Goal: Task Accomplishment & Management: Manage account settings

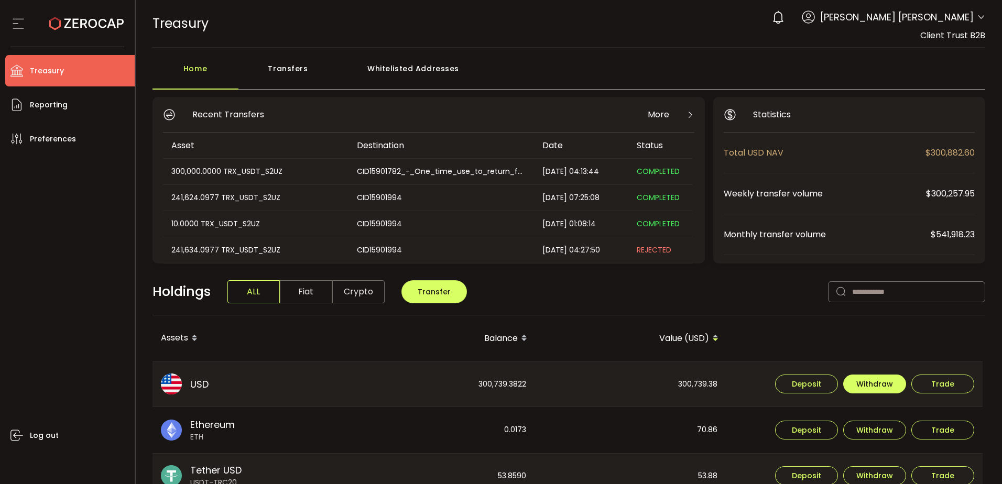
click at [736, 268] on span "Withdraw" at bounding box center [874, 383] width 37 height 7
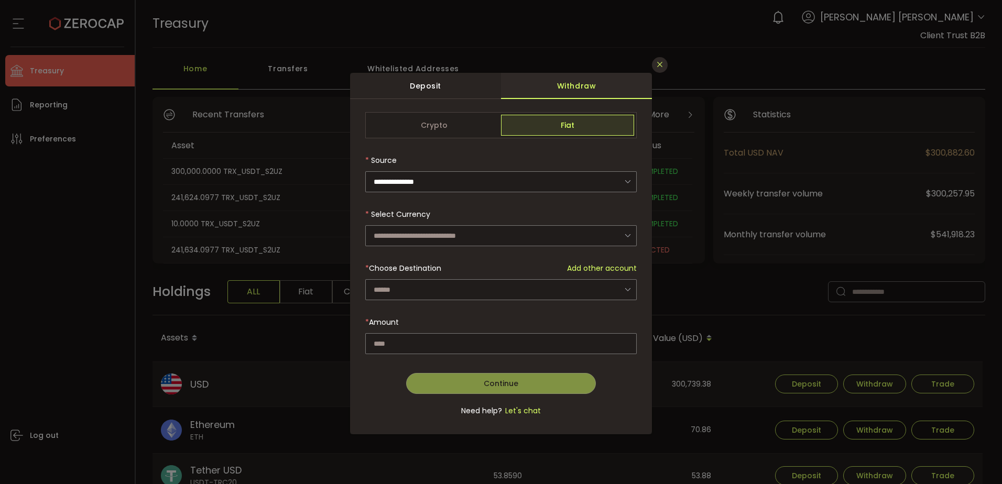
click at [656, 65] on icon "Close" at bounding box center [659, 64] width 8 height 8
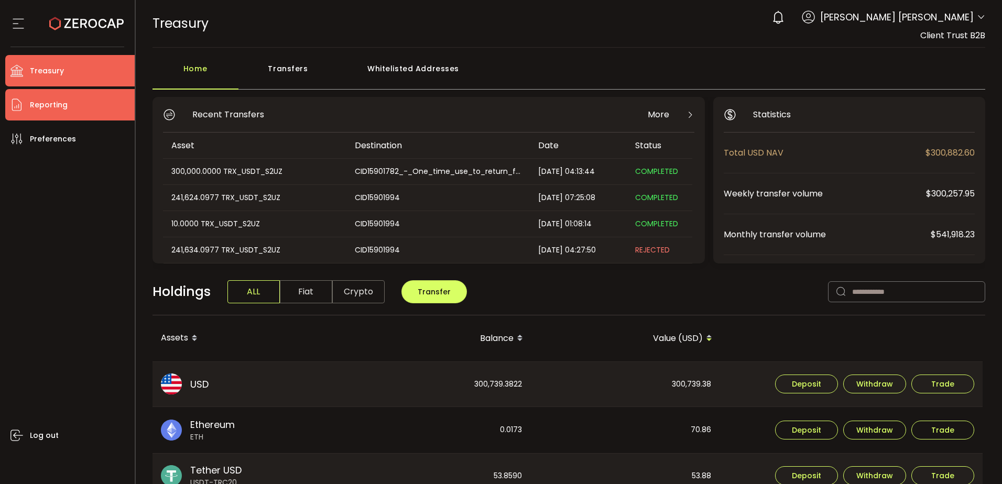
click at [47, 103] on span "Reporting" at bounding box center [49, 104] width 38 height 15
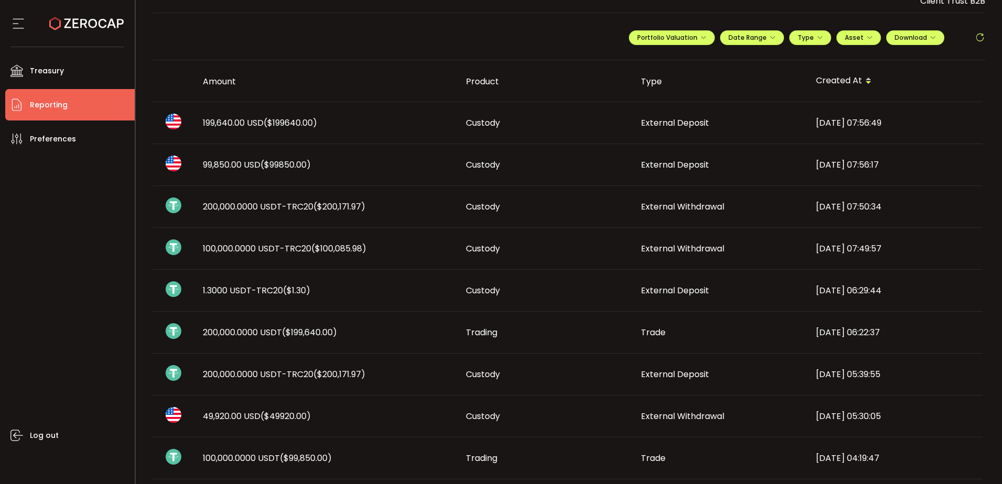
scroll to position [52, 0]
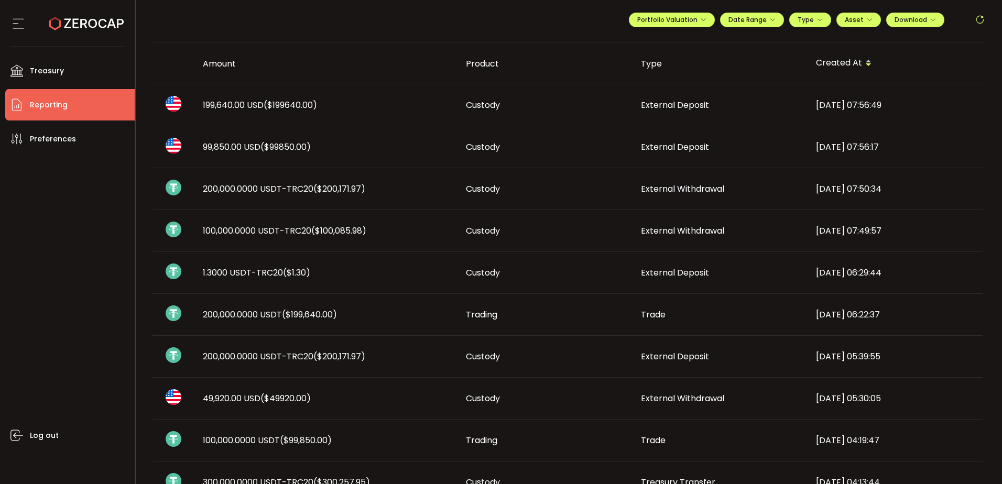
click at [281, 104] on span "($199640.00)" at bounding box center [289, 105] width 53 height 12
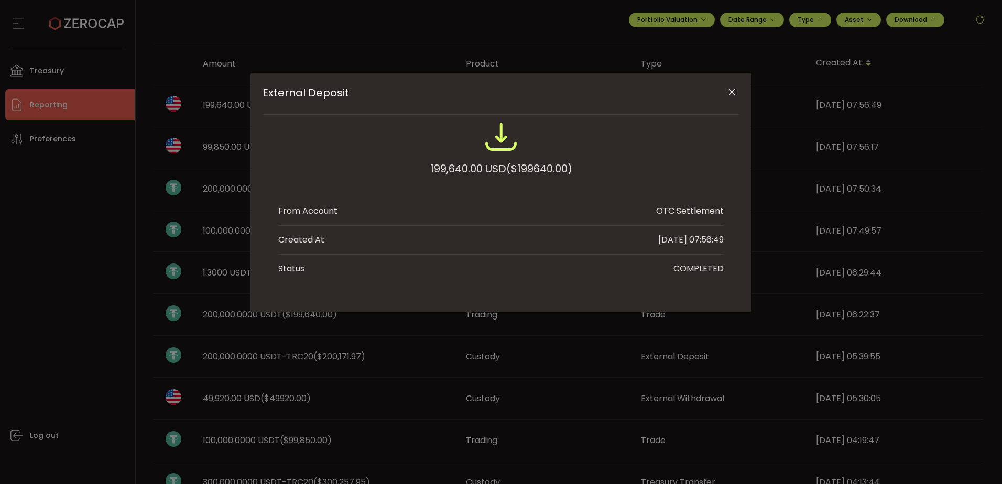
click at [732, 92] on icon "Close" at bounding box center [732, 92] width 10 height 10
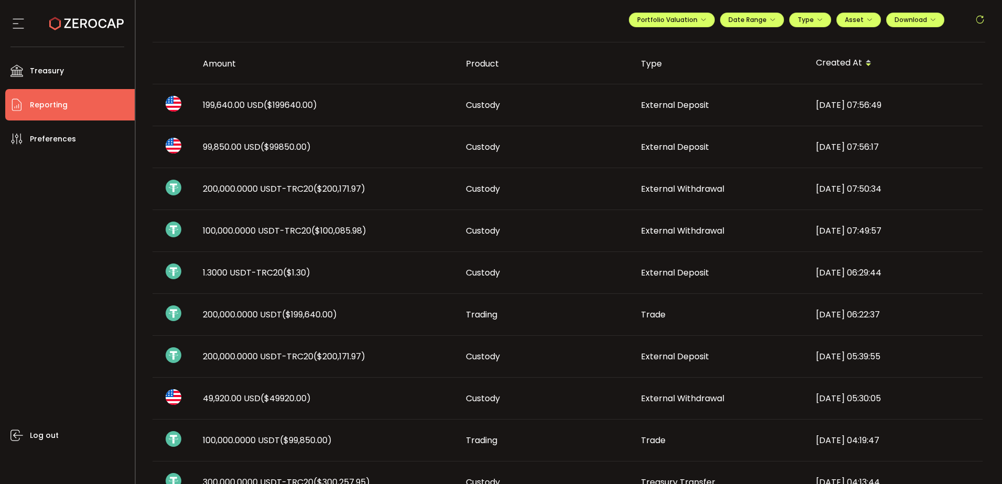
click at [281, 148] on span "($99850.00)" at bounding box center [285, 147] width 50 height 12
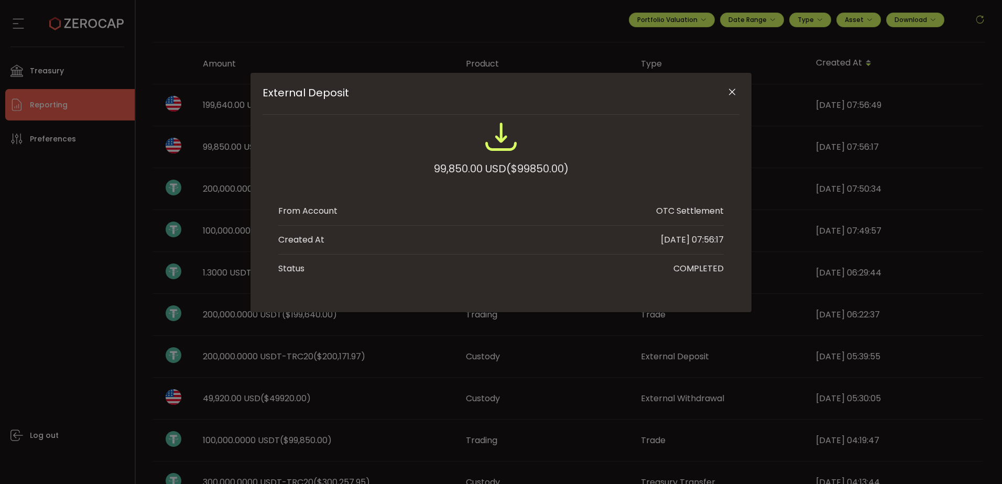
click at [735, 95] on icon "Close" at bounding box center [732, 92] width 10 height 10
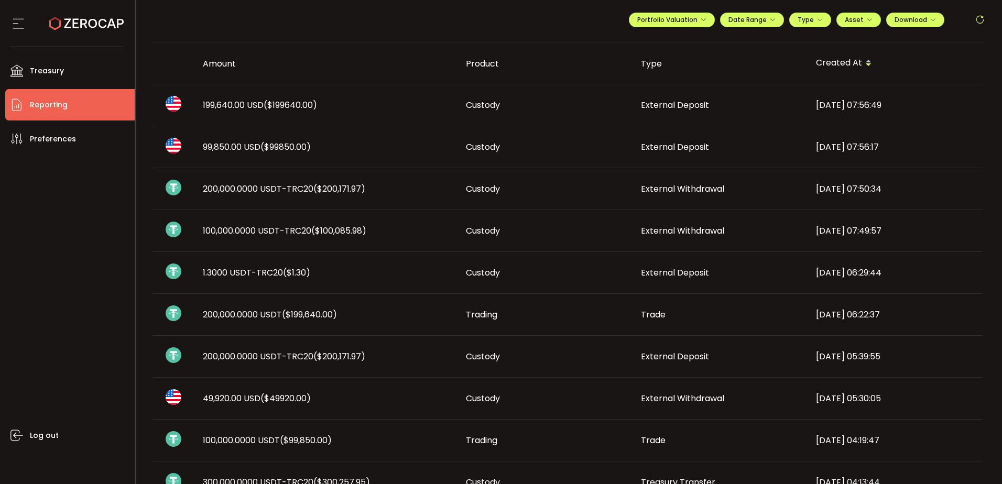
click at [221, 103] on span "199,640.00 USD ($199640.00)" at bounding box center [260, 105] width 114 height 12
click at [0, 0] on div "External Deposit 99,850.00 USD ($99850.00) From Account OTC Settlement Created …" at bounding box center [0, 0] width 0 height 0
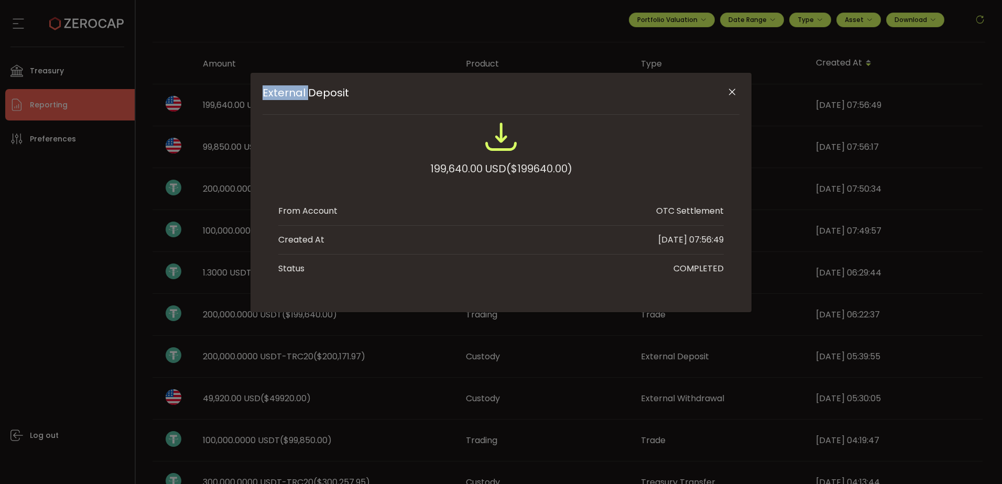
click at [731, 93] on icon "Close" at bounding box center [732, 92] width 10 height 10
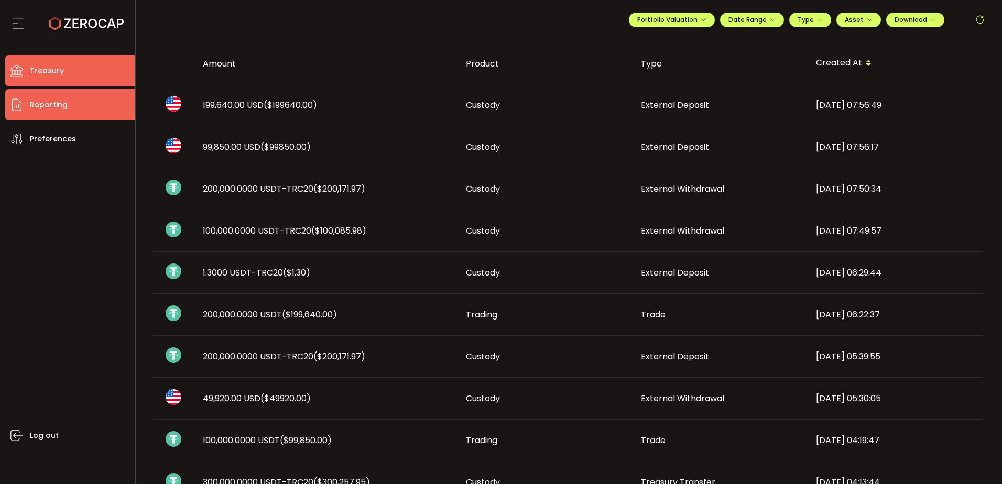
click at [52, 68] on span "Treasury" at bounding box center [47, 70] width 34 height 15
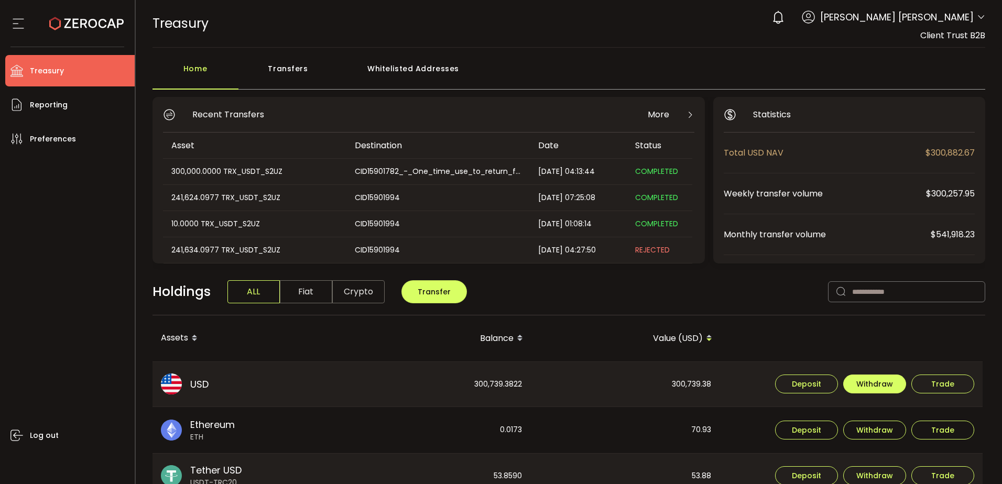
click at [736, 268] on span "Withdraw" at bounding box center [874, 383] width 37 height 7
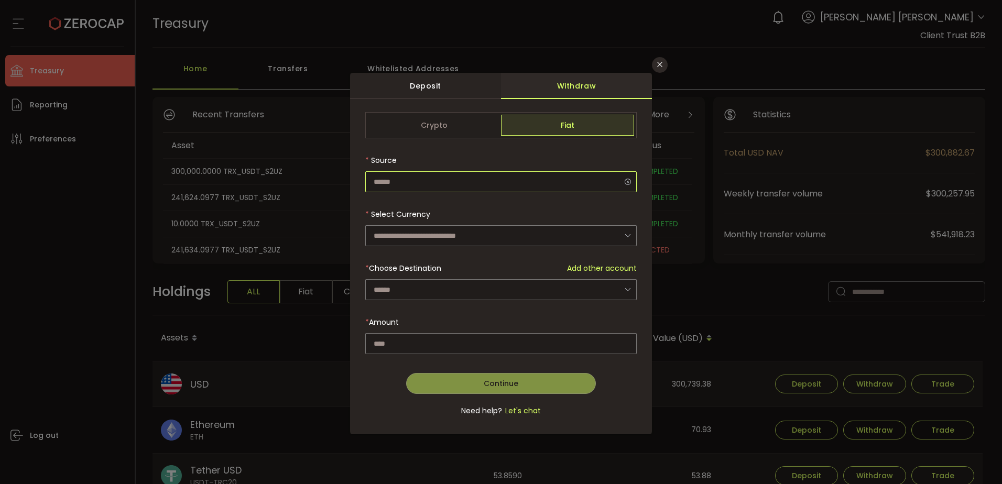
click at [460, 184] on input "dialog" at bounding box center [500, 181] width 271 height 21
click at [442, 206] on li "Custody Account" at bounding box center [502, 210] width 274 height 18
type input "**********"
click at [429, 236] on input "dialog" at bounding box center [500, 235] width 271 height 21
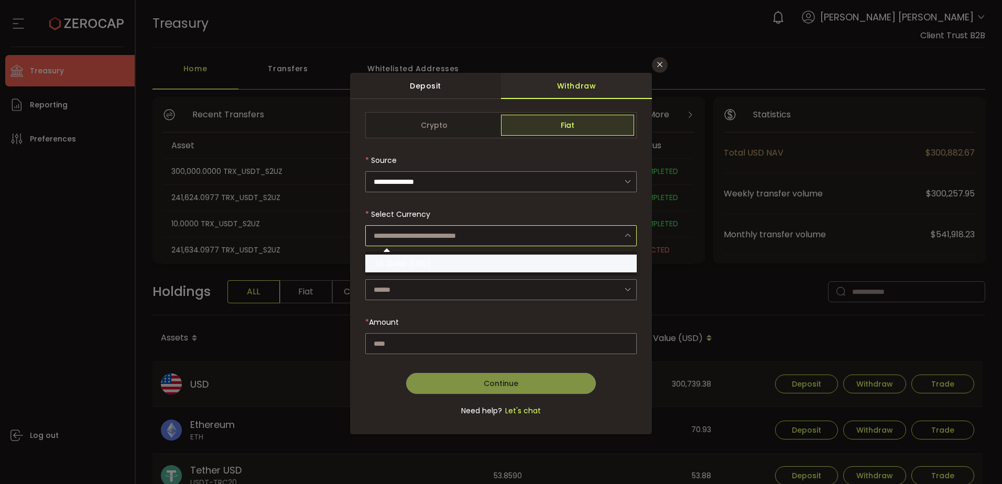
click at [419, 261] on span "US Dollar (USD)" at bounding box center [403, 263] width 55 height 10
type input "**********"
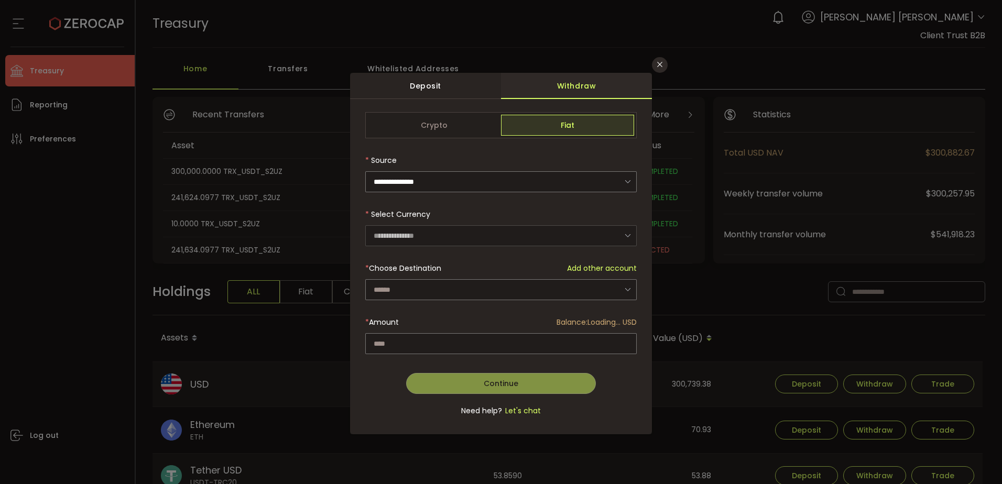
click at [406, 268] on div "dialog" at bounding box center [500, 270] width 271 height 316
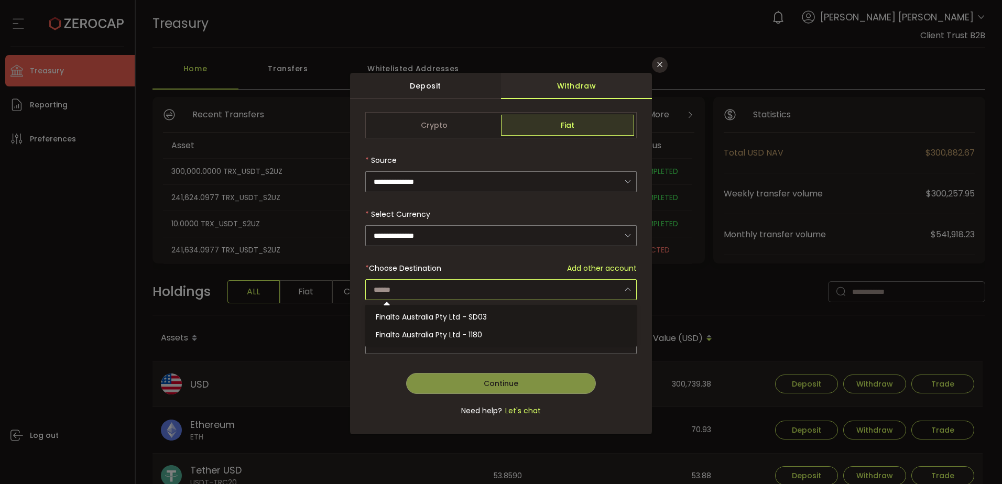
click at [412, 268] on input "dialog" at bounding box center [500, 289] width 271 height 21
click at [416, 268] on span "Finalto Australia Pty Ltd - SD03" at bounding box center [431, 317] width 111 height 10
type input "**********"
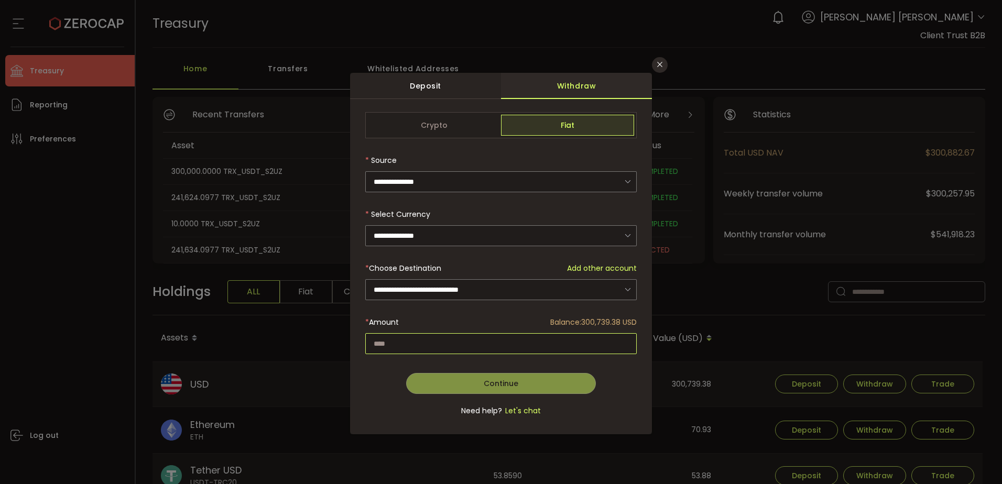
click at [400, 268] on input "dialog" at bounding box center [500, 343] width 271 height 21
click at [522, 268] on input "dialog" at bounding box center [500, 343] width 271 height 21
type input "******"
click at [380, 268] on div "Continue Go Back Submit" at bounding box center [500, 380] width 271 height 28
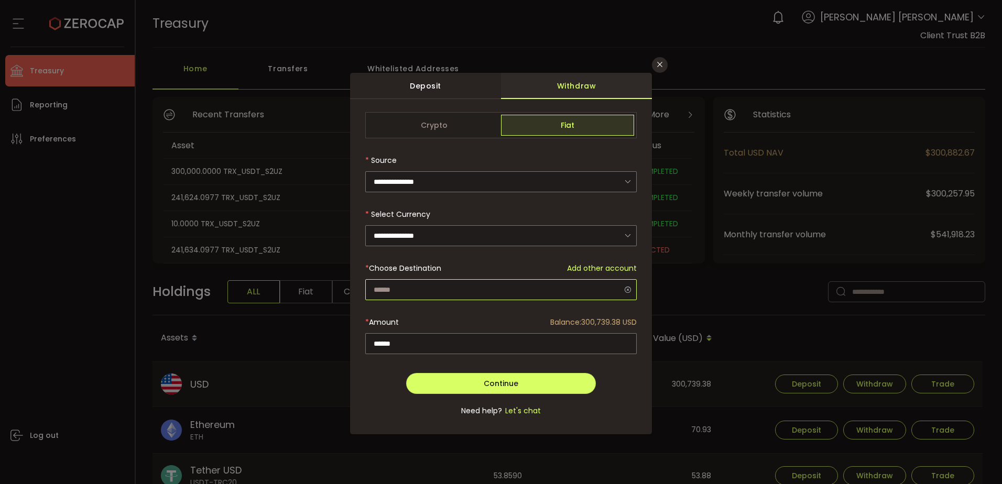
click at [454, 268] on input "dialog" at bounding box center [500, 289] width 271 height 21
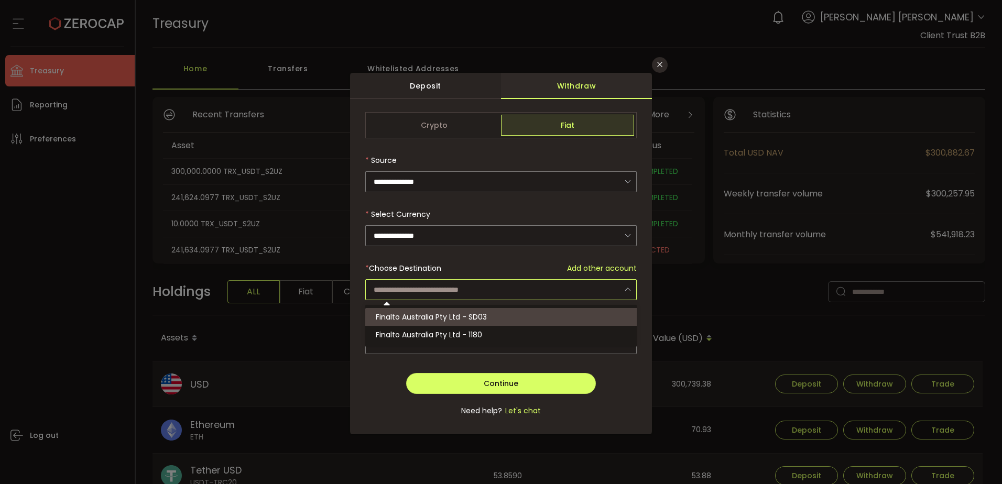
click at [458, 268] on input "dialog" at bounding box center [500, 289] width 271 height 21
type input "**********"
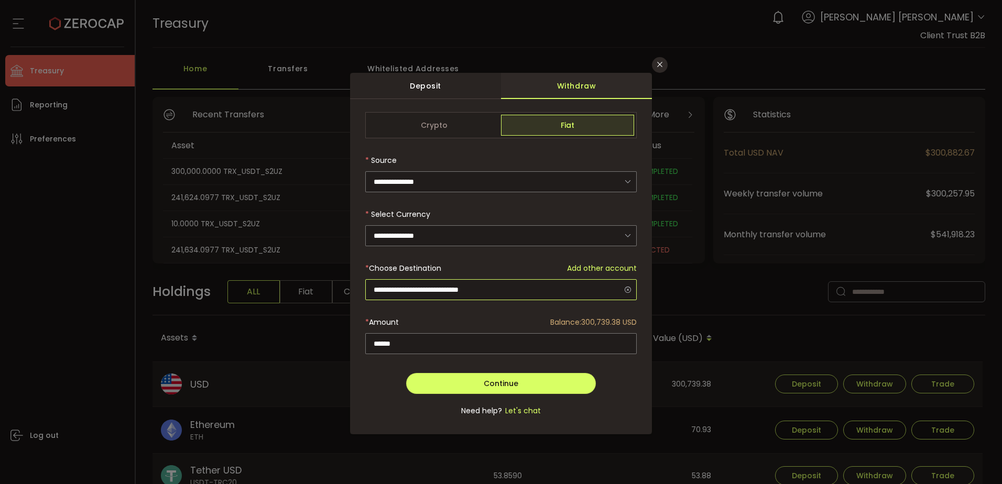
click at [460, 268] on input "**********" at bounding box center [500, 289] width 271 height 21
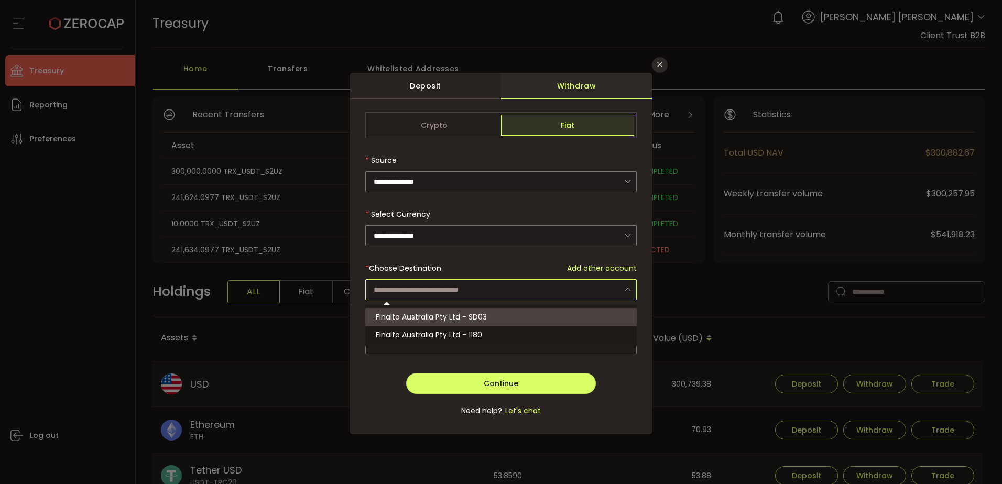
click at [443, 268] on span "Finalto Australia Pty Ltd - SD03" at bounding box center [431, 317] width 111 height 10
type input "**********"
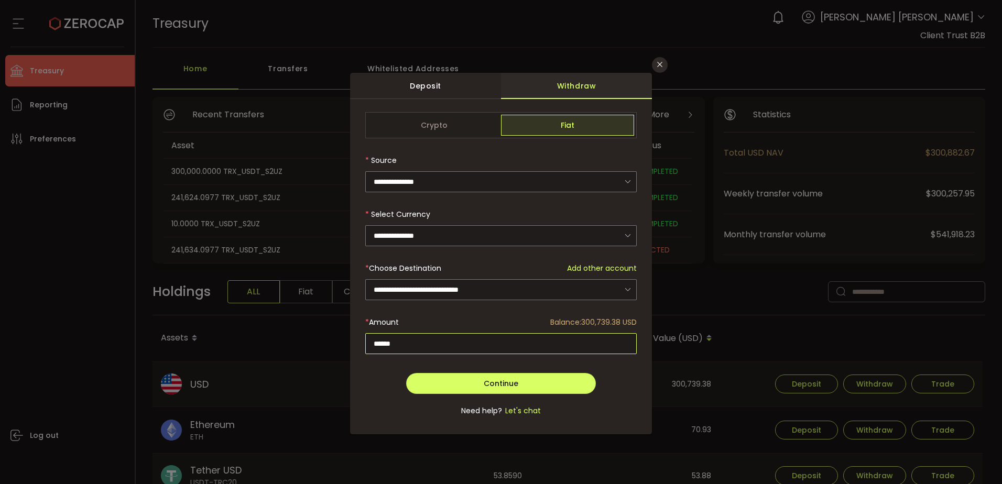
click at [387, 268] on input "******" at bounding box center [500, 343] width 271 height 21
click at [533, 268] on button "Continue" at bounding box center [501, 383] width 190 height 21
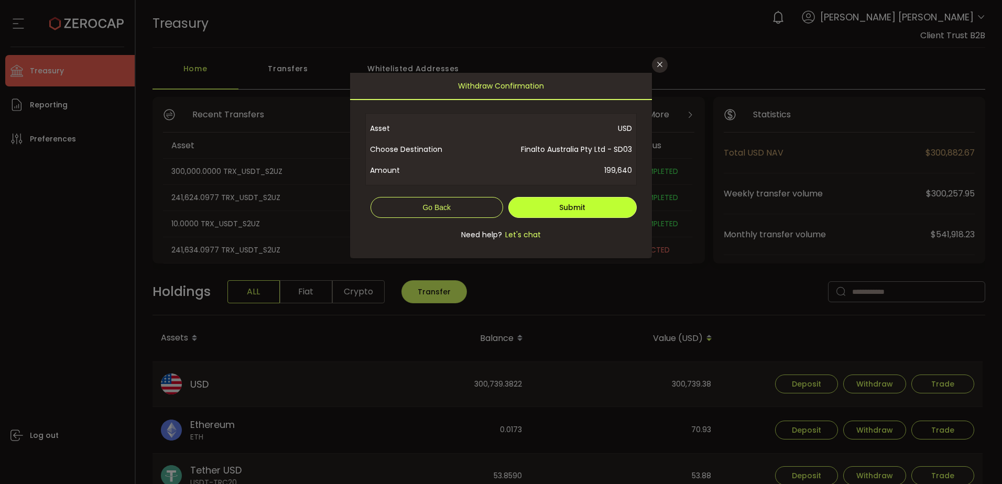
click at [624, 207] on button "Submit" at bounding box center [572, 207] width 129 height 21
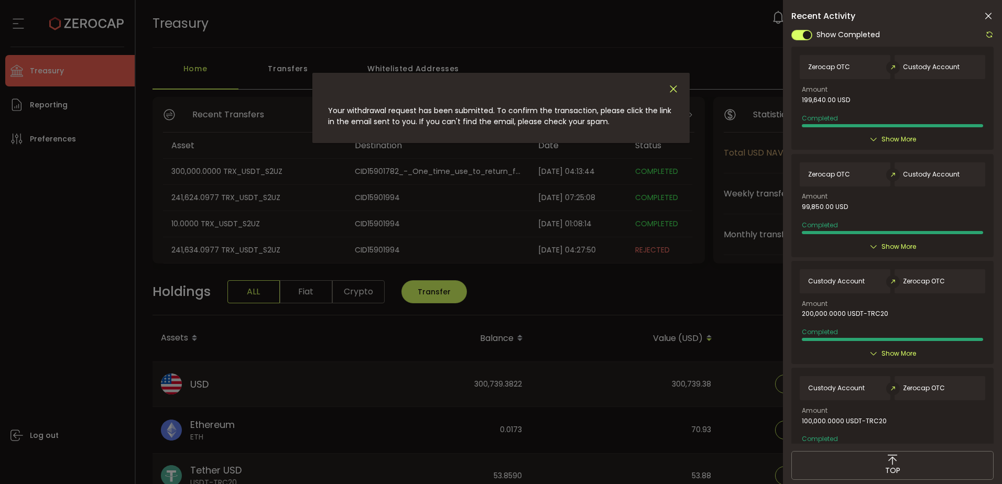
click at [669, 87] on icon "Close" at bounding box center [673, 89] width 12 height 12
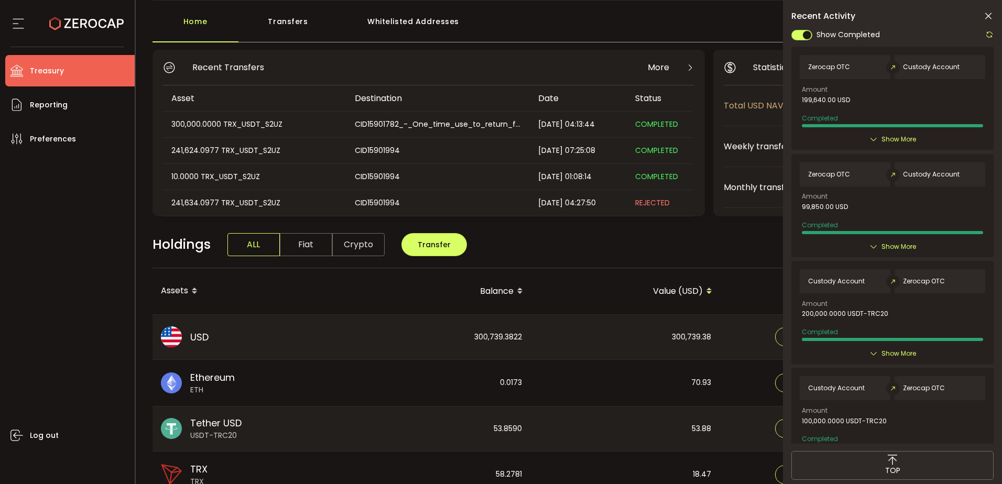
scroll to position [105, 0]
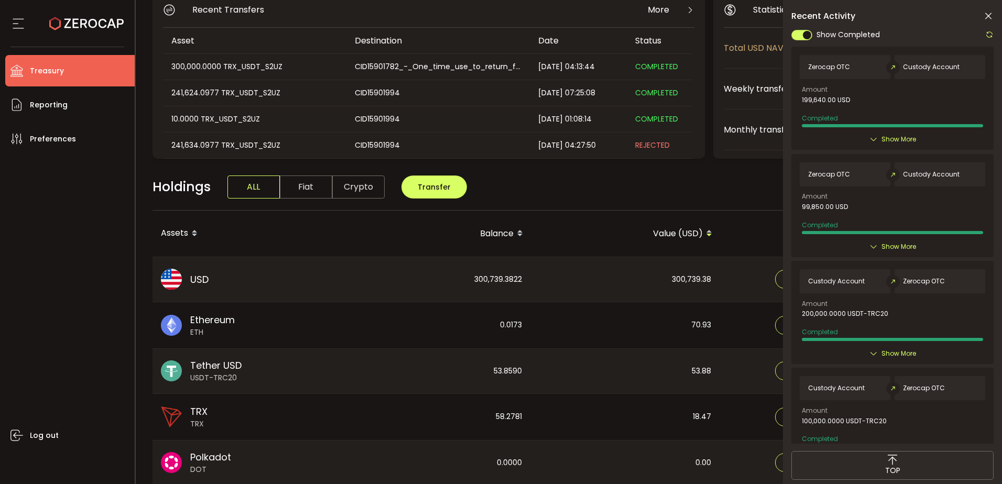
click at [736, 17] on icon at bounding box center [988, 16] width 10 height 10
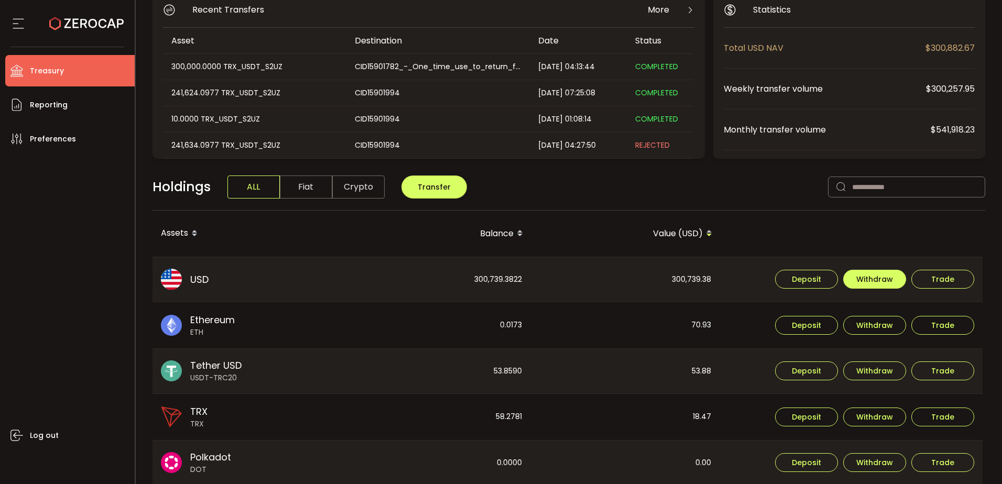
click at [736, 268] on span "Withdraw" at bounding box center [874, 279] width 37 height 7
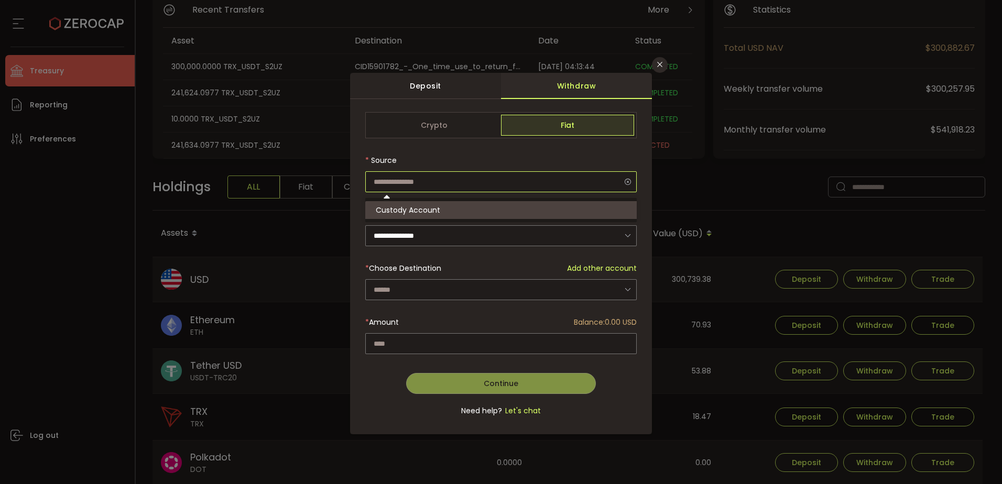
click at [516, 182] on input "dialog" at bounding box center [500, 181] width 271 height 21
type input "**********"
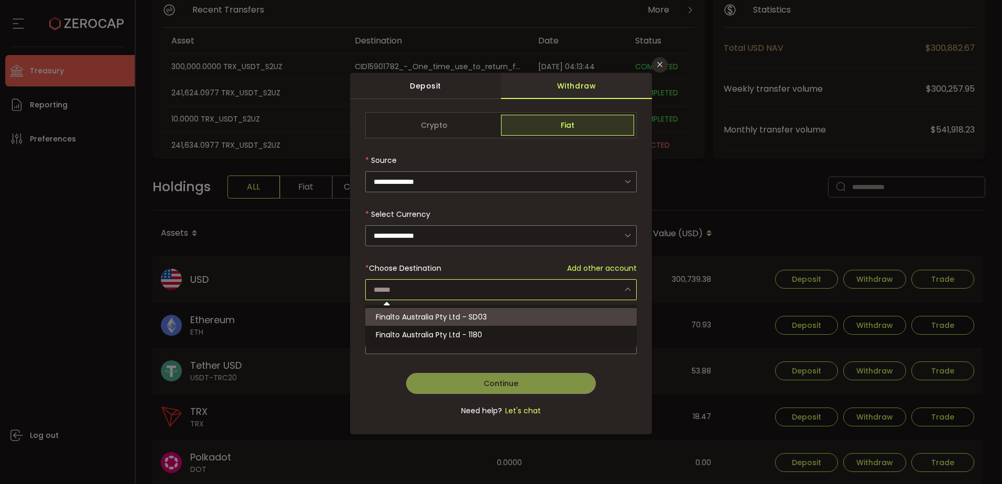
click at [411, 268] on input "dialog" at bounding box center [500, 289] width 271 height 21
click at [421, 268] on span "Finalto Australia Pty Ltd - SD03" at bounding box center [431, 317] width 111 height 10
type input "**********"
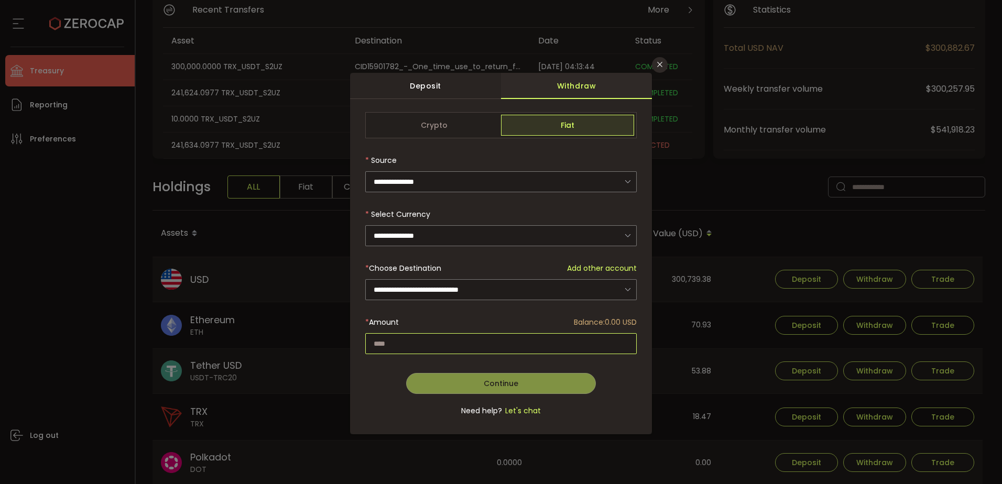
click at [507, 268] on input "dialog" at bounding box center [500, 343] width 271 height 21
drag, startPoint x: 440, startPoint y: 340, endPoint x: 305, endPoint y: 341, distance: 134.6
click at [305, 268] on div "**********" at bounding box center [501, 242] width 1002 height 484
drag, startPoint x: 386, startPoint y: 340, endPoint x: 337, endPoint y: 343, distance: 49.3
click at [337, 268] on div "**********" at bounding box center [501, 242] width 1002 height 484
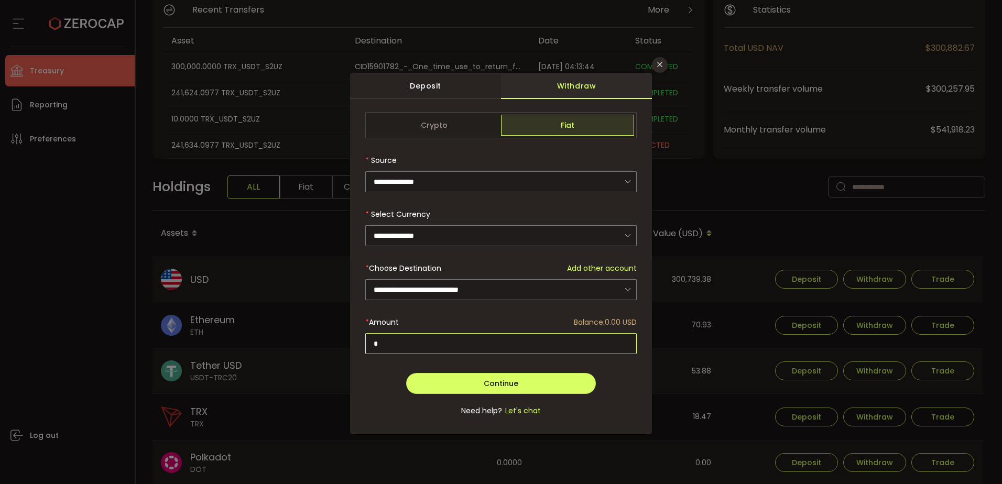
click at [386, 268] on input "*" at bounding box center [500, 343] width 271 height 21
drag, startPoint x: 394, startPoint y: 343, endPoint x: 338, endPoint y: 343, distance: 56.0
click at [338, 268] on div "**********" at bounding box center [501, 242] width 1002 height 484
type input "*"
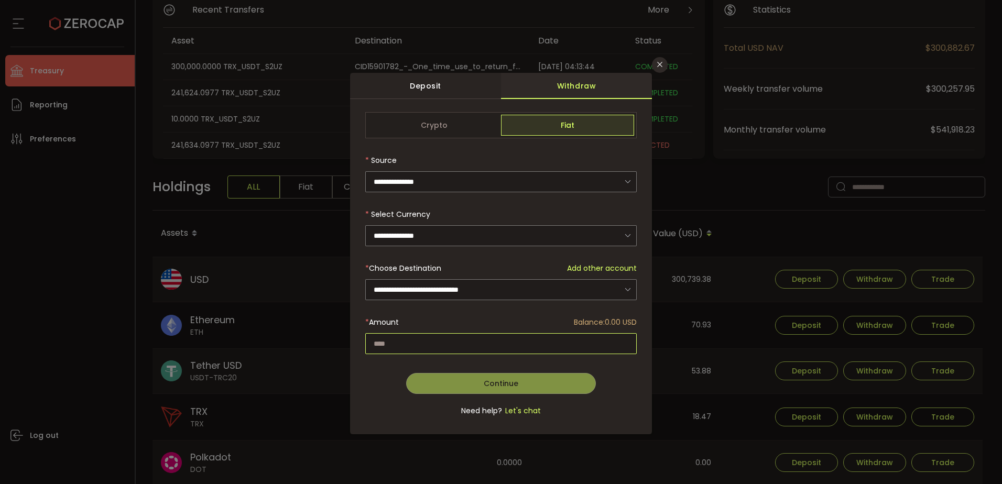
click at [396, 268] on input "dialog" at bounding box center [500, 343] width 271 height 21
click at [416, 268] on input "*" at bounding box center [500, 343] width 271 height 21
drag, startPoint x: 394, startPoint y: 340, endPoint x: 318, endPoint y: 340, distance: 75.4
click at [318, 268] on div "**********" at bounding box center [501, 242] width 1002 height 484
type input "*"
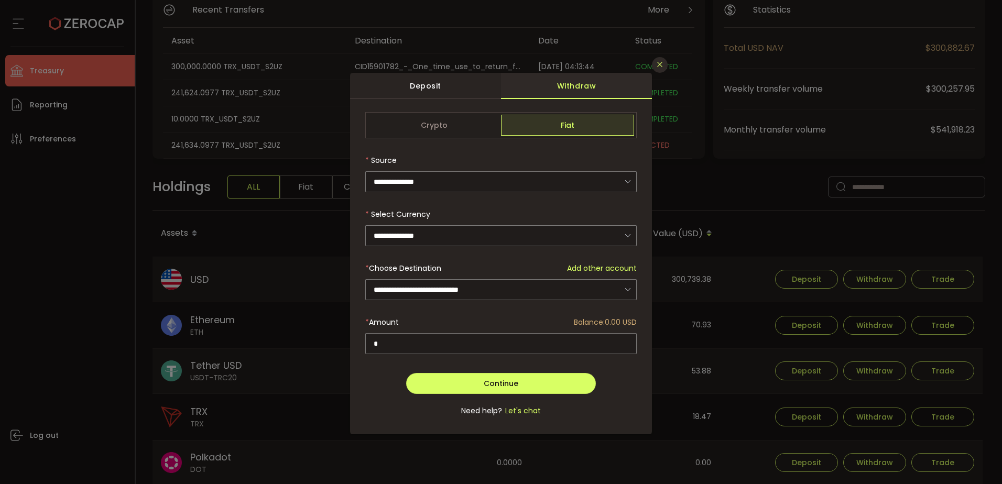
click at [660, 57] on button "Close" at bounding box center [660, 65] width 16 height 16
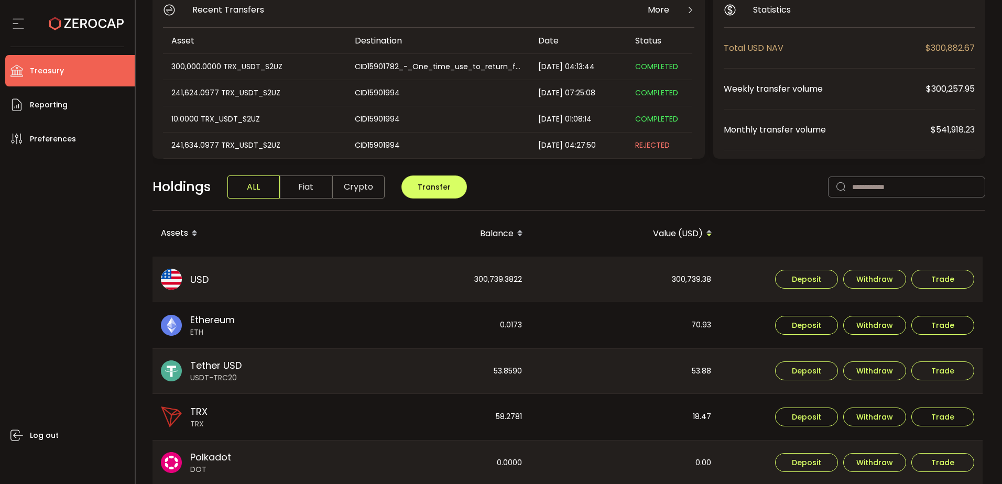
click at [82, 71] on li "Treasury" at bounding box center [69, 70] width 129 height 31
click at [69, 101] on li "Reporting" at bounding box center [69, 104] width 129 height 31
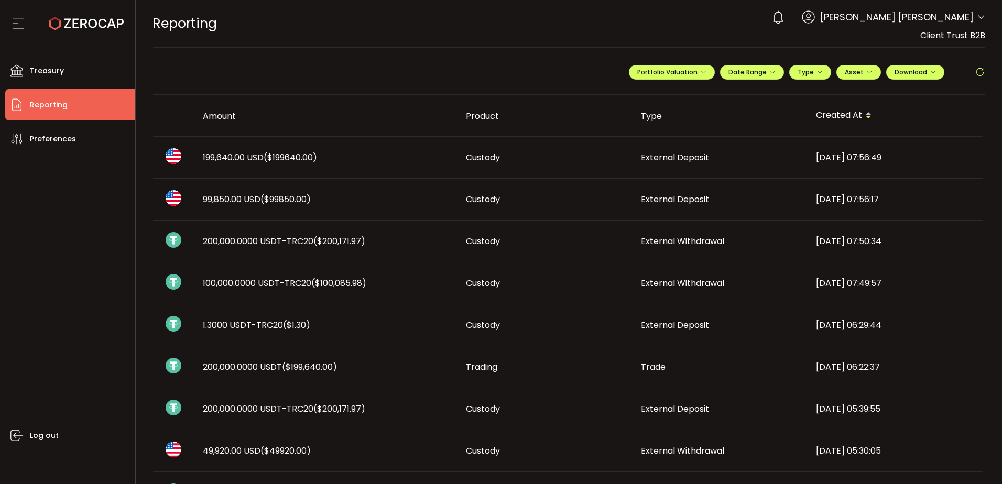
click at [214, 199] on span "99,850.00 USD ($99850.00)" at bounding box center [257, 199] width 108 height 12
click at [0, 0] on div at bounding box center [0, 0] width 0 height 0
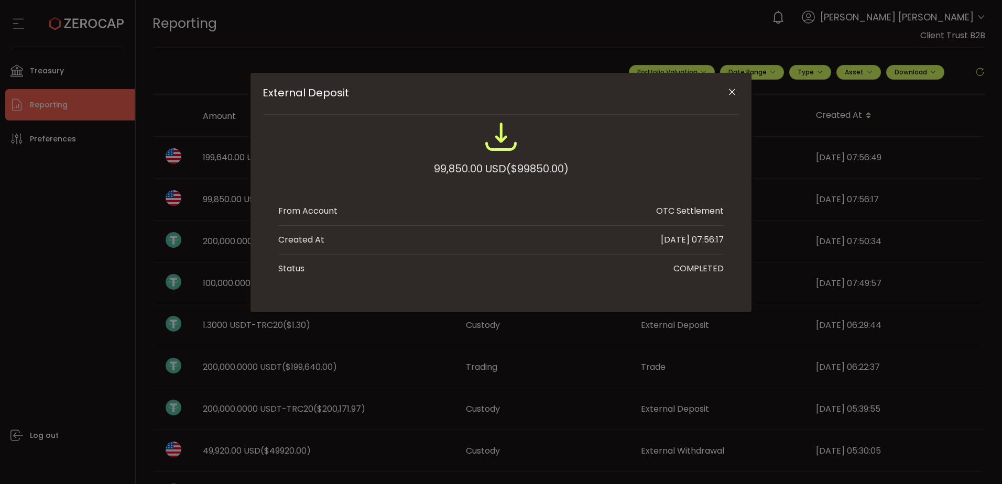
click at [446, 168] on div "99,850.00 USD ($99850.00)" at bounding box center [501, 168] width 135 height 19
copy div "99,850.00"
click at [730, 93] on icon "Close" at bounding box center [732, 92] width 10 height 10
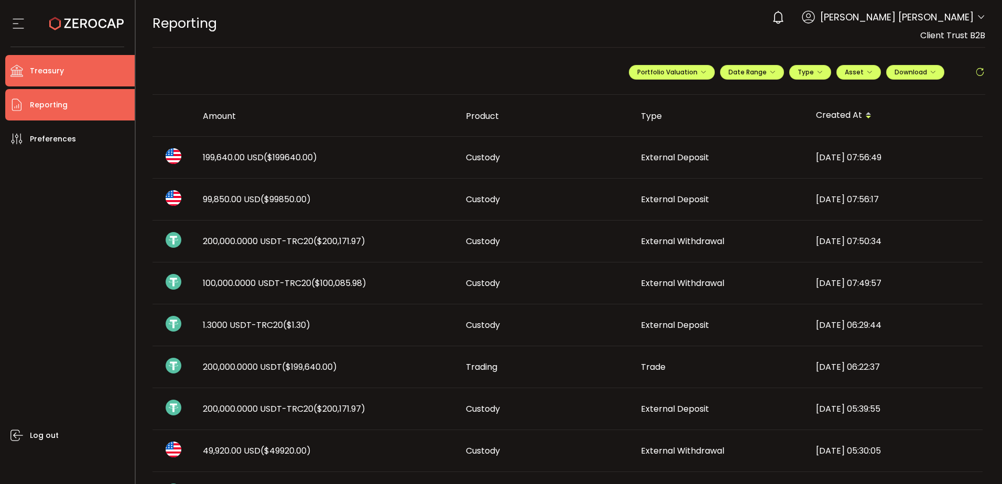
click at [61, 58] on li "Treasury" at bounding box center [69, 70] width 129 height 31
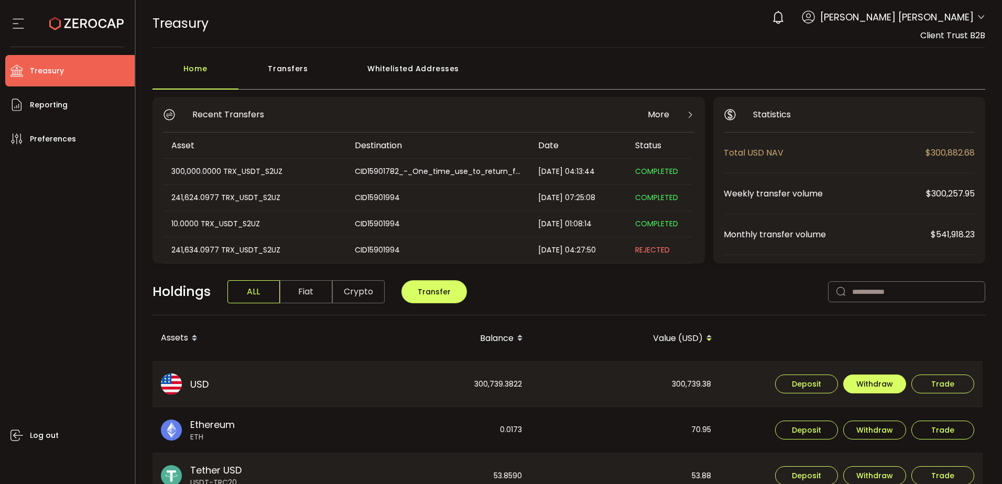
click at [736, 268] on span "Withdraw" at bounding box center [874, 383] width 37 height 7
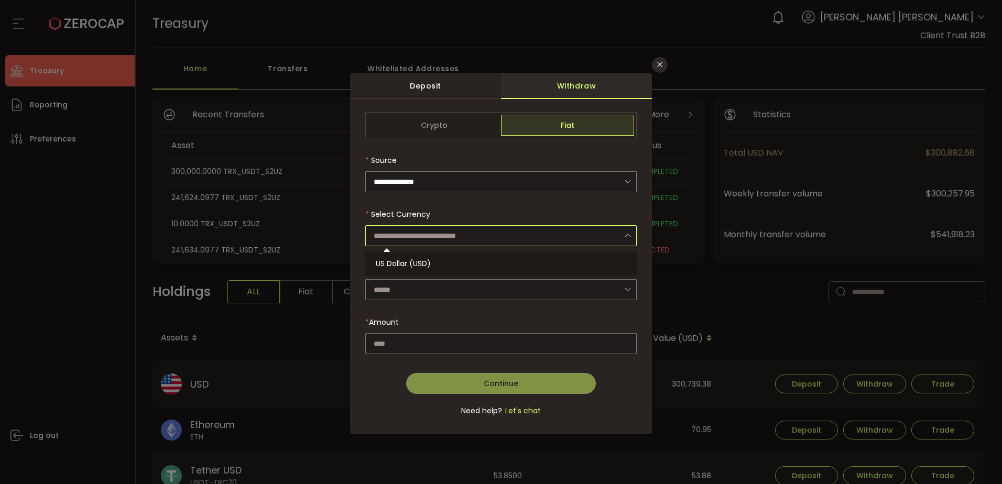
click at [428, 233] on input "dialog" at bounding box center [500, 235] width 271 height 21
click at [402, 266] on span "US Dollar (USD)" at bounding box center [403, 263] width 55 height 10
type input "**********"
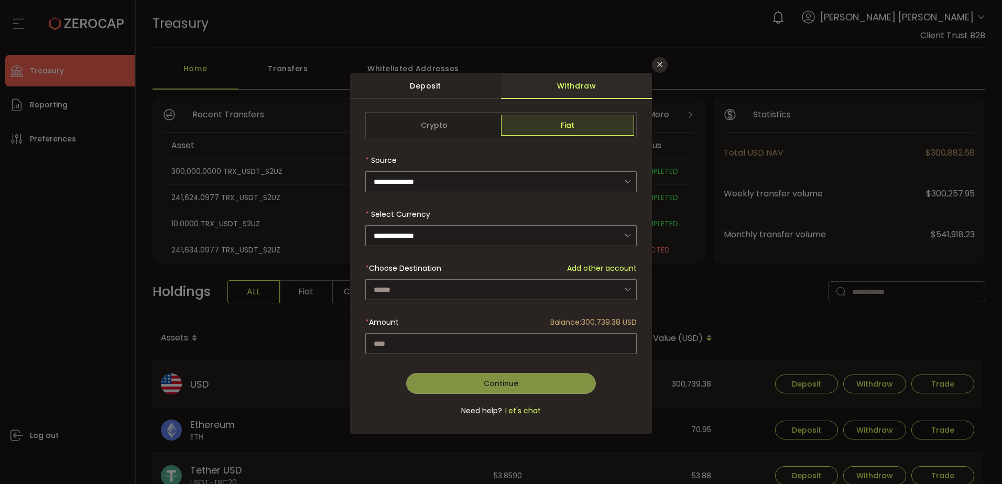
click at [436, 188] on div "dialog" at bounding box center [500, 270] width 271 height 316
click at [442, 181] on input "dialog" at bounding box center [500, 181] width 271 height 21
click at [410, 211] on span "Custody Account" at bounding box center [408, 210] width 64 height 10
type input "**********"
click at [399, 268] on input "dialog" at bounding box center [500, 289] width 271 height 21
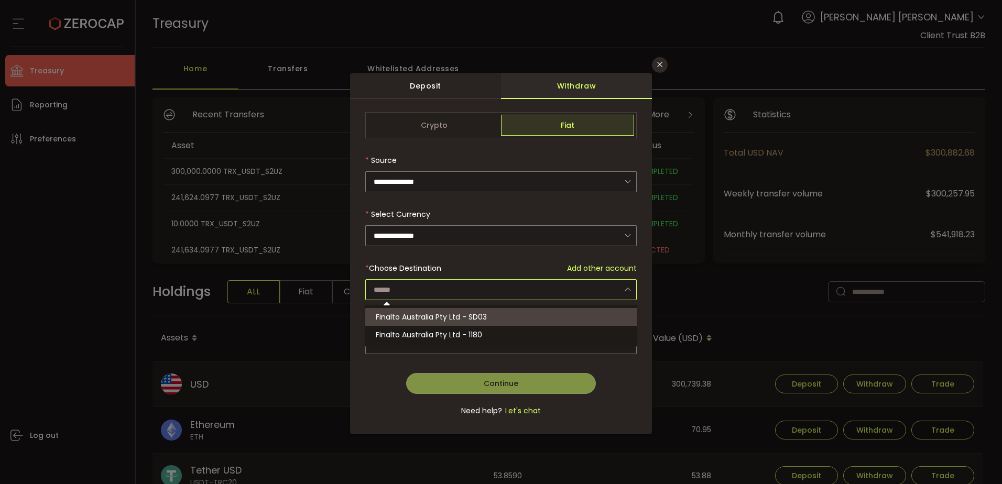
click at [418, 268] on span "Finalto Australia Pty Ltd - SD03" at bounding box center [431, 317] width 111 height 10
type input "**********"
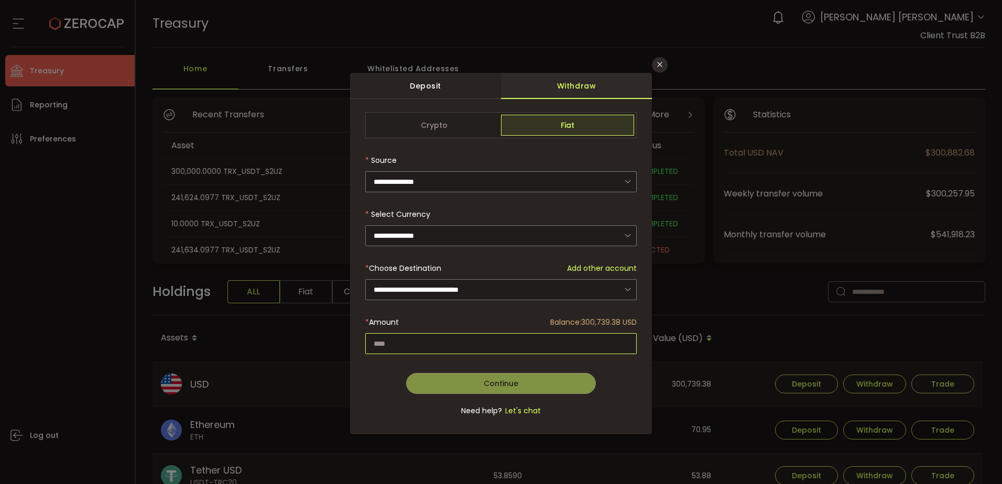
click at [401, 268] on input "dialog" at bounding box center [500, 343] width 271 height 21
type input "*****"
click at [382, 268] on form "**********" at bounding box center [500, 270] width 271 height 316
click at [516, 268] on span "Continue" at bounding box center [500, 383] width 35 height 10
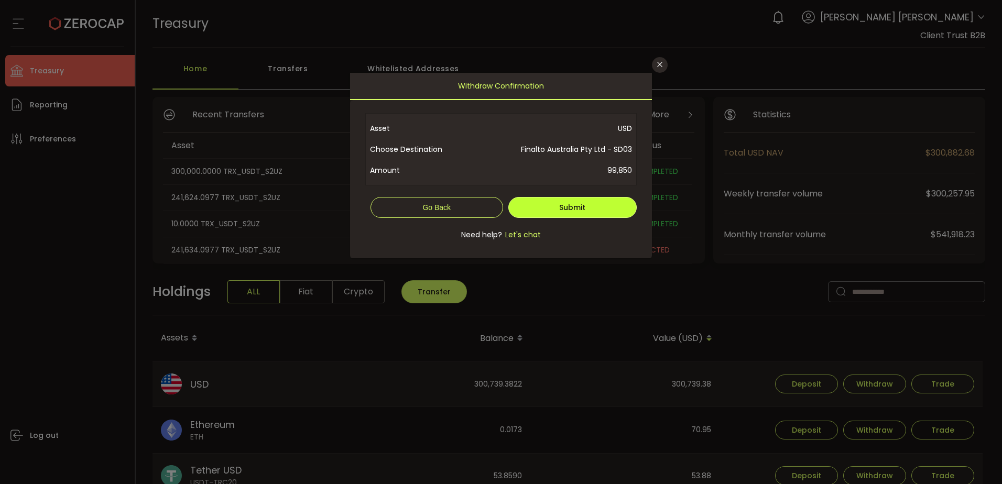
click at [571, 206] on span "Submit" at bounding box center [572, 207] width 26 height 10
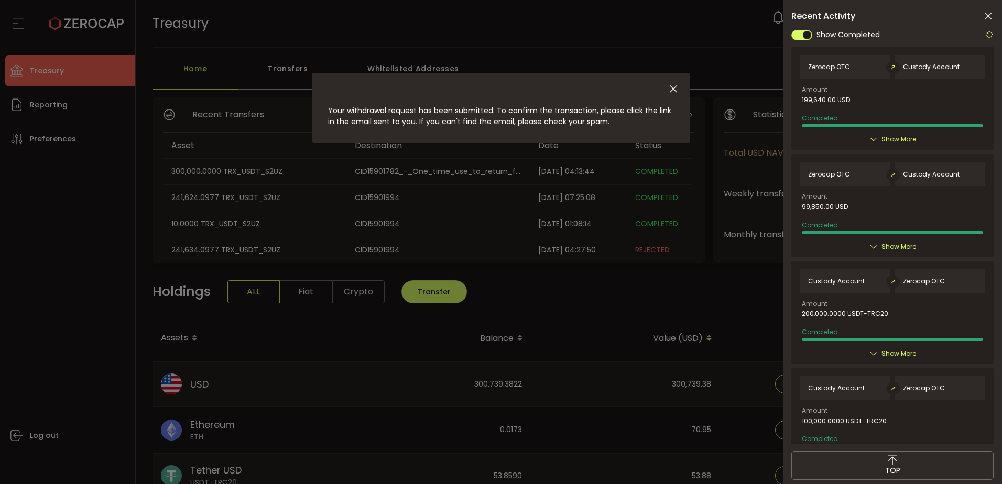
click at [736, 138] on span "Show More" at bounding box center [898, 139] width 35 height 10
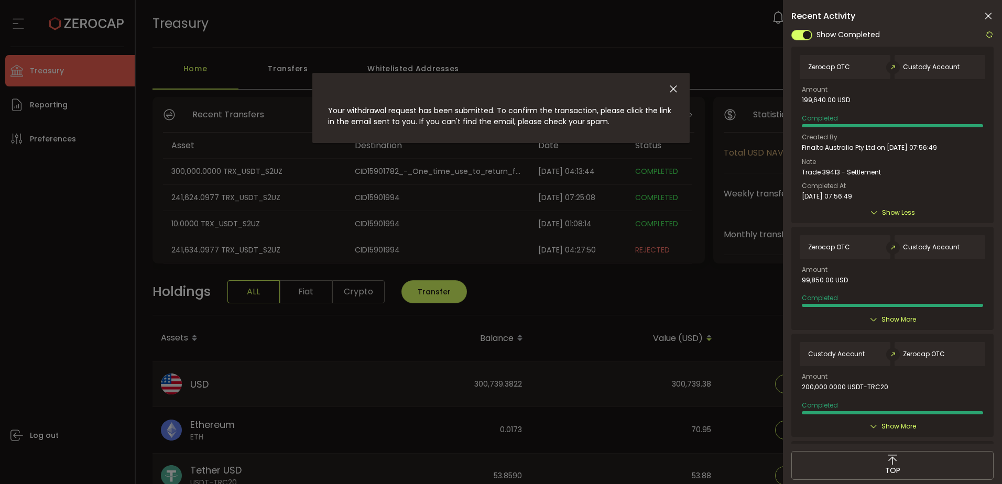
click at [736, 268] on span "Show More" at bounding box center [898, 319] width 35 height 10
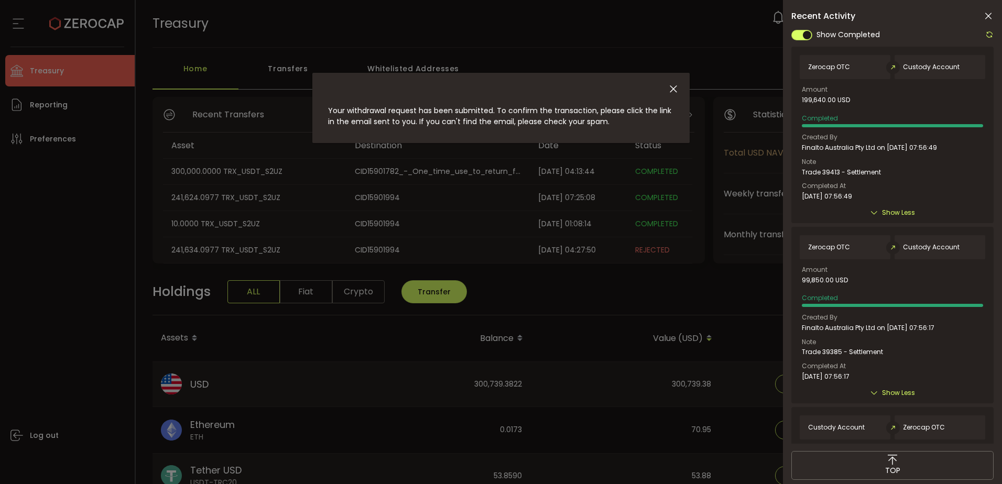
click at [736, 13] on icon at bounding box center [988, 16] width 10 height 10
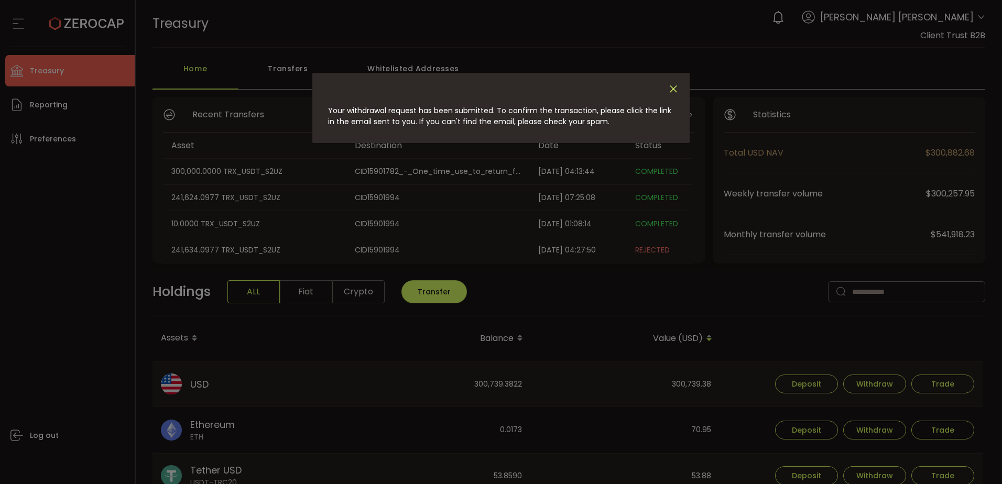
click at [669, 90] on icon "Close" at bounding box center [673, 89] width 12 height 12
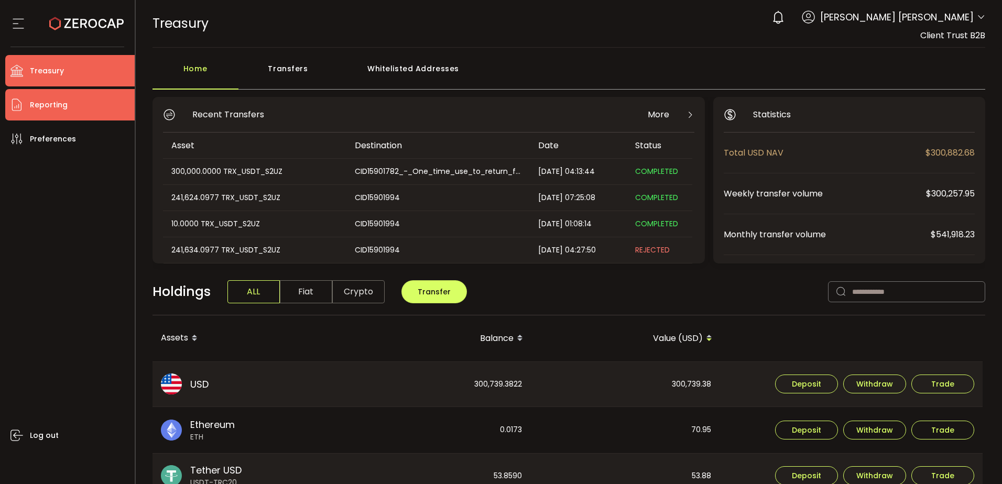
click at [75, 107] on li "Reporting" at bounding box center [69, 104] width 129 height 31
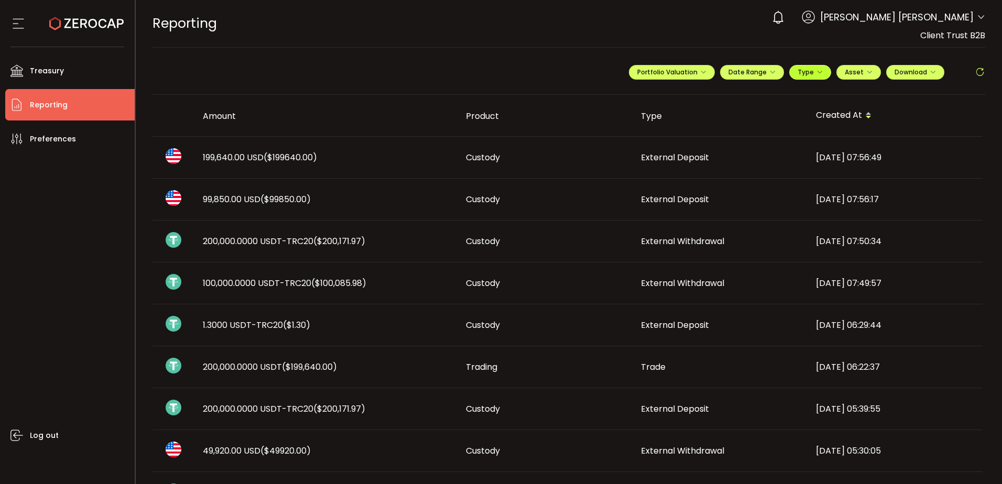
click at [736, 72] on span "Type" at bounding box center [809, 72] width 25 height 9
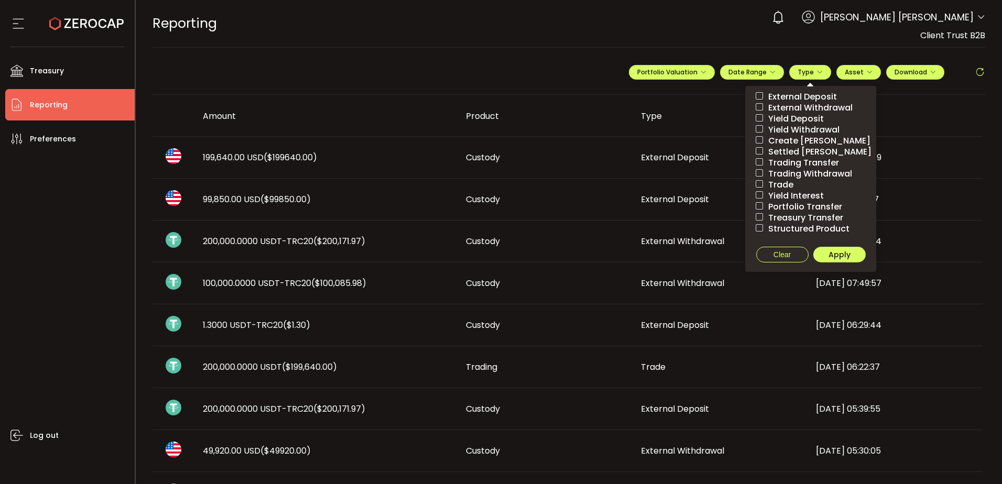
click at [736, 97] on span "External Deposit" at bounding box center [800, 97] width 74 height 10
click at [736, 255] on button "Apply" at bounding box center [839, 255] width 52 height 16
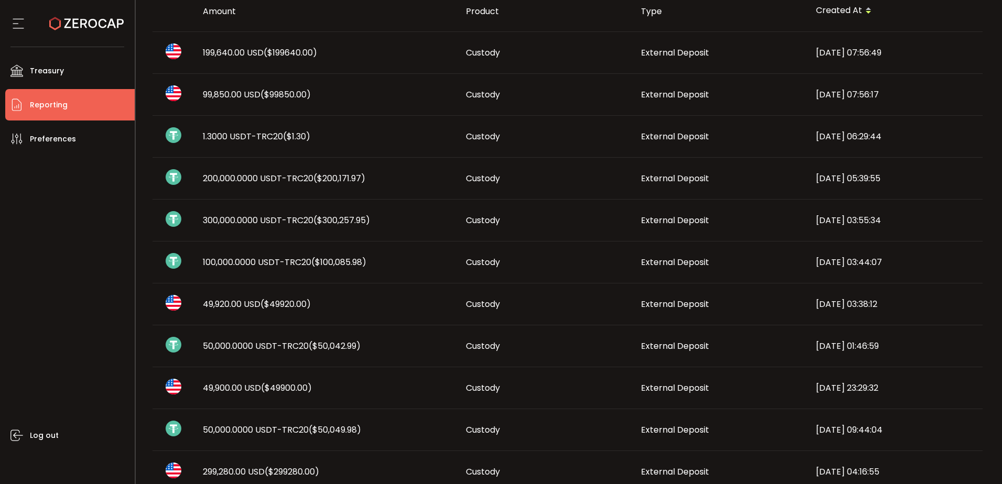
scroll to position [157, 0]
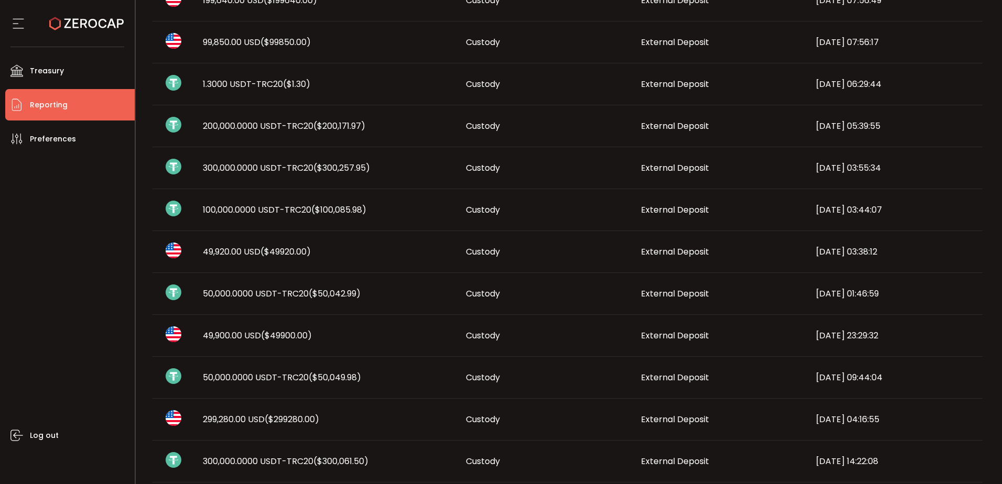
click at [255, 268] on span "50,000.0000 USDT-TRC20 ($50,049.98)" at bounding box center [282, 377] width 158 height 12
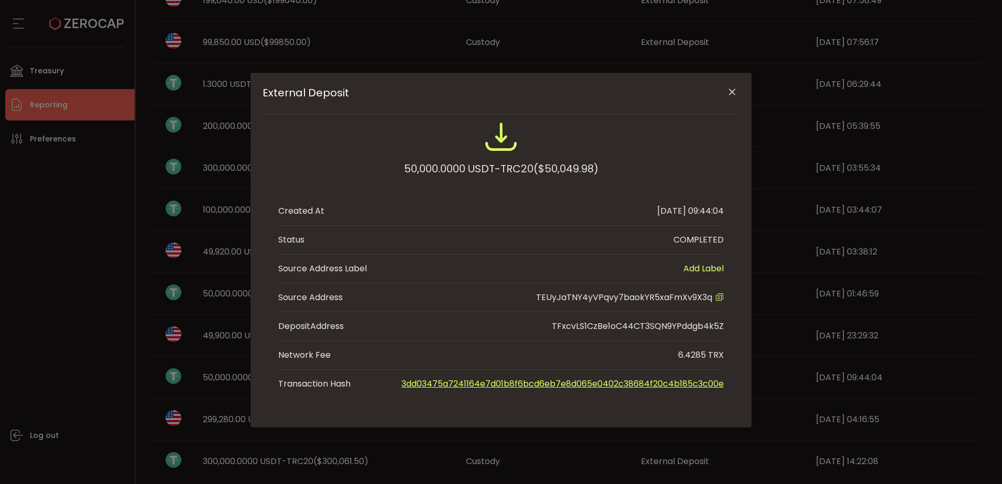
click at [718, 268] on icon "External Deposit" at bounding box center [719, 297] width 8 height 8
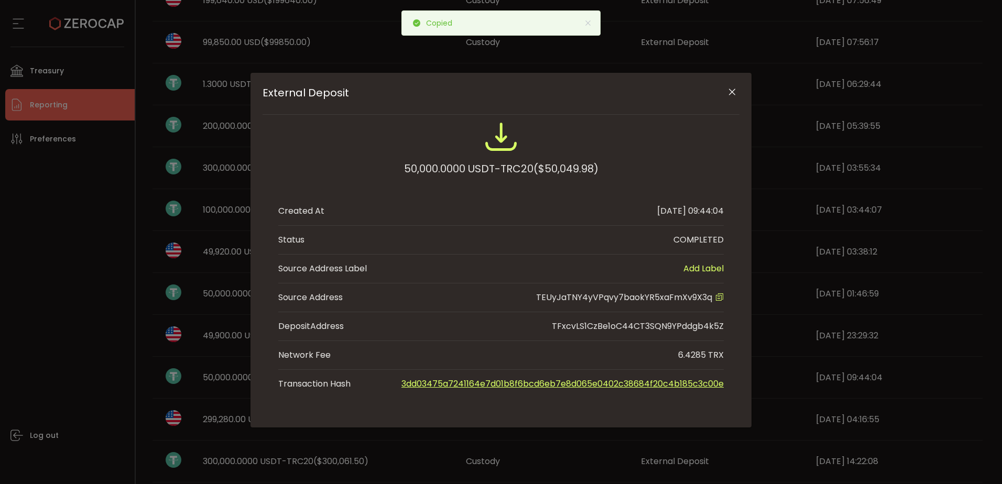
drag, startPoint x: 732, startPoint y: 91, endPoint x: 681, endPoint y: 140, distance: 70.4
click at [733, 91] on icon "Close" at bounding box center [732, 92] width 10 height 10
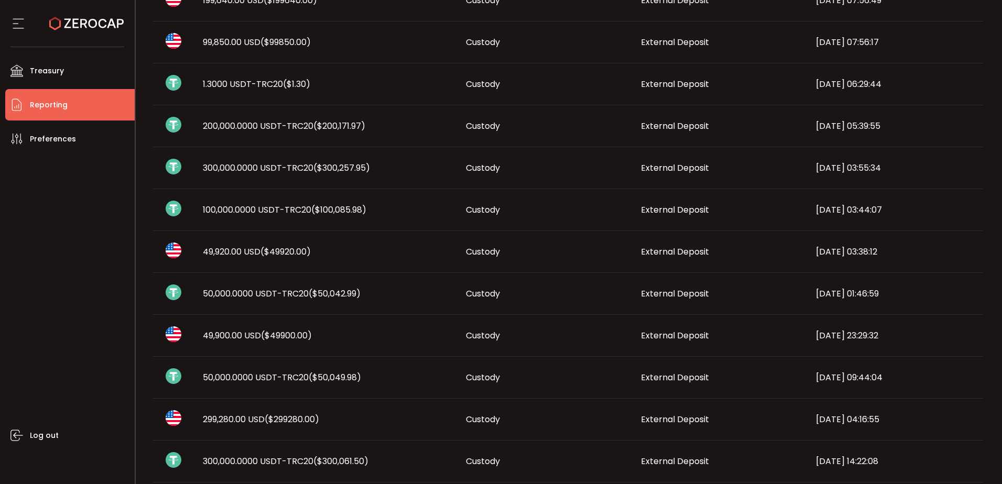
click at [283, 268] on span "50,000.0000 USDT-TRC20 ($50,049.98)" at bounding box center [282, 377] width 158 height 12
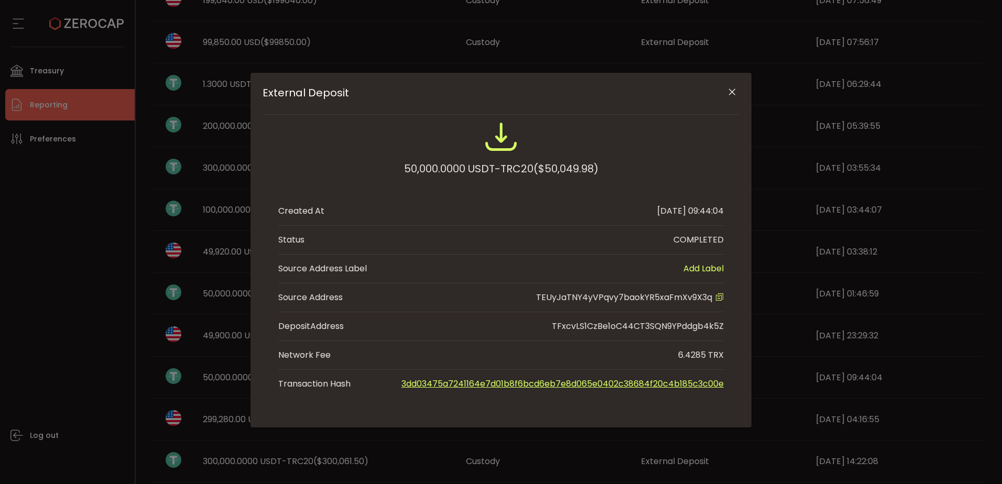
click at [720, 268] on icon "External Deposit" at bounding box center [719, 297] width 8 height 8
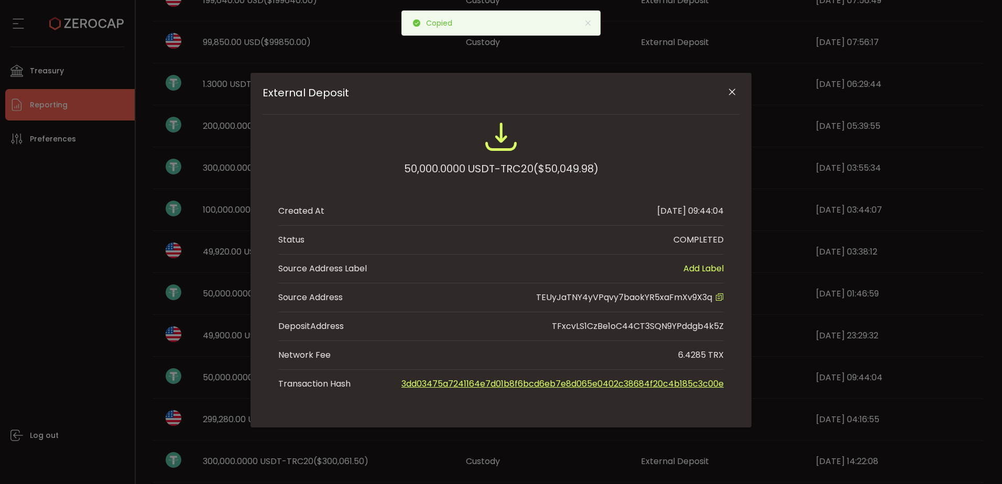
click at [733, 94] on icon "Close" at bounding box center [732, 92] width 10 height 10
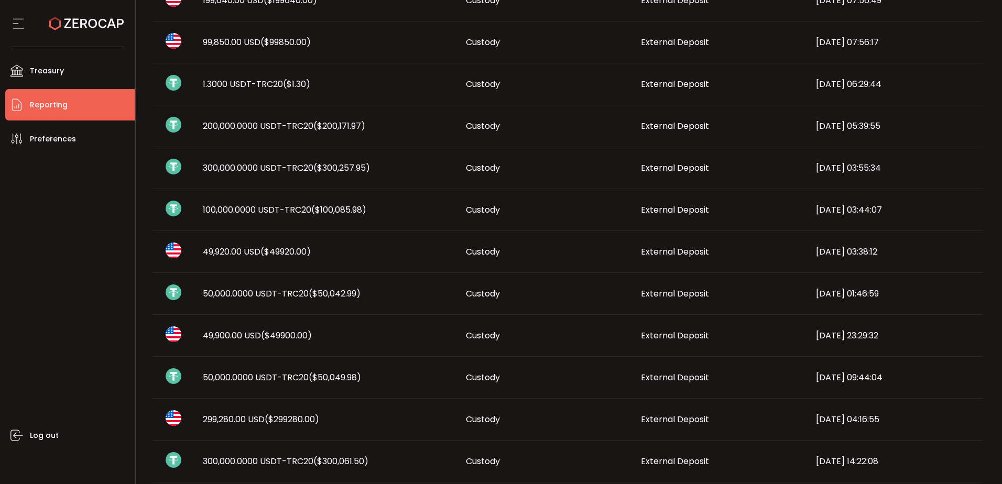
click at [277, 268] on span "50,000.0000 USDT-TRC20 ($50,042.99)" at bounding box center [282, 294] width 158 height 12
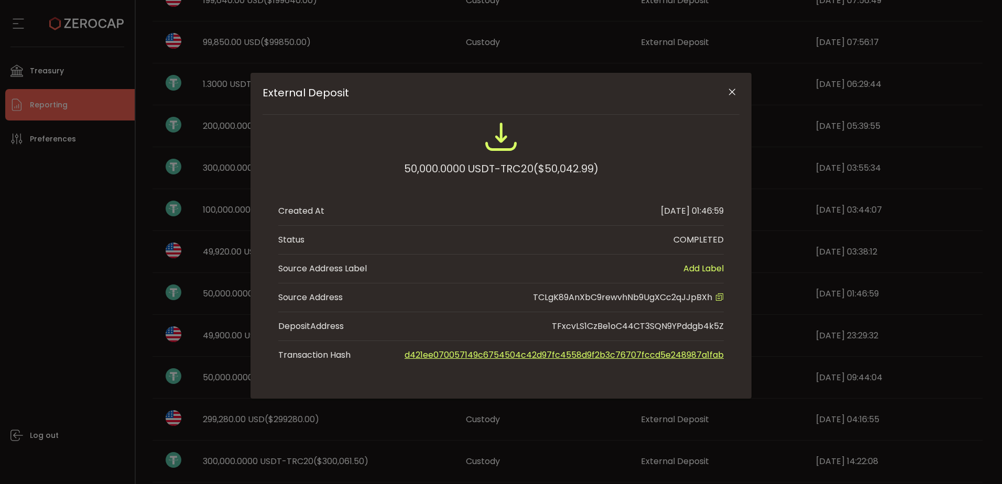
click at [718, 268] on icon "External Deposit" at bounding box center [719, 297] width 8 height 8
click at [736, 95] on div "External Deposit 50,000.0000 USDT-TRC20 ($50,042.99) Created At 2025-10-14 01:4…" at bounding box center [500, 236] width 501 height 326
click at [731, 92] on icon "Close" at bounding box center [732, 92] width 10 height 10
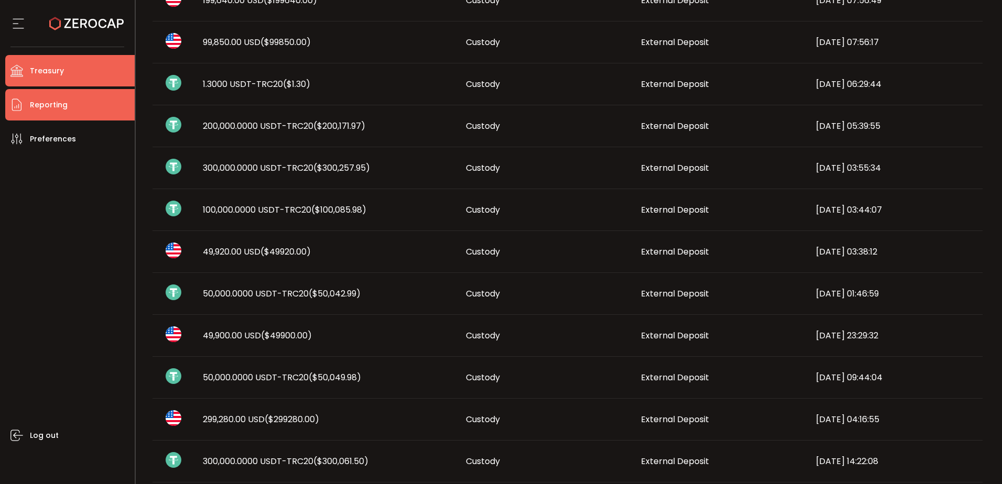
click at [80, 69] on li "Treasury" at bounding box center [69, 70] width 129 height 31
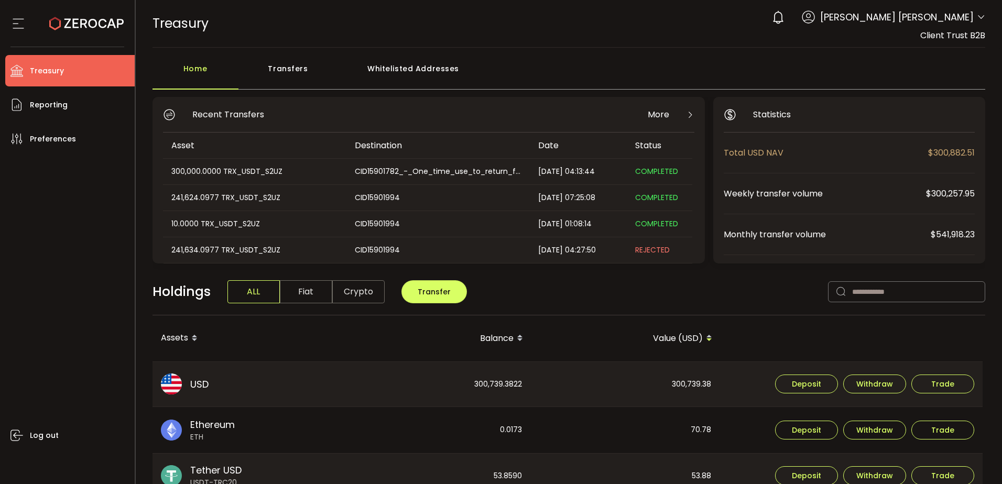
click at [409, 63] on div "Whitelisted Addresses" at bounding box center [413, 73] width 151 height 31
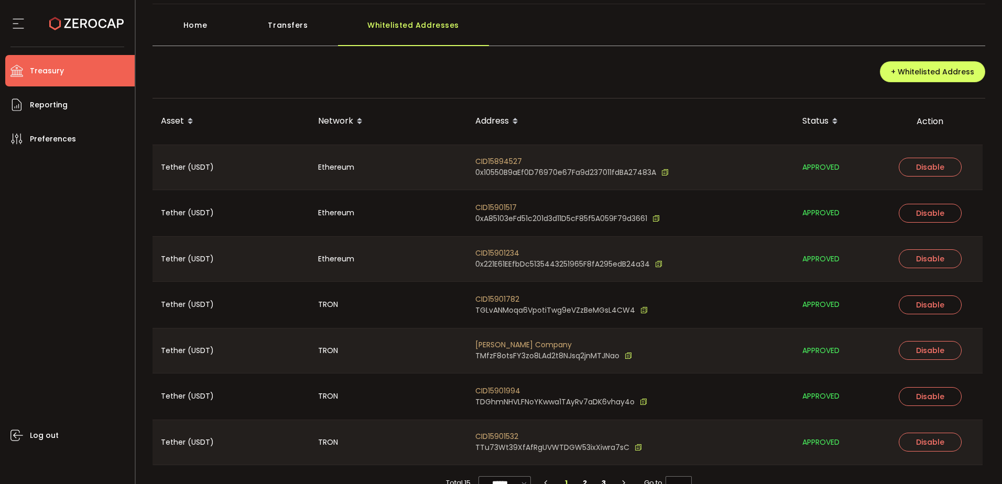
scroll to position [66, 0]
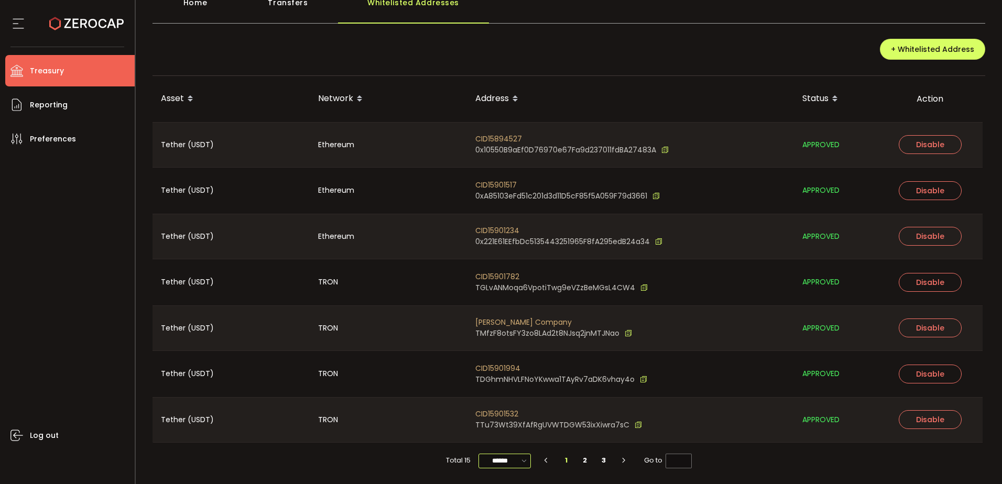
click at [492, 268] on input "******" at bounding box center [504, 461] width 52 height 15
click at [504, 268] on span "100/page" at bounding box center [504, 435] width 34 height 10
type input "********"
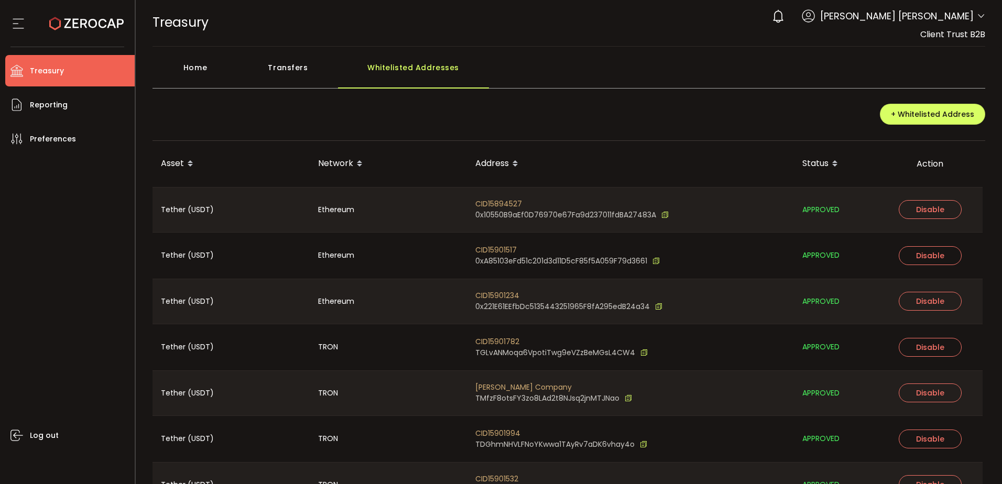
scroll to position [0, 0]
click at [508, 121] on div "+ Whitelisted Address" at bounding box center [568, 119] width 833 height 45
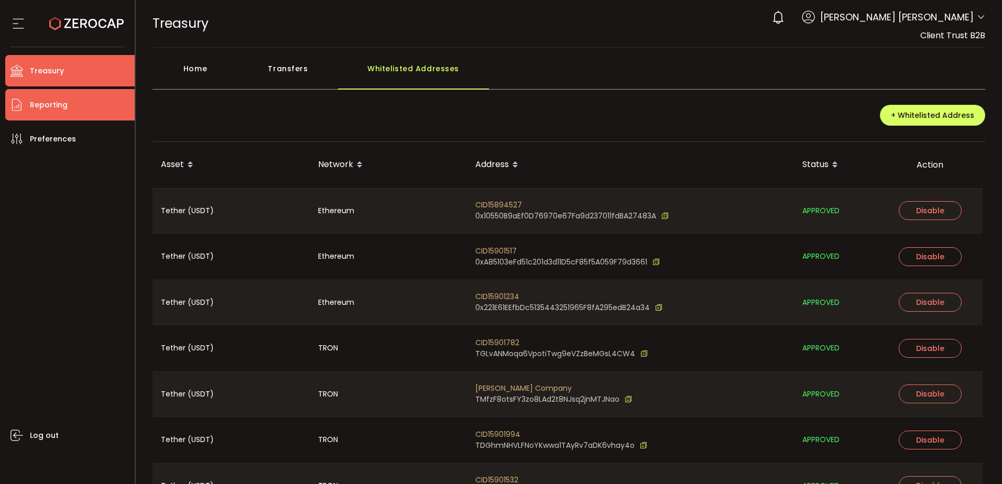
click at [73, 101] on li "Reporting" at bounding box center [69, 104] width 129 height 31
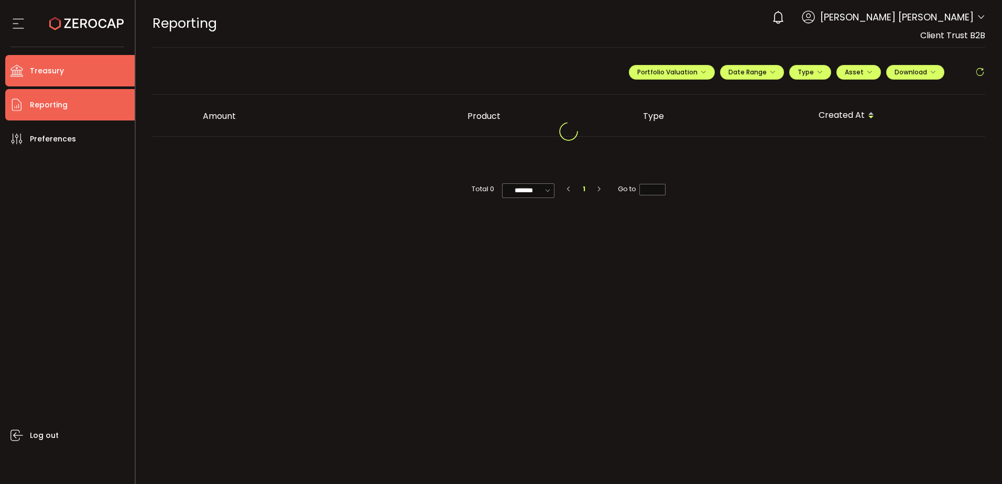
click at [71, 69] on li "Treasury" at bounding box center [69, 70] width 129 height 31
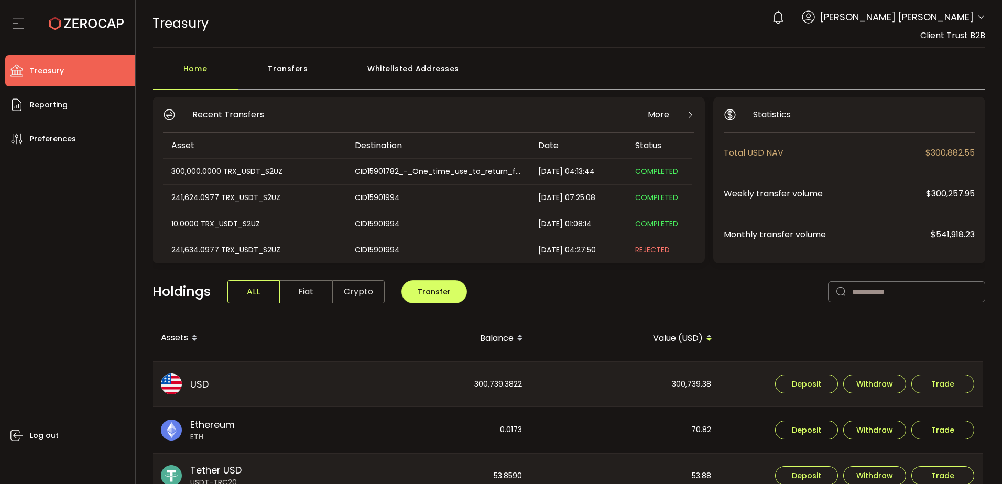
click at [391, 68] on div "Whitelisted Addresses" at bounding box center [413, 73] width 151 height 31
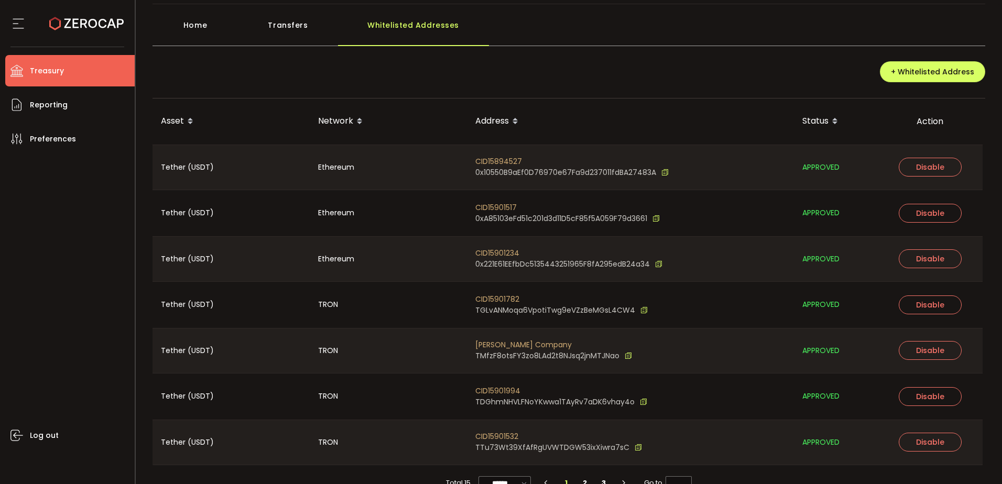
scroll to position [66, 0]
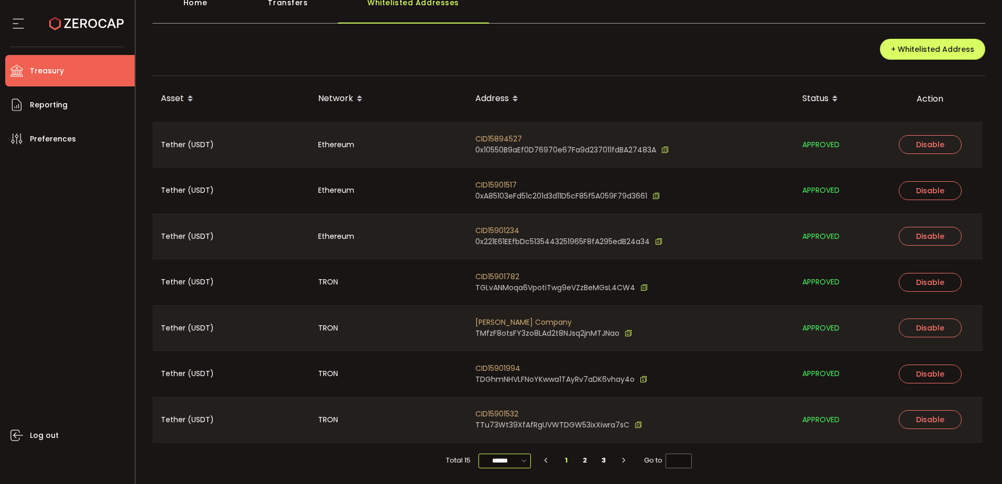
click at [486, 268] on input "******" at bounding box center [504, 461] width 52 height 15
click at [509, 268] on span "100/page" at bounding box center [504, 435] width 34 height 10
type input "********"
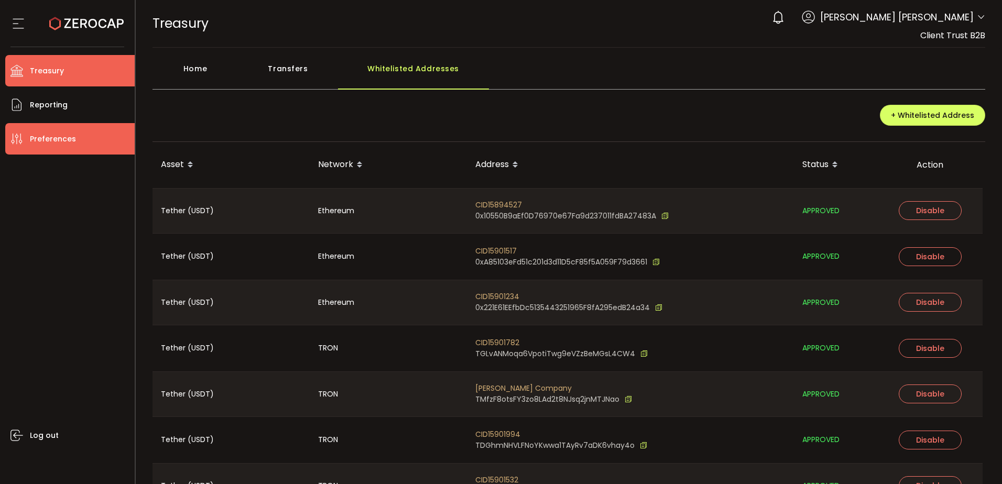
click at [74, 142] on li "Preferences" at bounding box center [69, 138] width 129 height 31
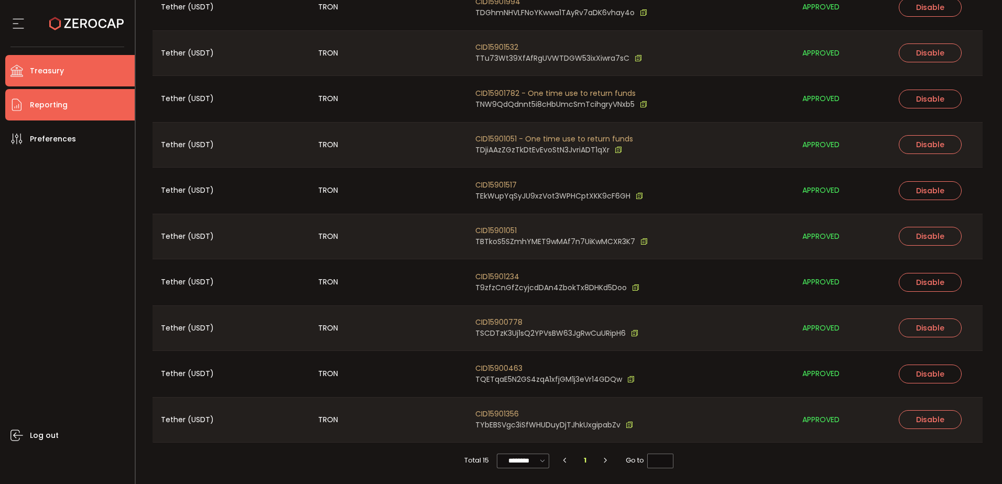
click at [88, 105] on li "Reporting" at bounding box center [69, 104] width 129 height 31
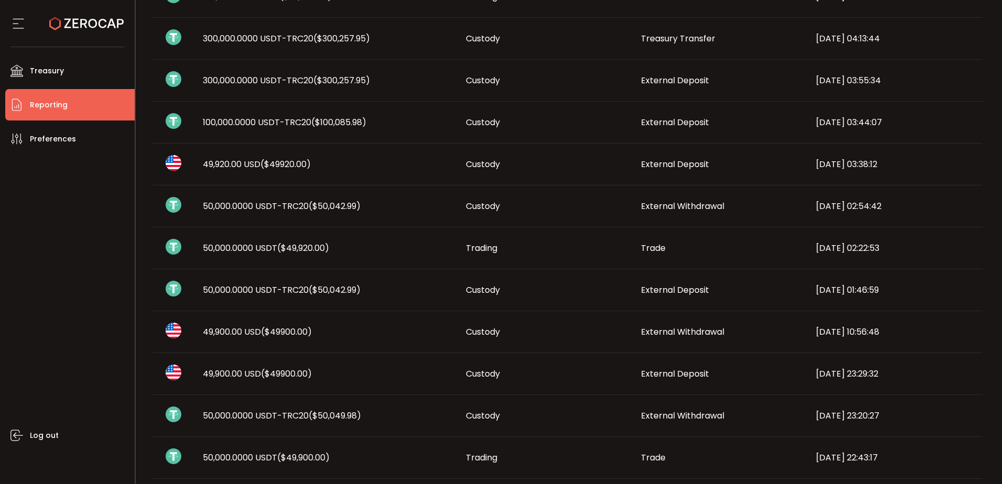
scroll to position [543, 0]
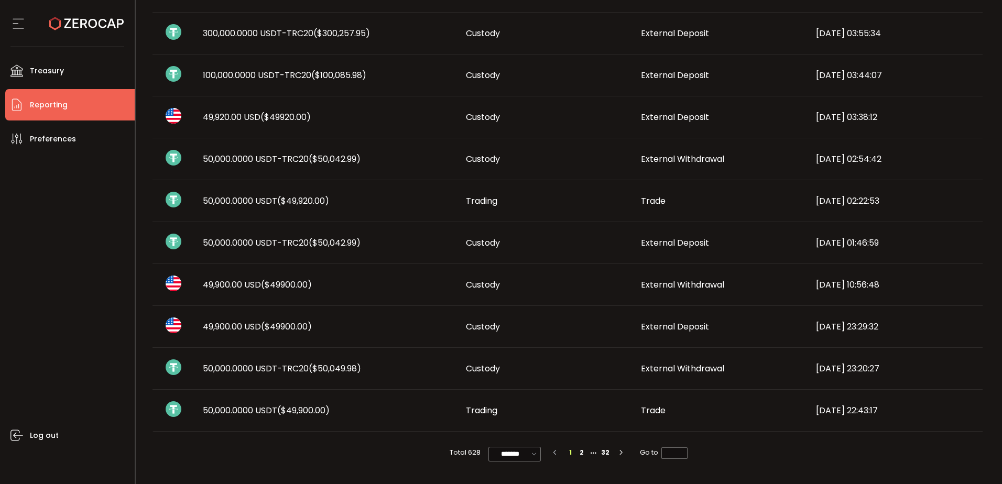
click at [327, 245] on span "($50,042.99)" at bounding box center [335, 243] width 52 height 12
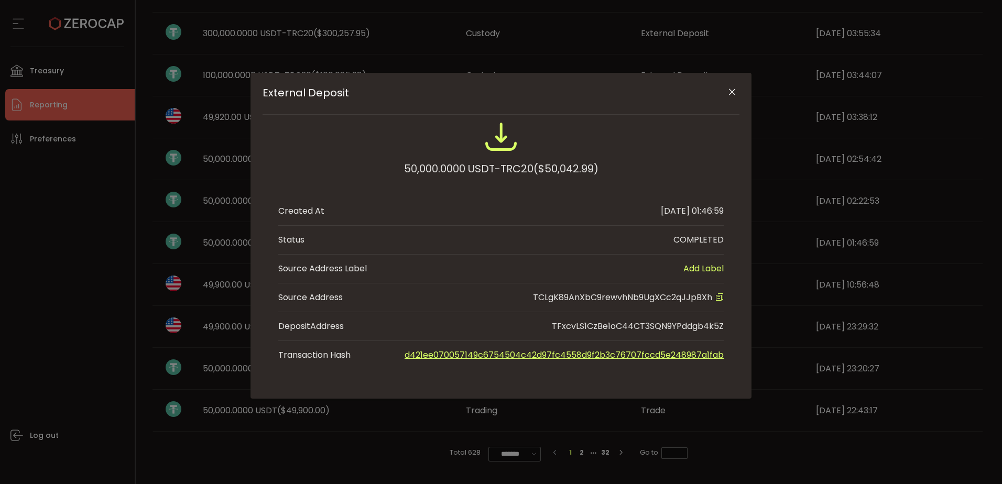
click at [640, 268] on div "TFxcvLS1CzBe1oC44CT3SQN9YPddgb4k5Z" at bounding box center [638, 326] width 172 height 13
click at [732, 91] on icon "Close" at bounding box center [732, 92] width 10 height 10
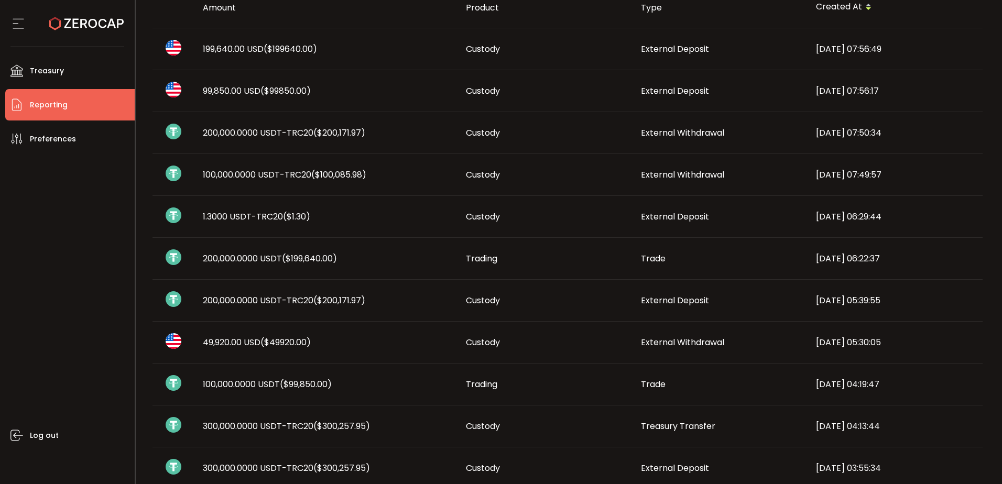
scroll to position [0, 0]
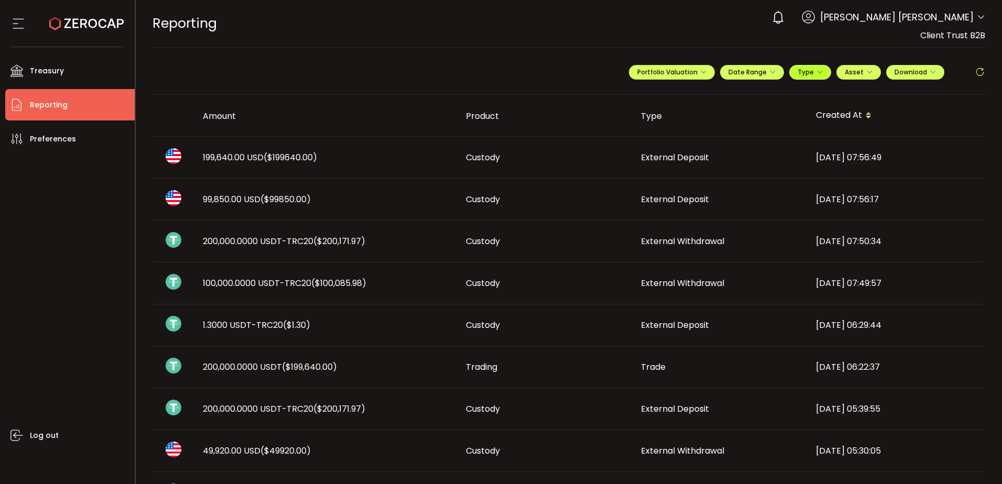
click at [736, 72] on span "Type" at bounding box center [809, 72] width 25 height 9
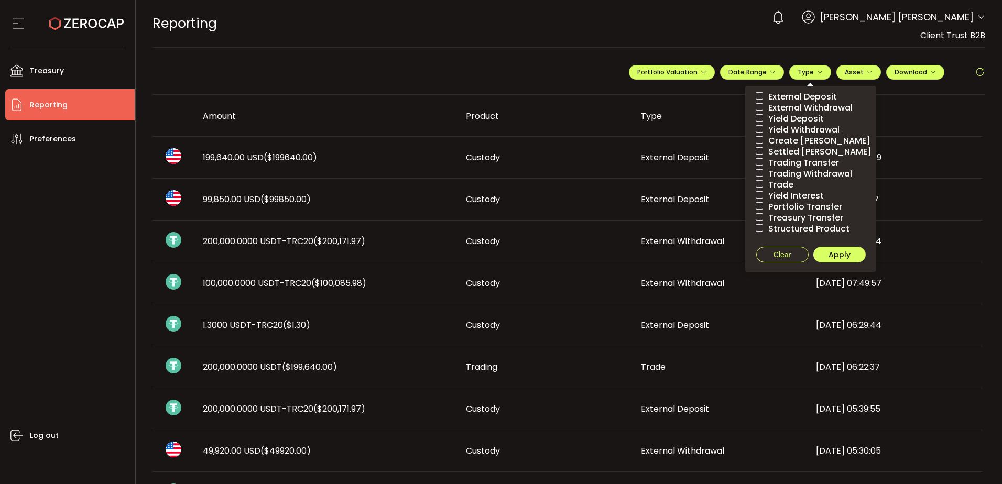
click at [736, 94] on span "External Deposit" at bounding box center [800, 97] width 74 height 10
click at [736, 255] on span "Apply" at bounding box center [839, 254] width 22 height 10
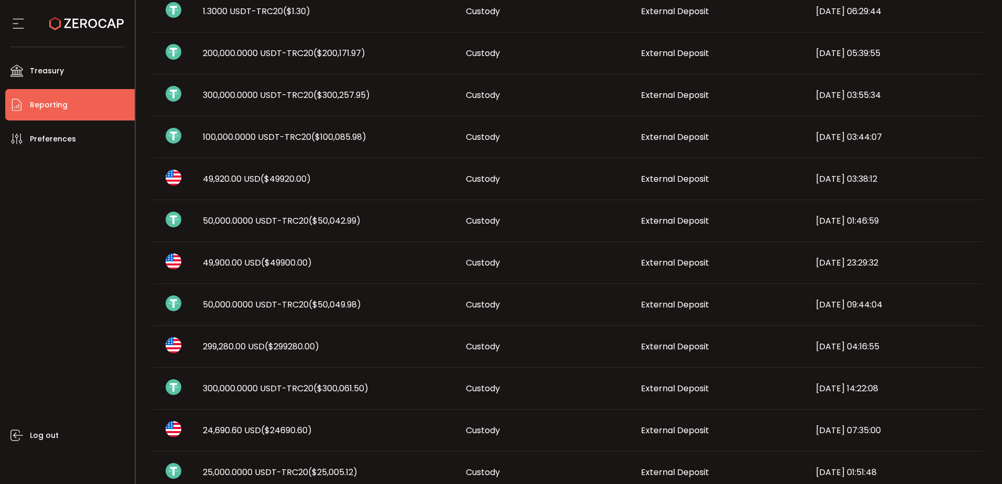
scroll to position [229, 0]
click at [269, 268] on span "50,000.0000 USDT-TRC20 ($50,049.98)" at bounding box center [282, 306] width 158 height 12
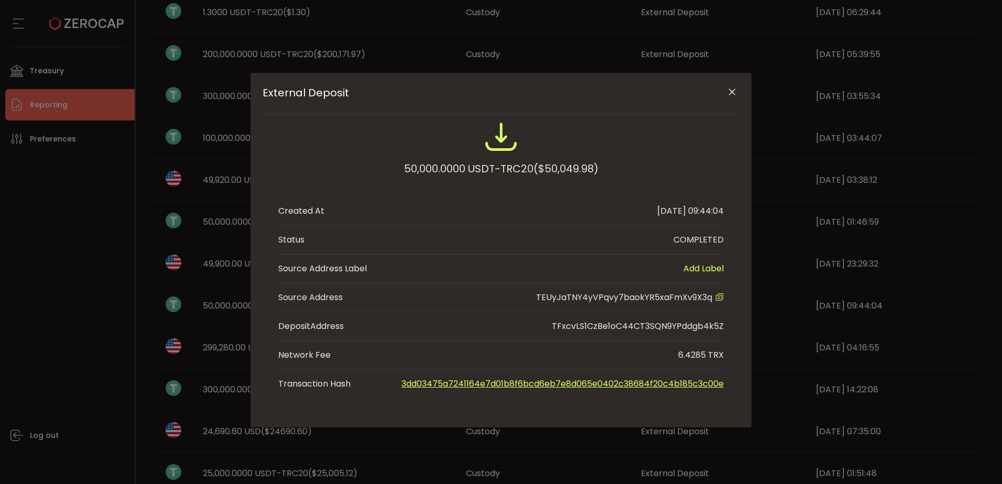
click at [719, 268] on icon "External Deposit" at bounding box center [719, 297] width 8 height 8
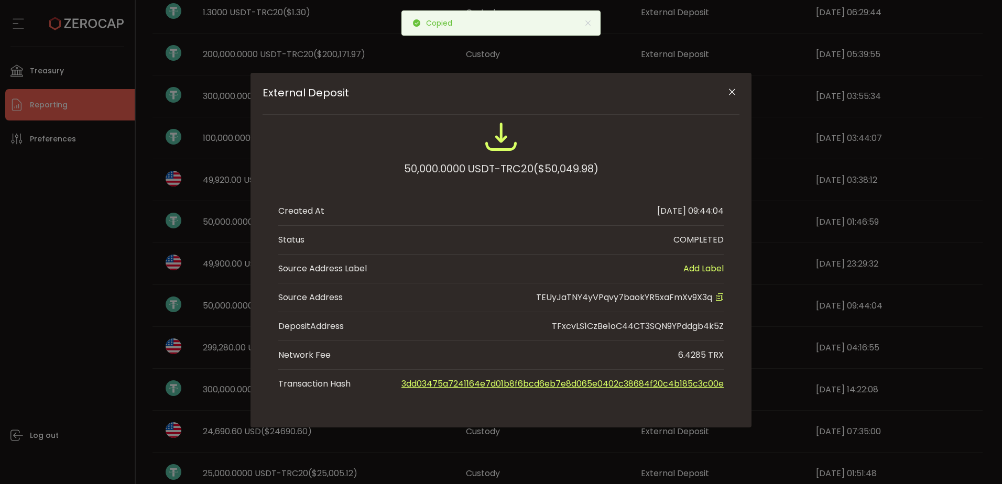
click at [719, 268] on icon "External Deposit" at bounding box center [719, 297] width 8 height 8
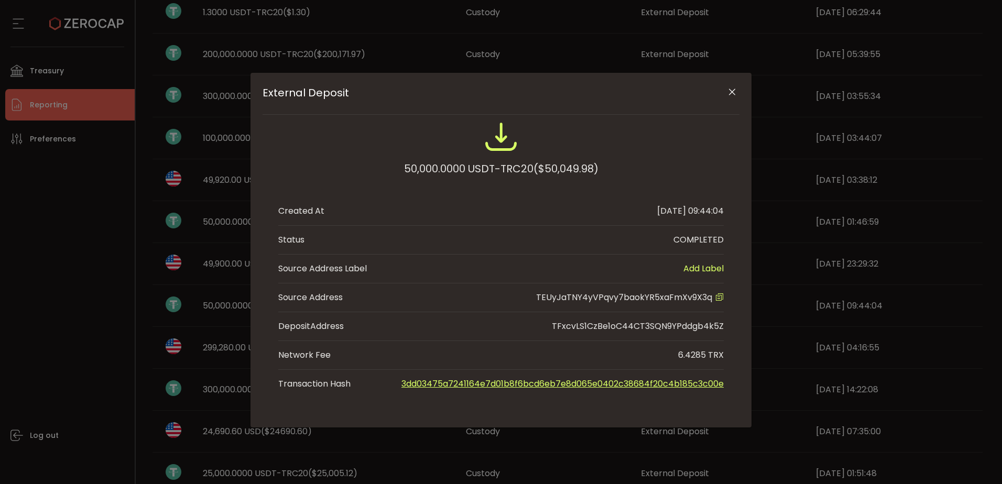
click at [731, 92] on icon "Close" at bounding box center [732, 92] width 10 height 10
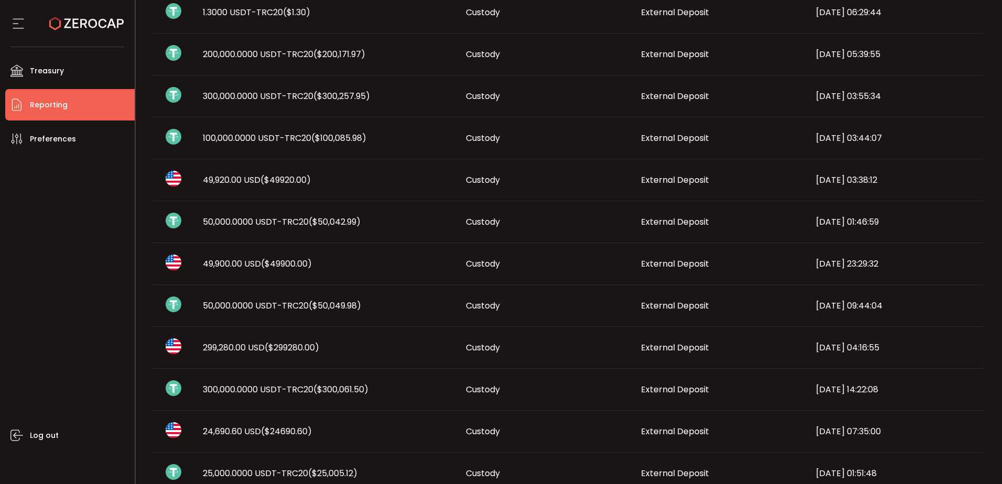
click at [336, 221] on span "($50,042.99)" at bounding box center [335, 222] width 52 height 12
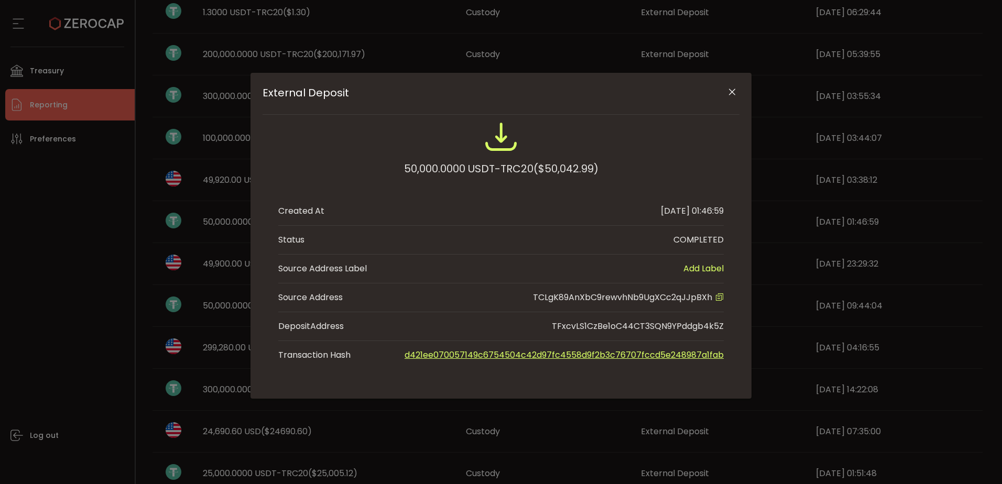
click at [720, 268] on icon "External Deposit" at bounding box center [719, 297] width 8 height 8
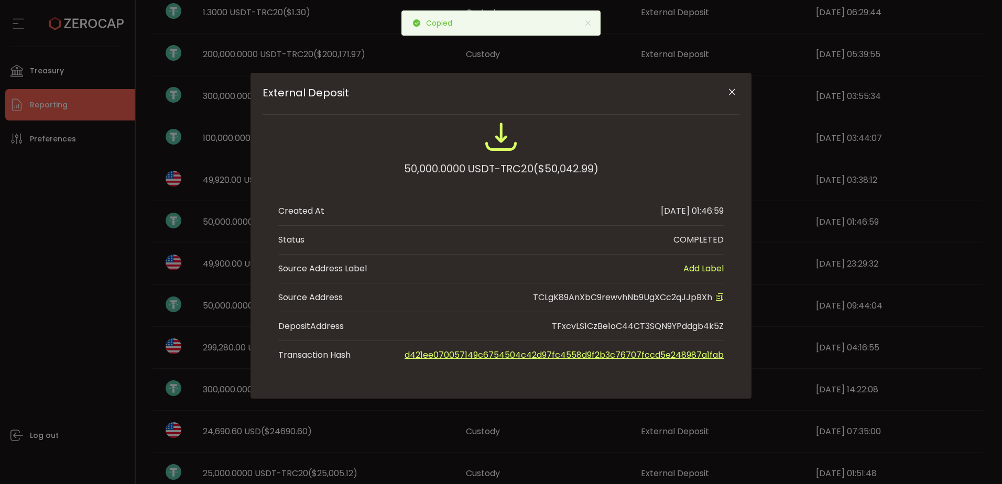
click at [732, 91] on icon "Close" at bounding box center [732, 92] width 10 height 10
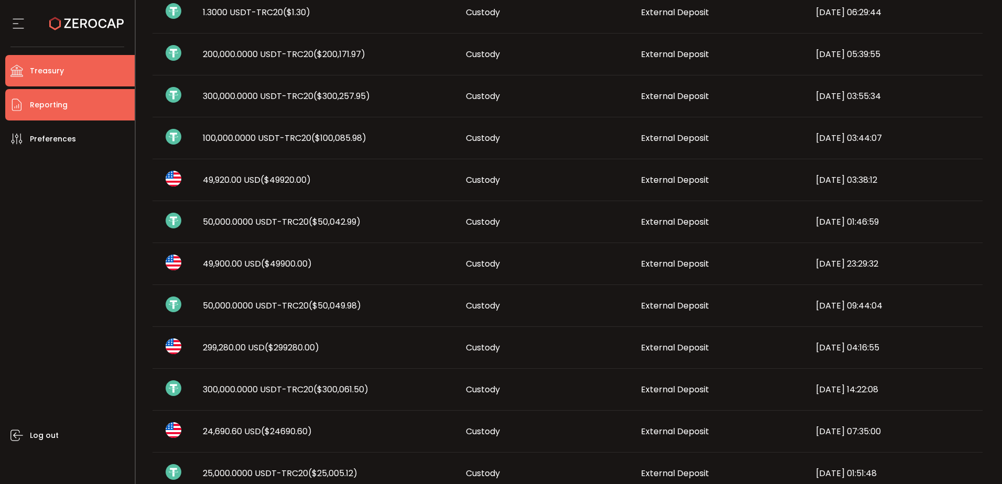
click at [79, 71] on li "Treasury" at bounding box center [69, 70] width 129 height 31
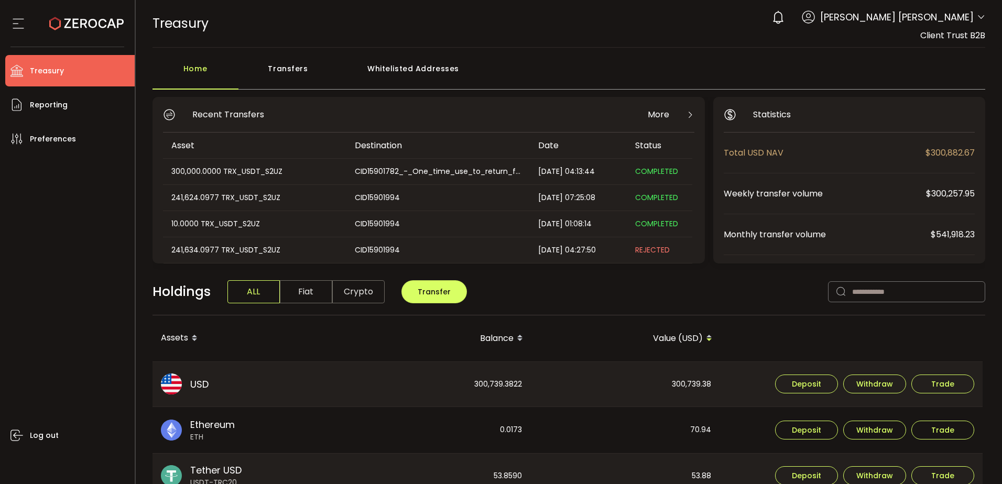
click at [421, 64] on div "Whitelisted Addresses" at bounding box center [413, 73] width 151 height 31
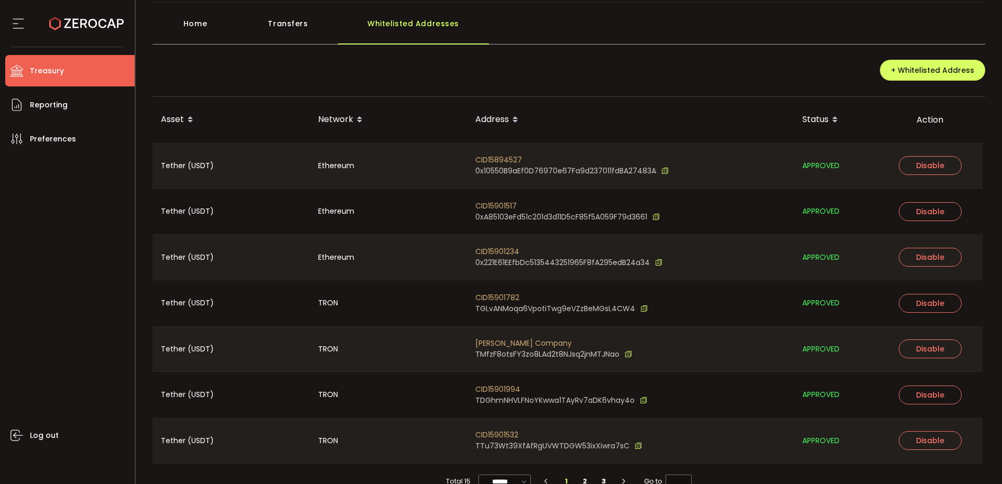
scroll to position [66, 0]
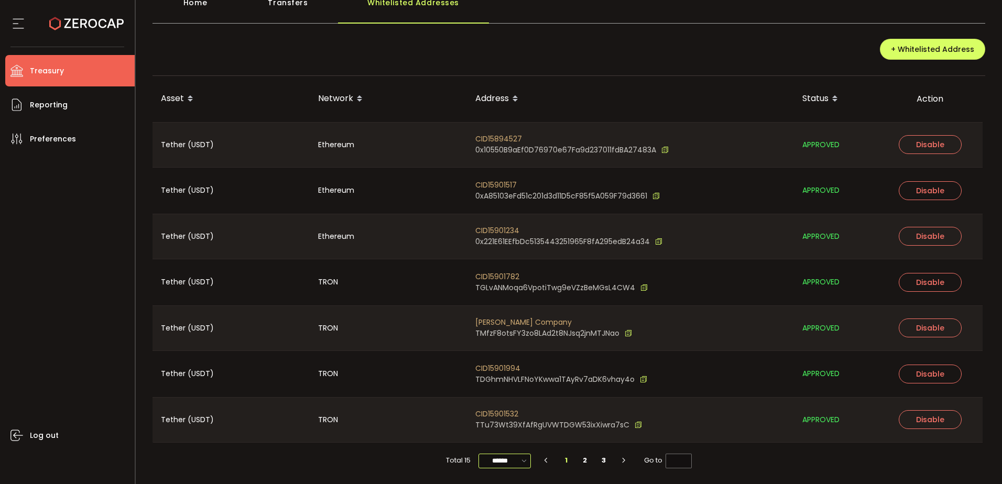
click at [501, 268] on input "******" at bounding box center [504, 461] width 52 height 15
click at [507, 268] on li "100/page" at bounding box center [507, 435] width 61 height 18
type input "********"
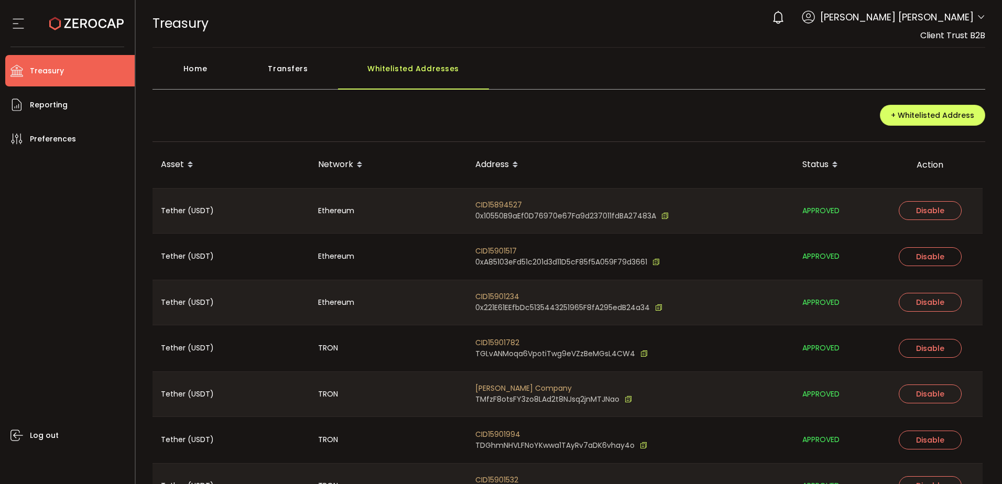
scroll to position [433, 0]
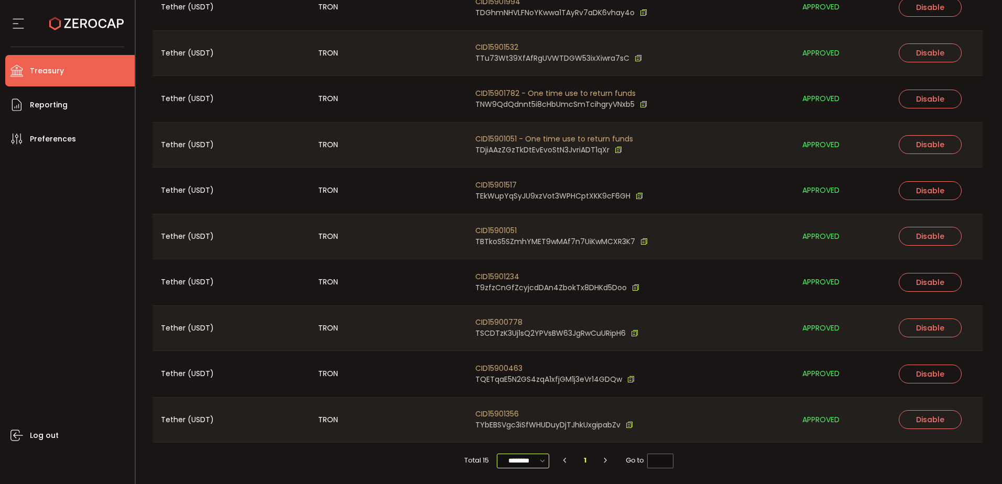
click at [531, 268] on input "********" at bounding box center [523, 461] width 52 height 15
click at [533, 268] on span "100/page" at bounding box center [522, 435] width 34 height 10
click at [711, 268] on div "Total 15 ******** 1 Go to *" at bounding box center [568, 461] width 833 height 36
click at [535, 268] on input "********" at bounding box center [523, 461] width 52 height 15
click at [527, 268] on span "100/page" at bounding box center [522, 435] width 34 height 10
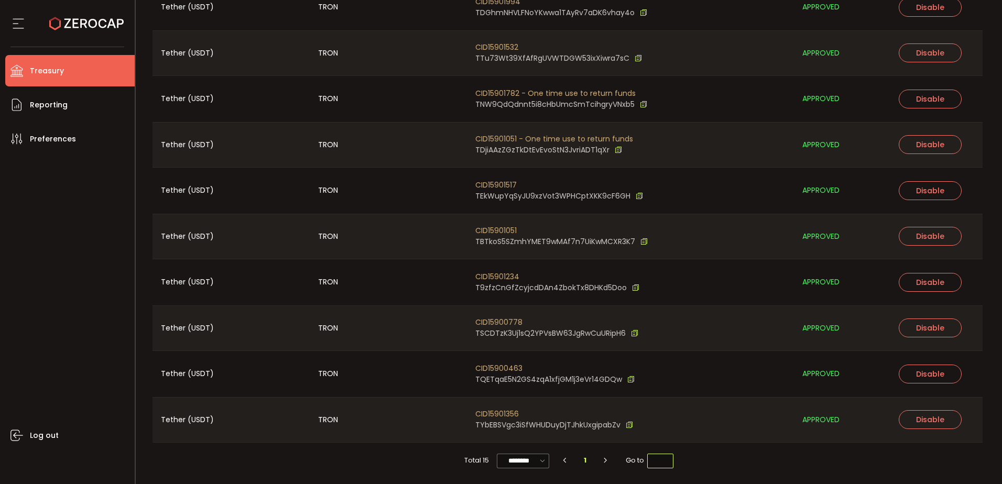
click at [653, 268] on input "*" at bounding box center [660, 461] width 26 height 15
click at [720, 268] on div "Total 15 ******** 1 Go to *" at bounding box center [568, 461] width 833 height 36
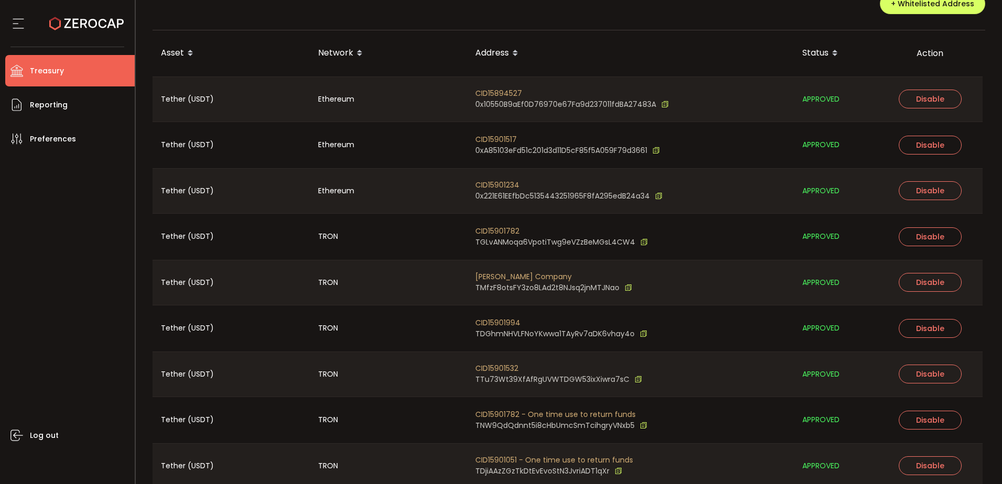
scroll to position [0, 0]
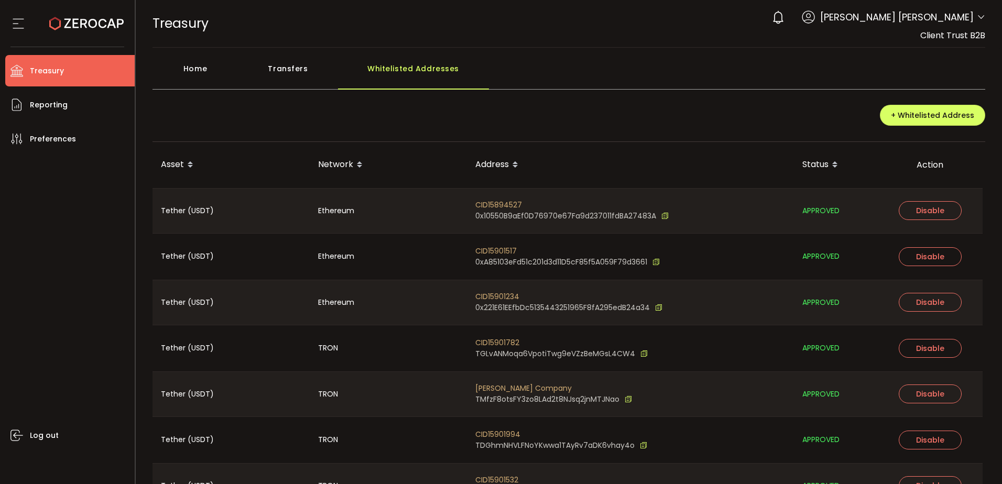
click at [302, 65] on div "Transfers" at bounding box center [288, 73] width 100 height 31
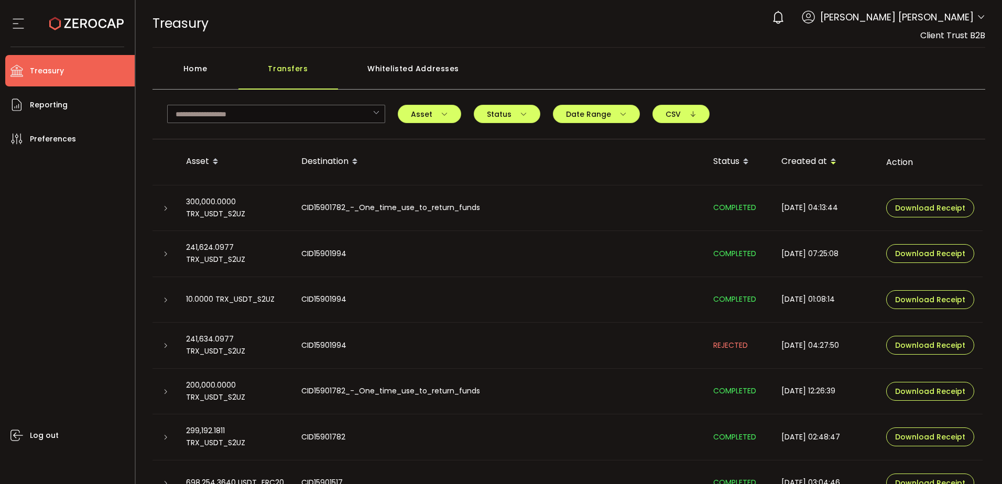
click at [402, 72] on div "Whitelisted Addresses" at bounding box center [413, 73] width 151 height 31
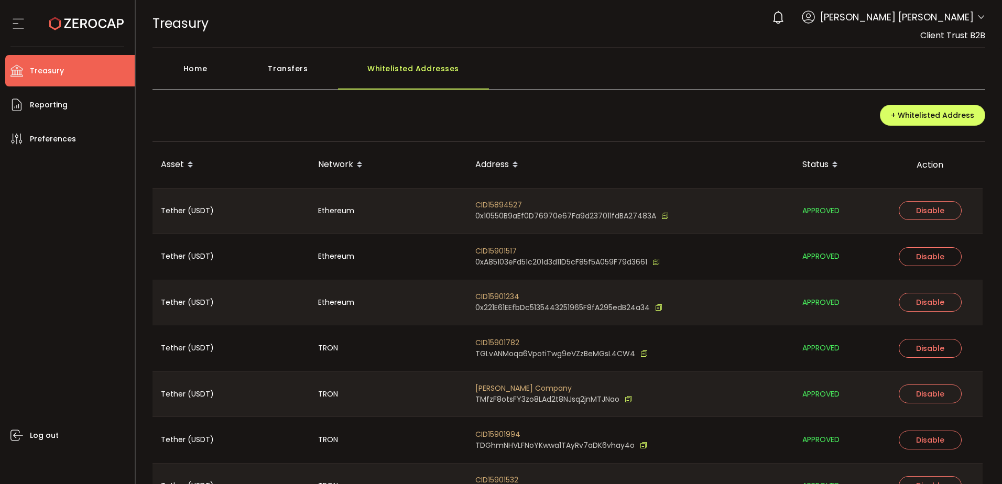
scroll to position [66, 0]
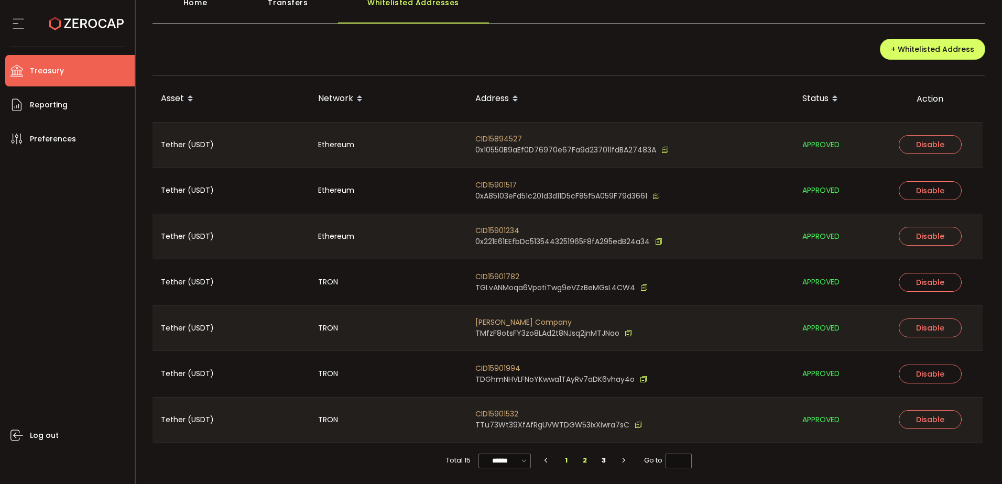
click at [583, 268] on li "2" at bounding box center [585, 460] width 19 height 15
click at [602, 268] on li "3" at bounding box center [603, 460] width 19 height 15
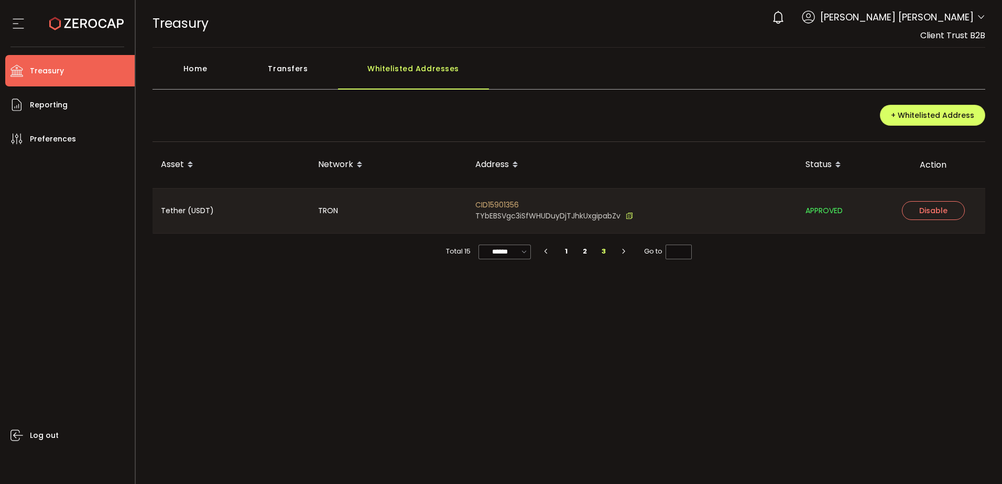
click at [637, 268] on div "PDF is being processed and will download to your computer TREASURY Buy Power $0…" at bounding box center [569, 242] width 866 height 484
click at [563, 251] on li "1" at bounding box center [566, 251] width 19 height 15
type input "*"
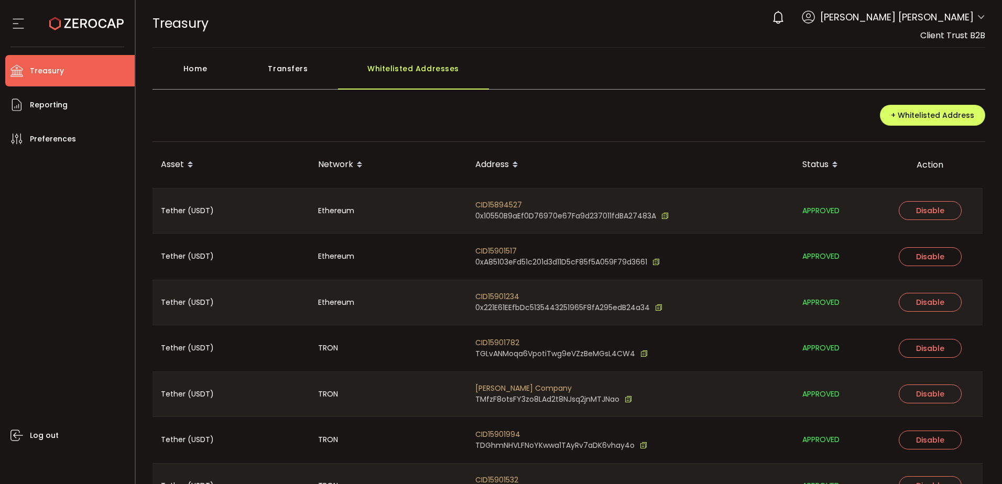
click at [642, 131] on div "+ Whitelisted Address" at bounding box center [568, 119] width 833 height 45
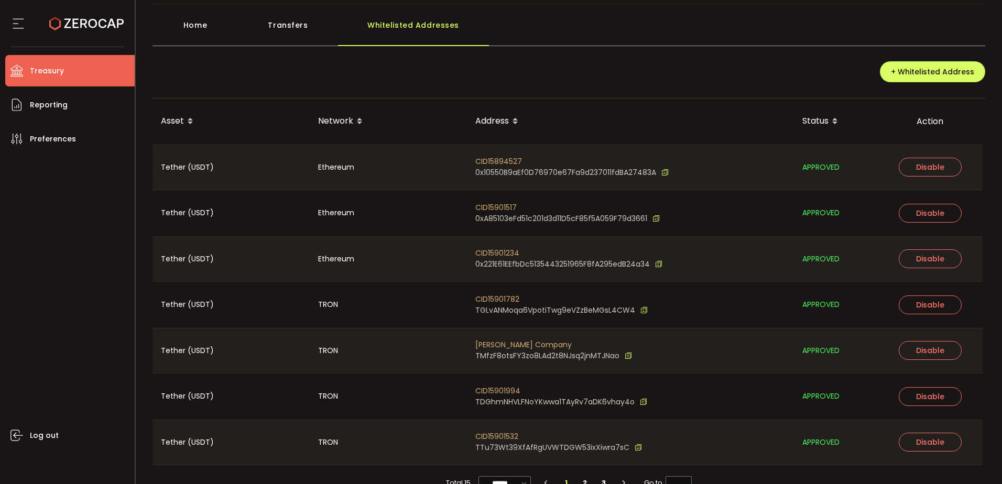
scroll to position [66, 0]
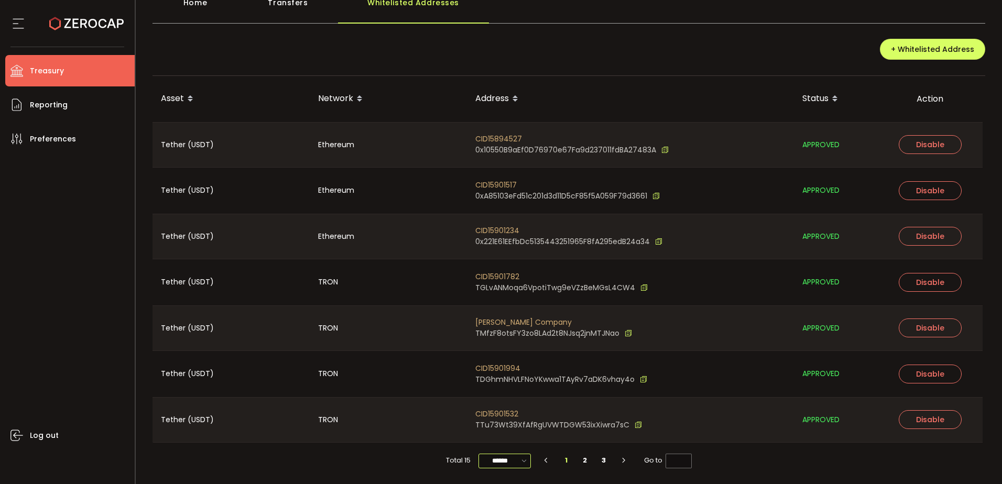
click at [509, 268] on input "******" at bounding box center [504, 461] width 52 height 15
click at [508, 268] on li "100/page" at bounding box center [507, 435] width 61 height 18
type input "********"
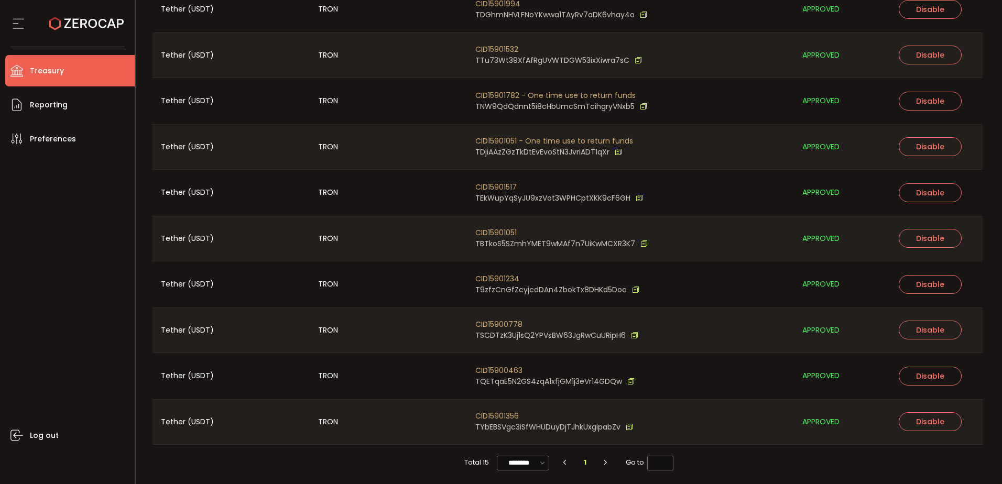
scroll to position [433, 0]
click at [736, 268] on div "Total 15 ******** 1 Go to *" at bounding box center [568, 461] width 833 height 36
click at [409, 268] on div "Total 15 ******** 1 Go to *" at bounding box center [568, 461] width 833 height 36
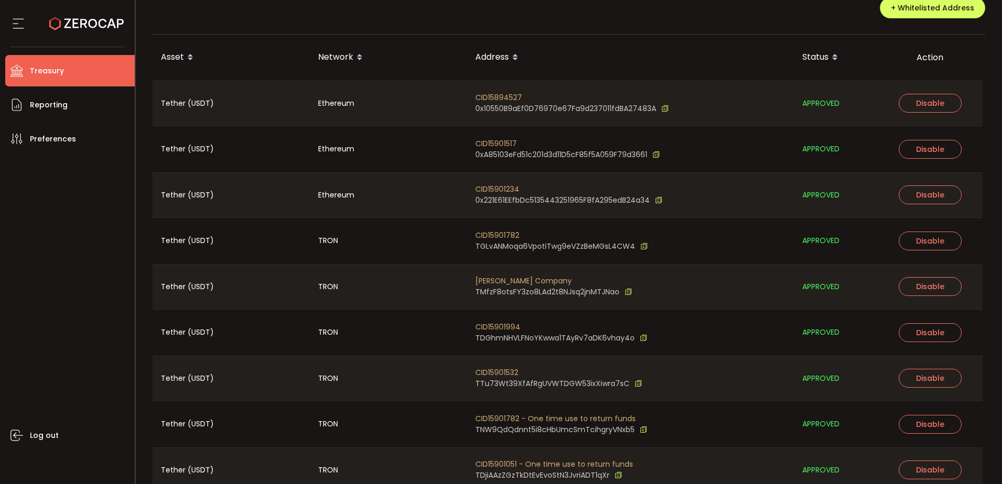
scroll to position [0, 0]
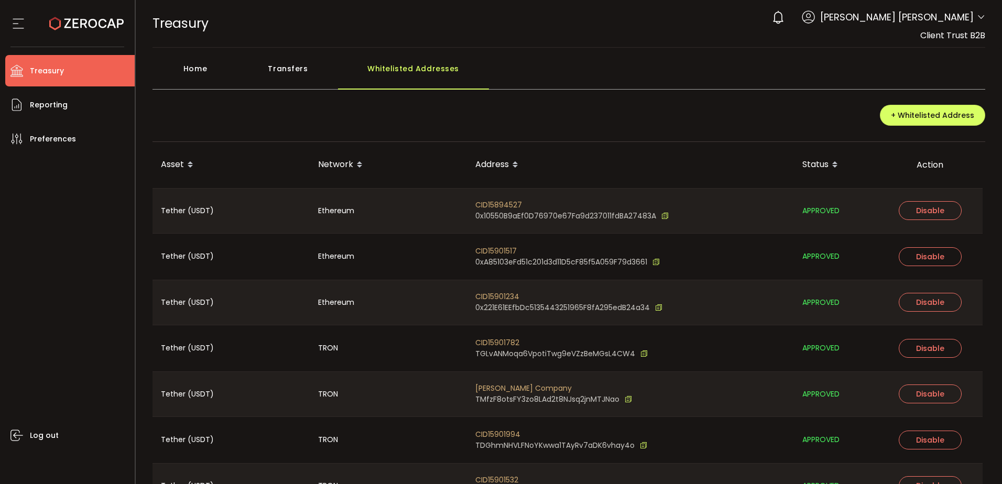
click at [72, 73] on li "Treasury" at bounding box center [69, 70] width 129 height 31
click at [64, 106] on span "Reporting" at bounding box center [49, 104] width 38 height 15
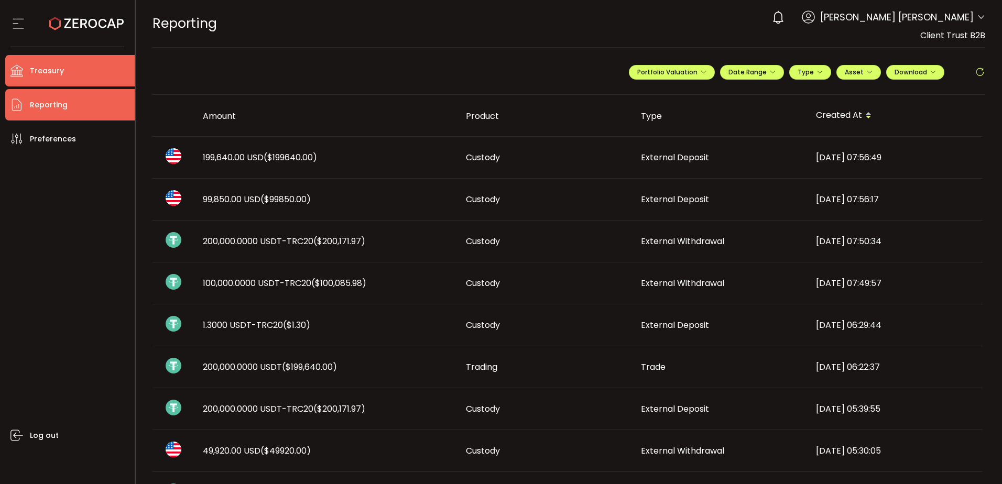
click at [59, 66] on span "Treasury" at bounding box center [47, 70] width 34 height 15
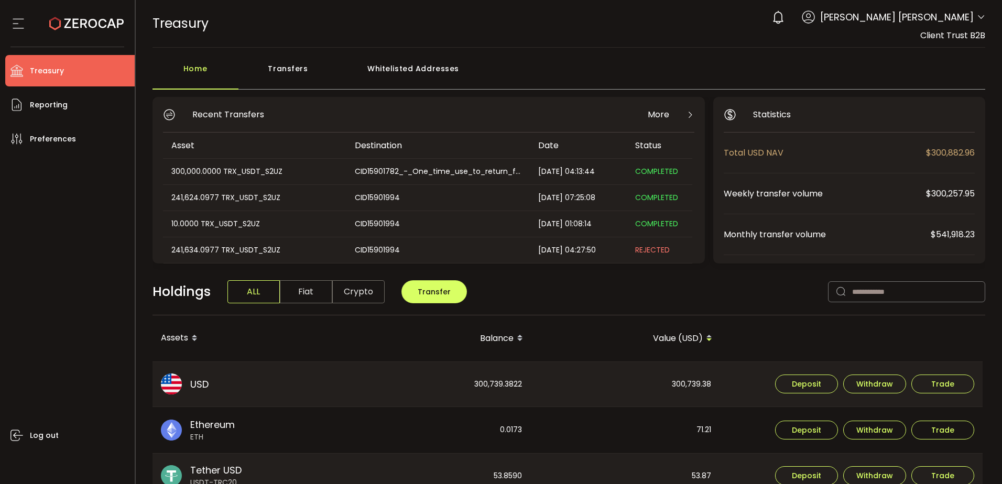
drag, startPoint x: 958, startPoint y: 16, endPoint x: 955, endPoint y: 45, distance: 29.5
click at [736, 16] on span "[PERSON_NAME] [PERSON_NAME]" at bounding box center [896, 17] width 153 height 14
click at [736, 14] on icon at bounding box center [980, 17] width 8 height 8
click at [736, 19] on icon at bounding box center [980, 17] width 8 height 8
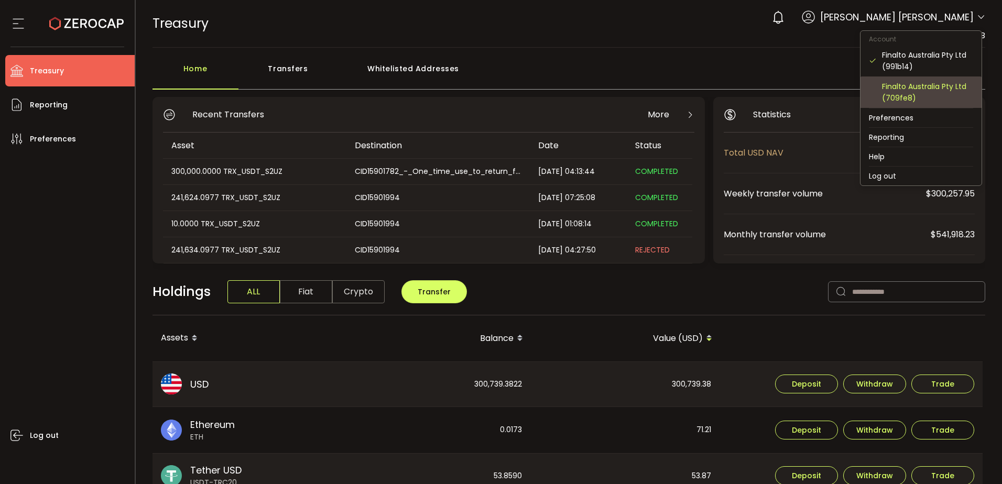
click at [736, 92] on div "Finalto Australia Pty Ltd (709fe8)" at bounding box center [927, 92] width 91 height 23
click at [736, 93] on div "Finalto Australia Pty Ltd (709fe8)" at bounding box center [927, 92] width 91 height 23
click at [736, 95] on div "Finalto Australia Pty Ltd (709fe8)" at bounding box center [927, 92] width 91 height 23
click at [736, 93] on div "Finalto Australia Pty Ltd (709fe8)" at bounding box center [920, 91] width 104 height 31
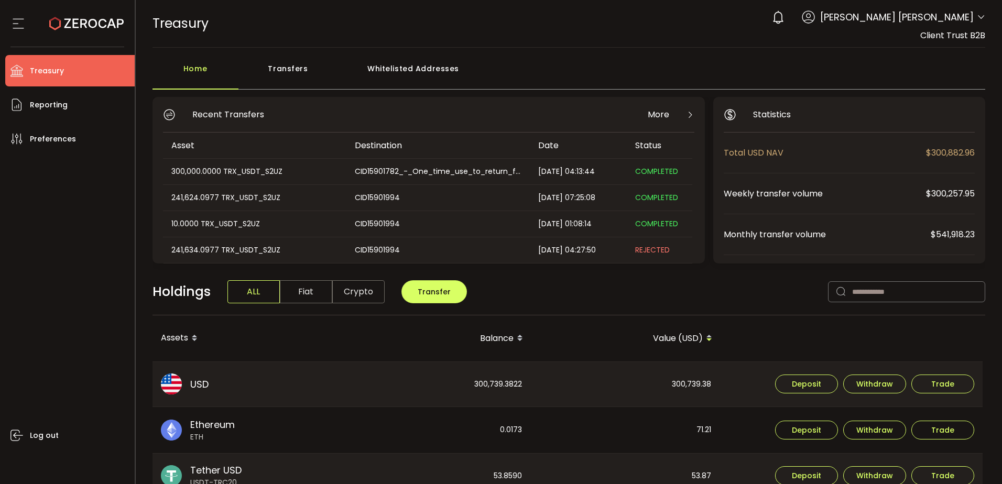
click at [736, 18] on span "[PERSON_NAME] [PERSON_NAME]" at bounding box center [896, 17] width 153 height 14
click at [736, 14] on span "[PERSON_NAME] [PERSON_NAME]" at bounding box center [896, 17] width 153 height 14
click at [736, 16] on icon at bounding box center [980, 17] width 8 height 8
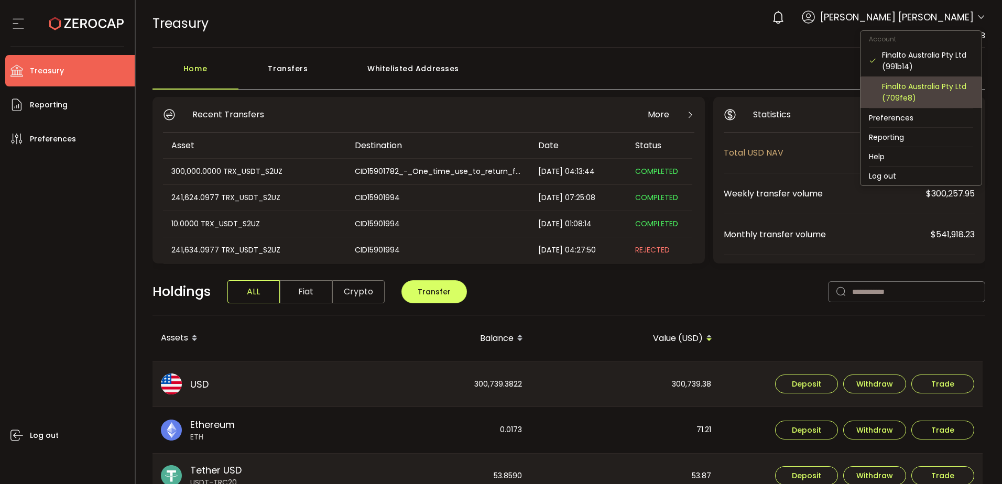
click at [736, 92] on div "Finalto Australia Pty Ltd (709fe8)" at bounding box center [927, 92] width 91 height 23
click at [736, 93] on div "Finalto Australia Pty Ltd (709fe8)" at bounding box center [927, 92] width 91 height 23
drag, startPoint x: 937, startPoint y: 93, endPoint x: 896, endPoint y: 93, distance: 41.4
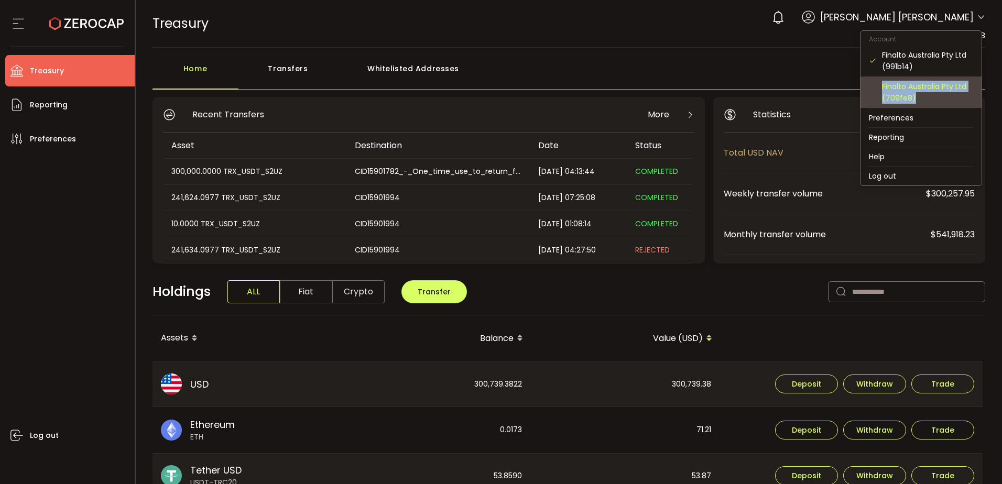
click at [736, 93] on div "Finalto Australia Pty Ltd (709fe8)" at bounding box center [927, 92] width 91 height 23
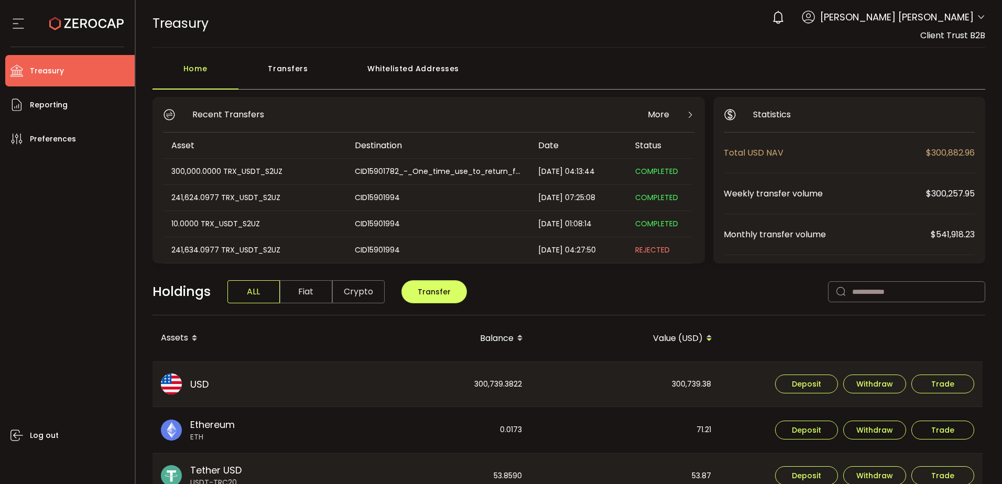
click at [51, 86] on ul "Treasury Payments Trading Reporting Preferences Log out" at bounding box center [67, 265] width 135 height 437
click at [16, 23] on icon at bounding box center [18, 24] width 16 height 16
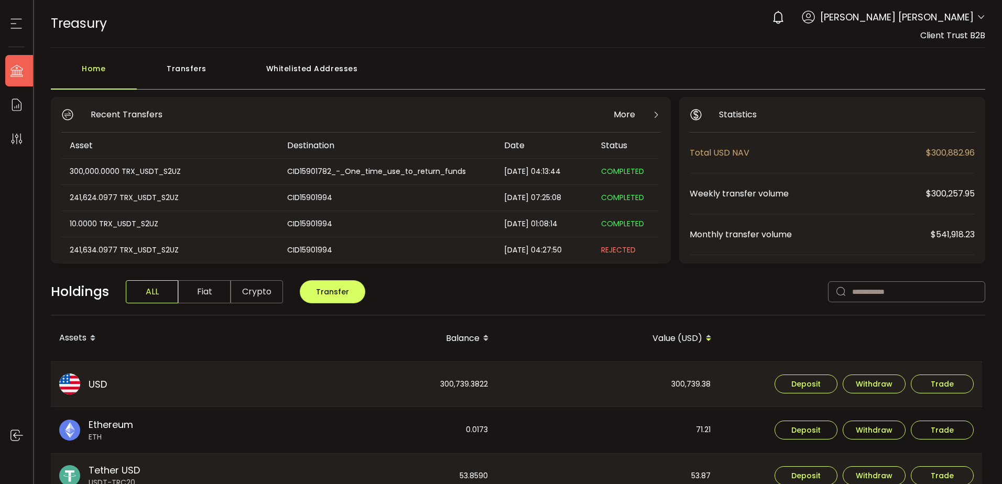
click at [736, 15] on span "[PERSON_NAME] [PERSON_NAME]" at bounding box center [896, 17] width 153 height 14
click at [736, 19] on icon at bounding box center [980, 17] width 8 height 8
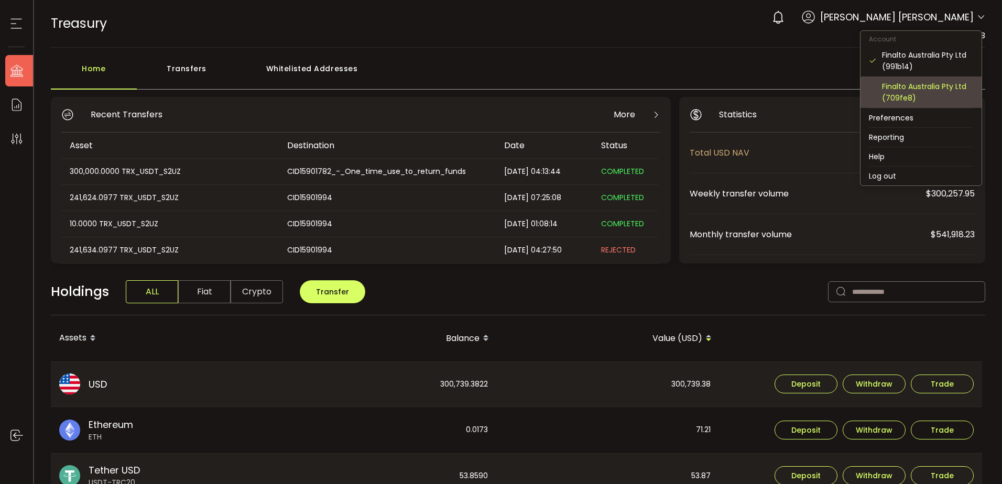
click at [736, 97] on div "Finalto Australia Pty Ltd (709fe8)" at bounding box center [927, 92] width 91 height 23
click at [736, 96] on div "Finalto Australia Pty Ltd (709fe8)" at bounding box center [927, 92] width 91 height 23
click at [736, 92] on div "Finalto Australia Pty Ltd (709fe8)" at bounding box center [927, 92] width 91 height 23
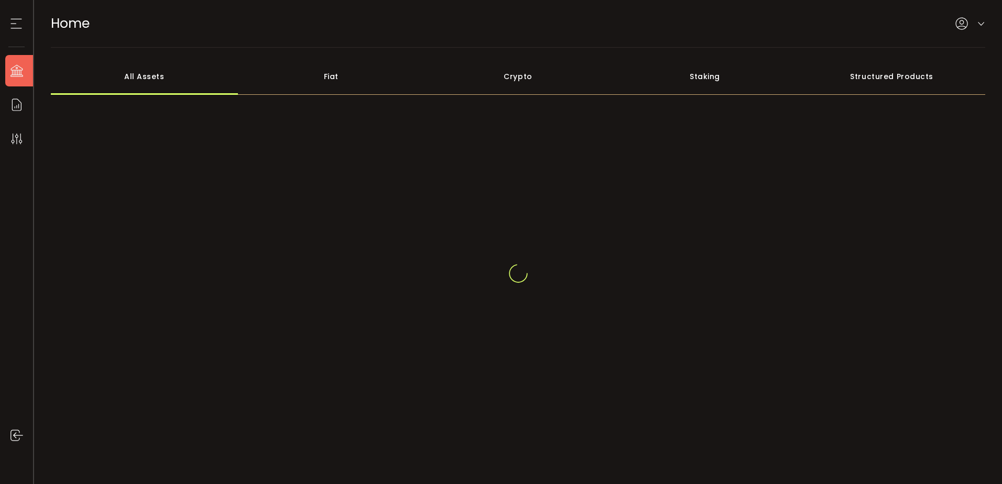
click at [10, 61] on li "Treasury" at bounding box center [22, 70] width 34 height 31
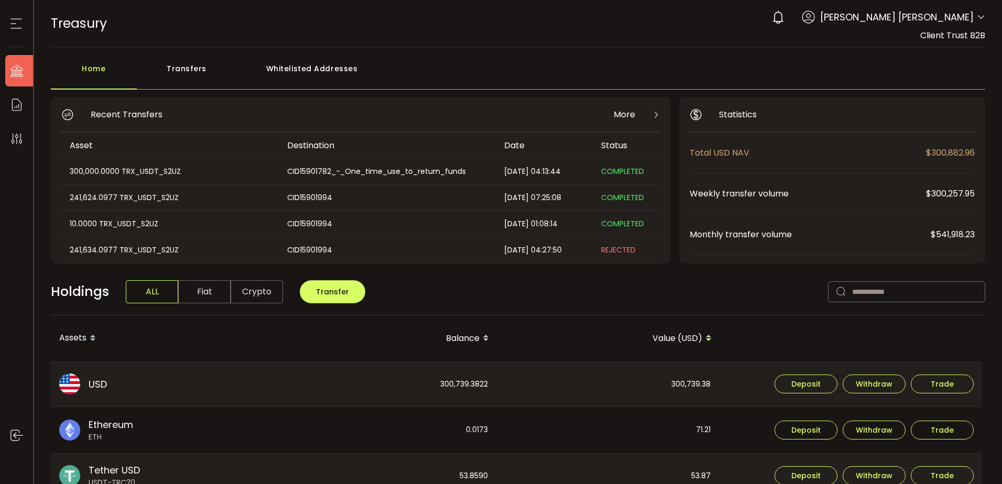
click at [970, 17] on div "0 Yee Shien Lee Account Finalto Australia Pty Ltd (991b14) Finalto Australia Pt…" at bounding box center [875, 17] width 218 height 23
click at [976, 16] on icon at bounding box center [980, 17] width 8 height 8
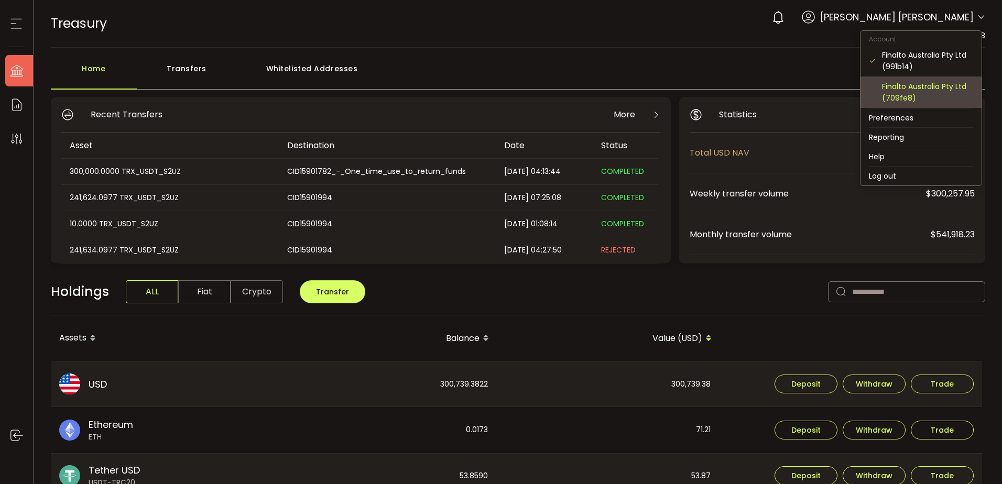
click at [896, 101] on div "Finalto Australia Pty Ltd (709fe8)" at bounding box center [927, 92] width 91 height 23
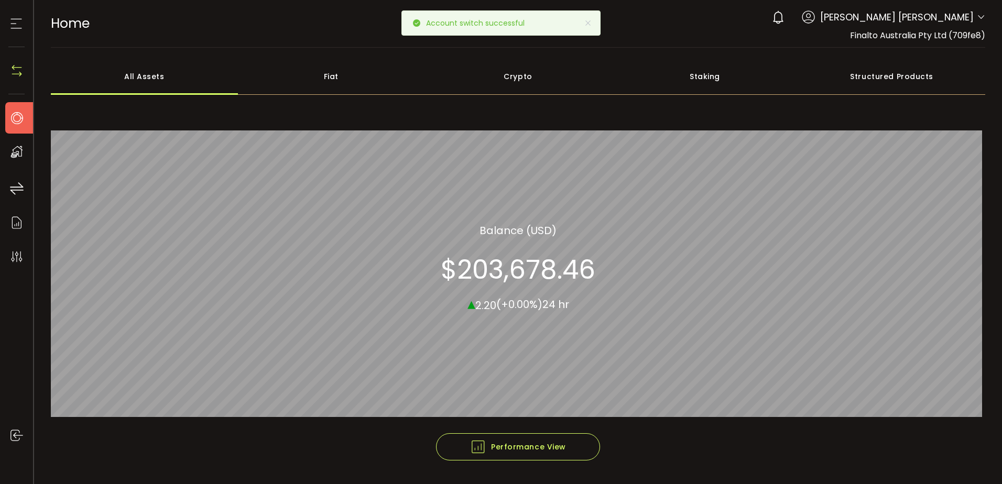
click at [15, 147] on icon at bounding box center [17, 152] width 16 height 16
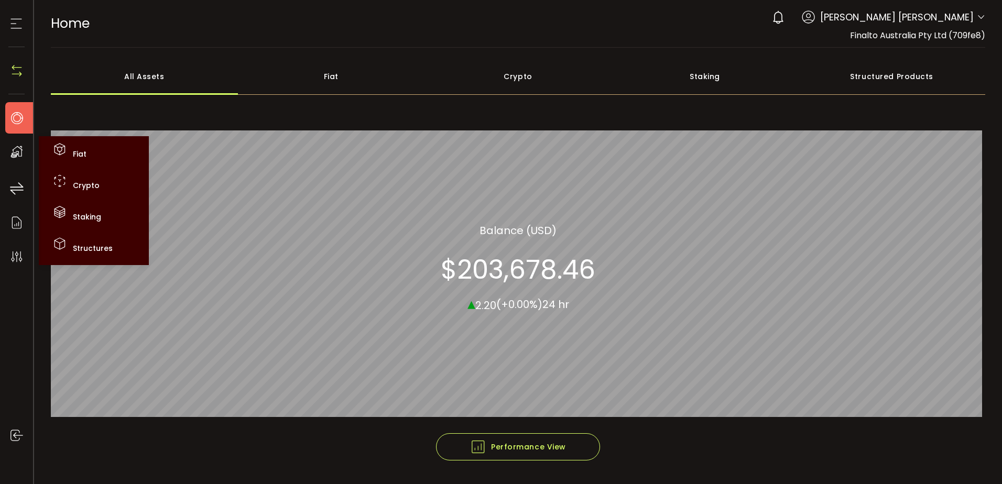
click at [22, 119] on icon at bounding box center [17, 118] width 16 height 16
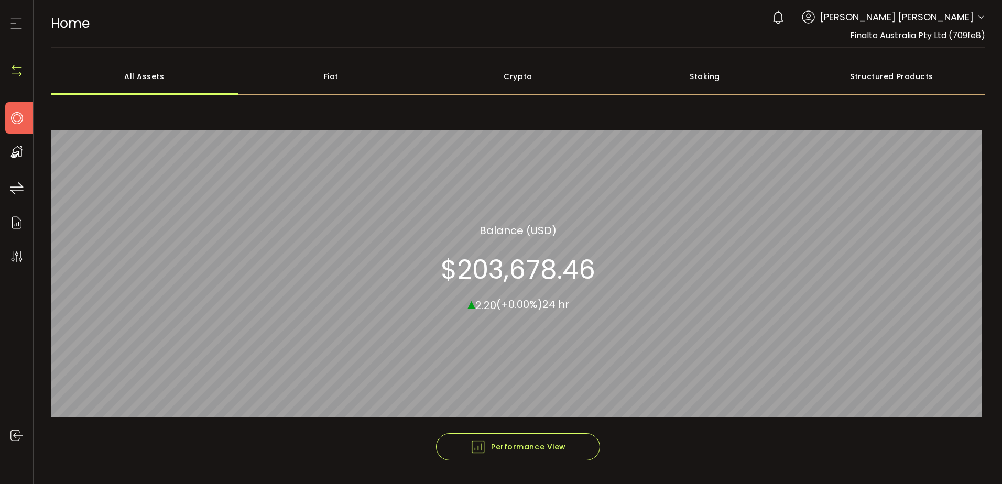
click at [22, 119] on icon at bounding box center [17, 118] width 16 height 16
click at [18, 69] on img at bounding box center [17, 71] width 16 height 16
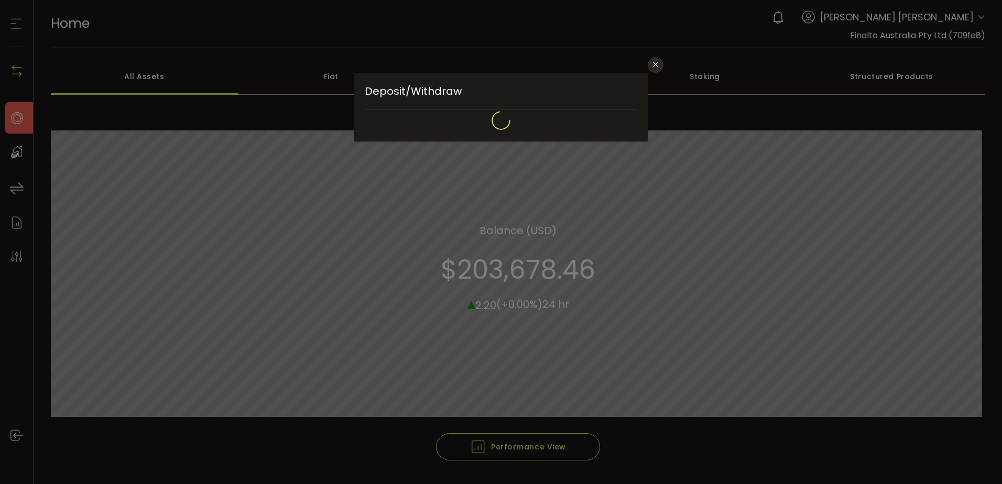
type input "**********"
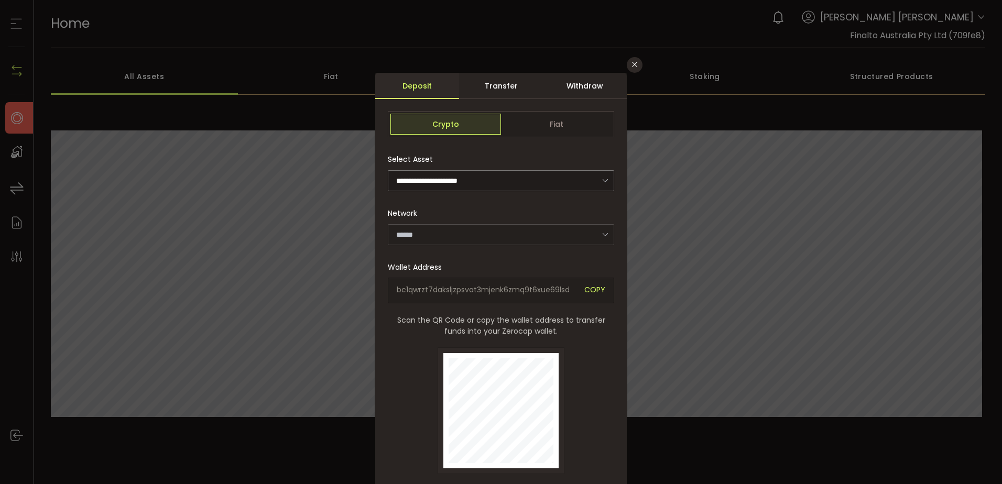
type input "*******"
click at [628, 63] on button "Close" at bounding box center [634, 65] width 16 height 16
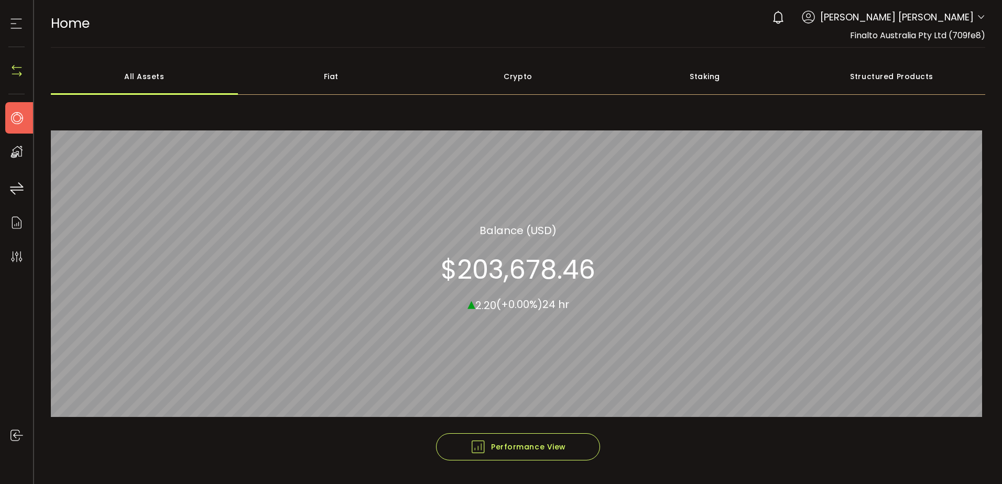
click at [22, 116] on use at bounding box center [17, 118] width 12 height 12
click at [14, 27] on icon at bounding box center [16, 24] width 16 height 16
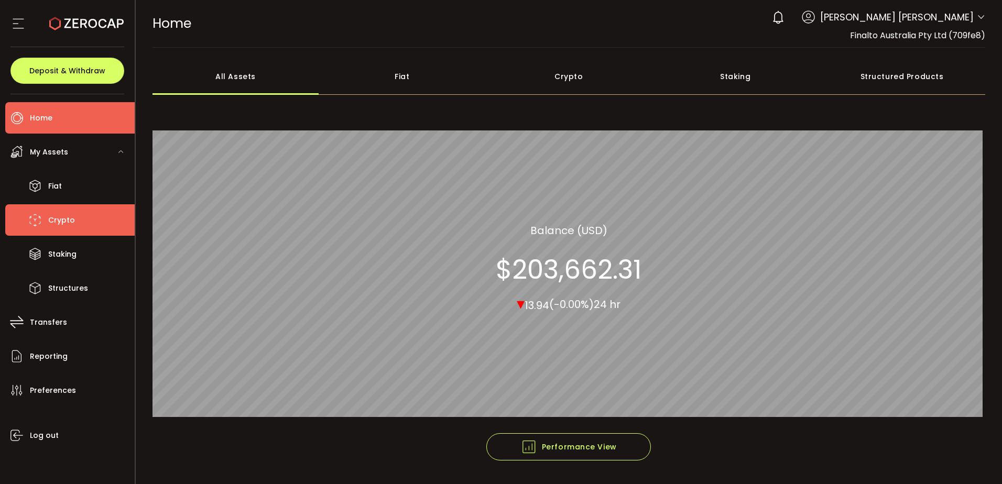
click at [58, 224] on span "Crypto" at bounding box center [61, 220] width 27 height 15
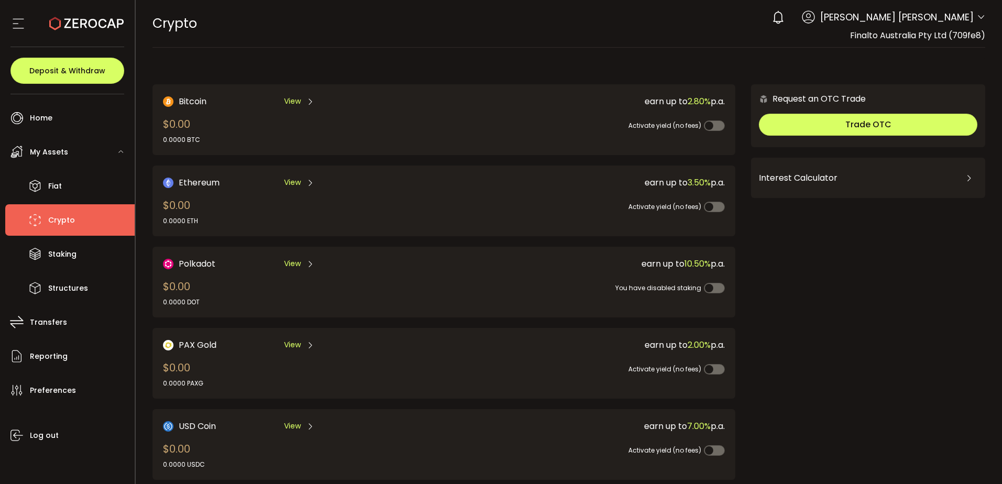
click at [967, 12] on span "Yee Shien Lee" at bounding box center [896, 17] width 153 height 14
click at [969, 20] on span "Yee Shien Lee" at bounding box center [896, 17] width 153 height 14
click at [976, 15] on icon at bounding box center [980, 17] width 8 height 8
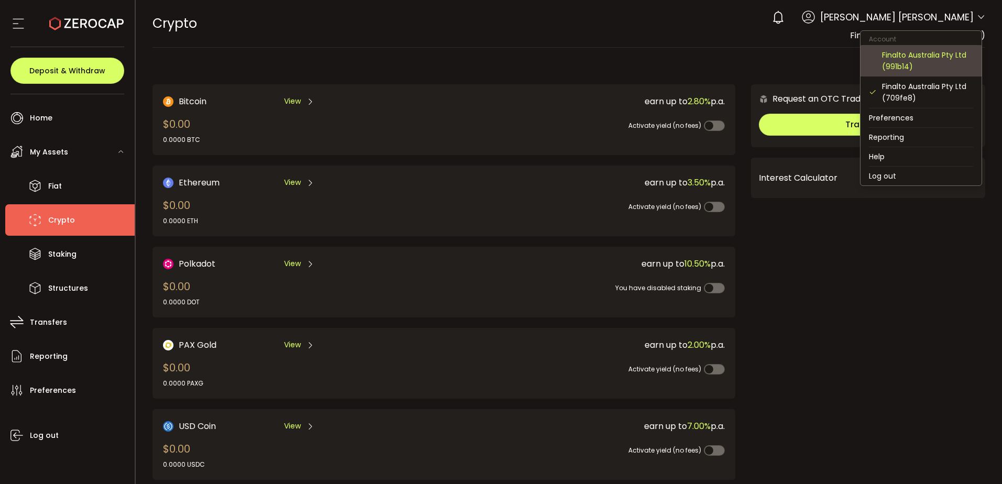
click at [919, 60] on div "Finalto Australia Pty Ltd (991b14)" at bounding box center [927, 60] width 91 height 23
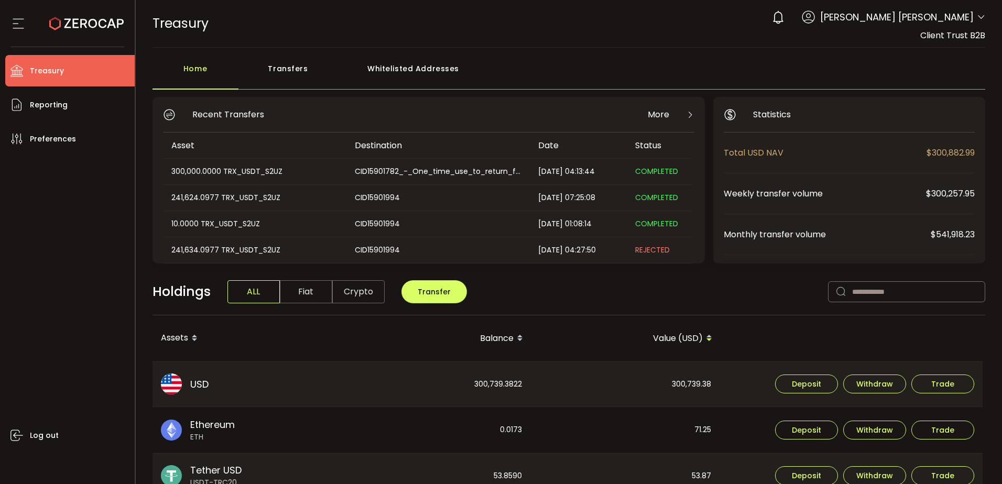
click at [102, 253] on div "Log out" at bounding box center [69, 316] width 129 height 322
click at [724, 290] on div "Holdings ALL Fiat Crypto Transfer" at bounding box center [568, 297] width 833 height 36
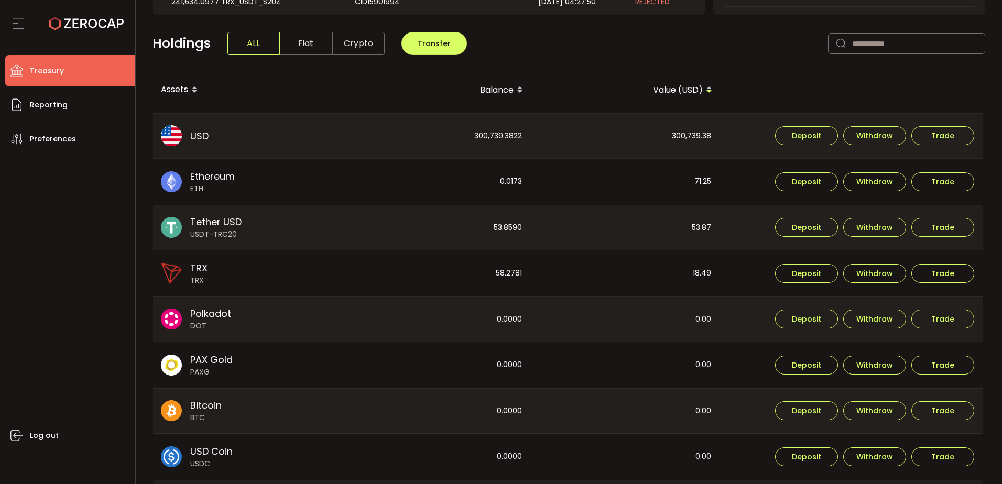
scroll to position [262, 0]
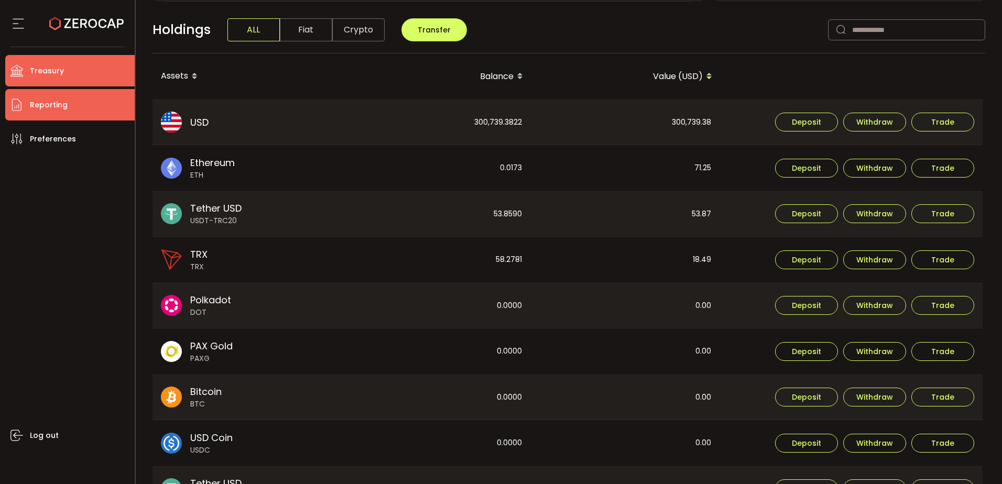
click at [93, 109] on li "Reporting" at bounding box center [69, 104] width 129 height 31
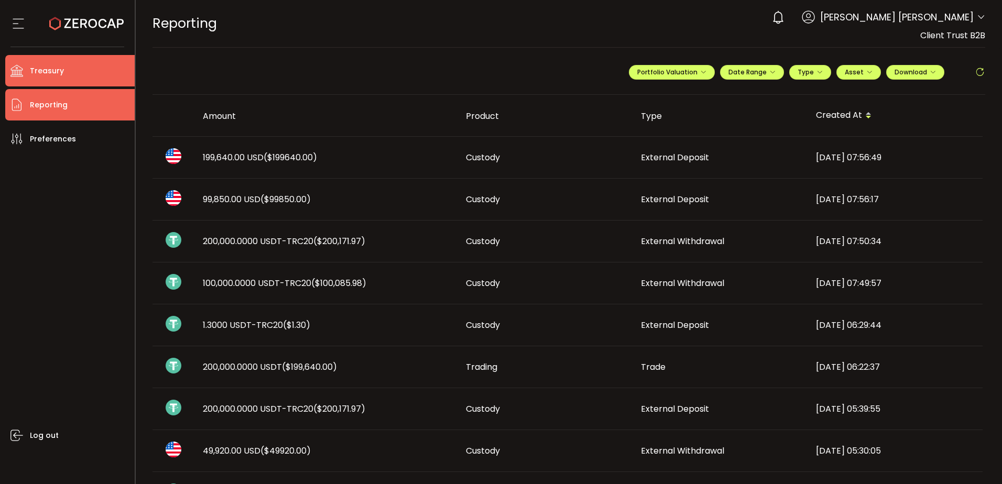
click at [63, 73] on li "Treasury" at bounding box center [69, 70] width 129 height 31
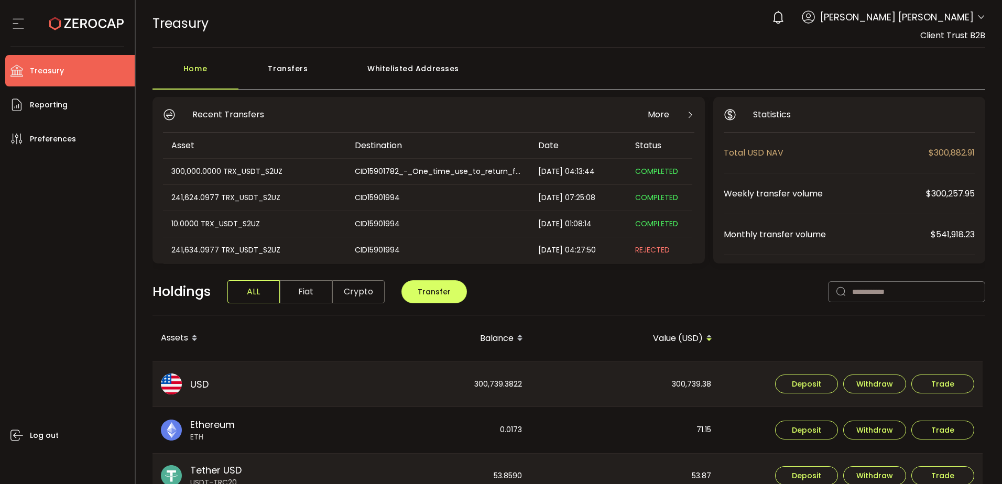
click at [444, 67] on div "Whitelisted Addresses" at bounding box center [413, 73] width 151 height 31
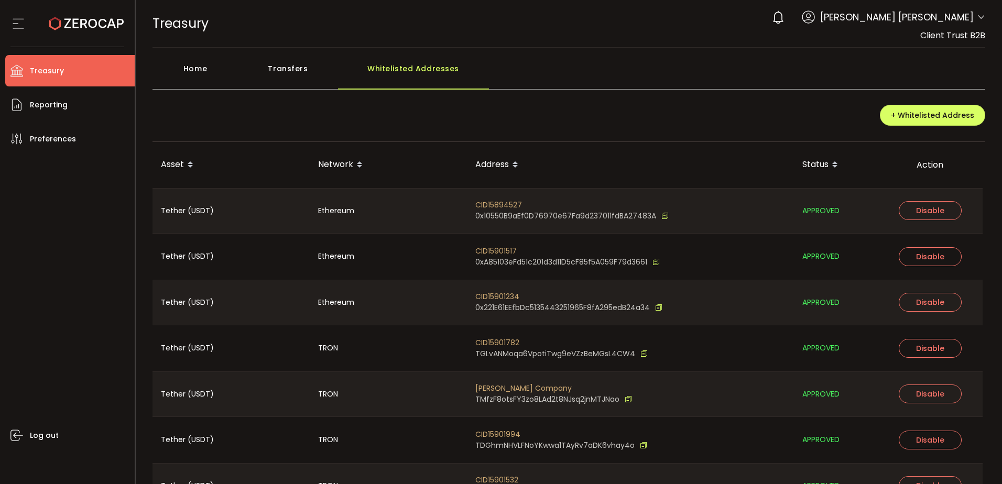
scroll to position [66, 0]
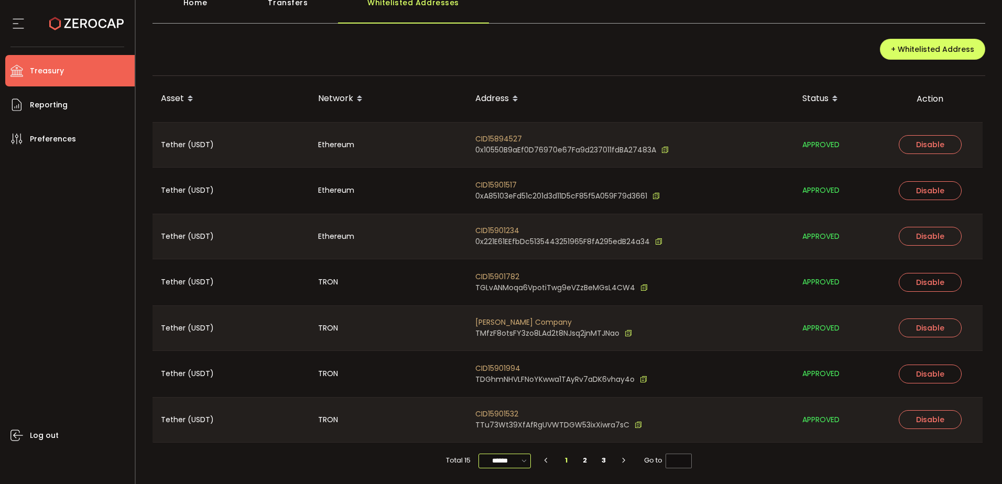
click at [502, 463] on input "******" at bounding box center [504, 461] width 52 height 15
click at [504, 433] on span "100/page" at bounding box center [504, 435] width 34 height 10
type input "********"
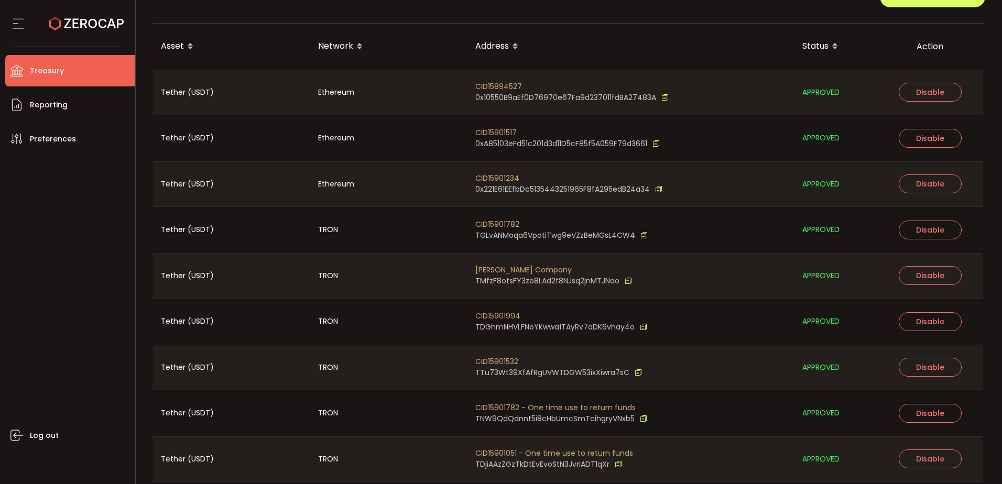
scroll to position [0, 0]
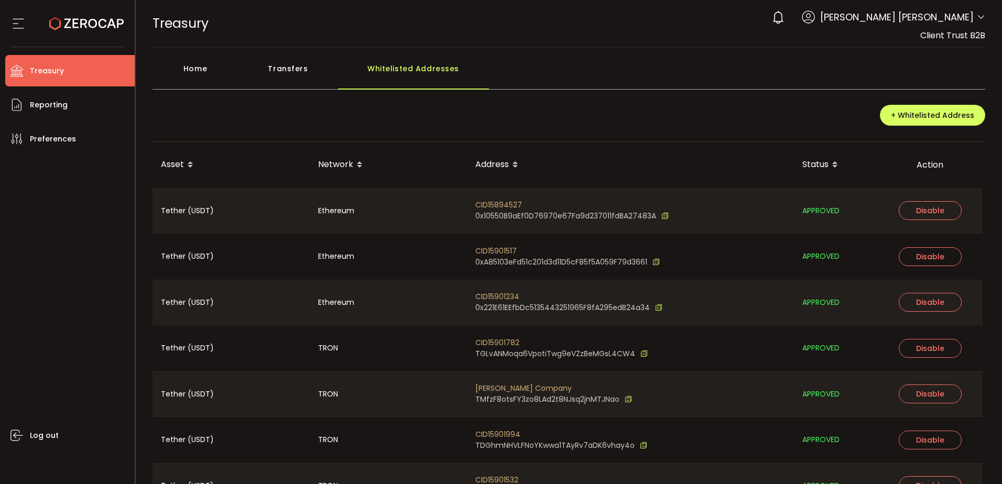
click at [467, 119] on div "+ Whitelisted Address" at bounding box center [568, 119] width 833 height 45
click at [360, 129] on div "+ Whitelisted Address" at bounding box center [568, 119] width 833 height 45
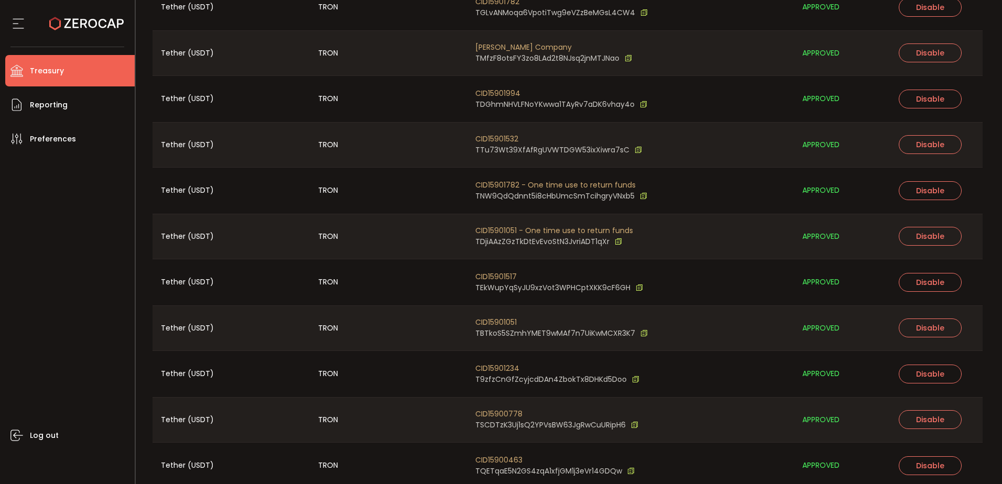
scroll to position [433, 0]
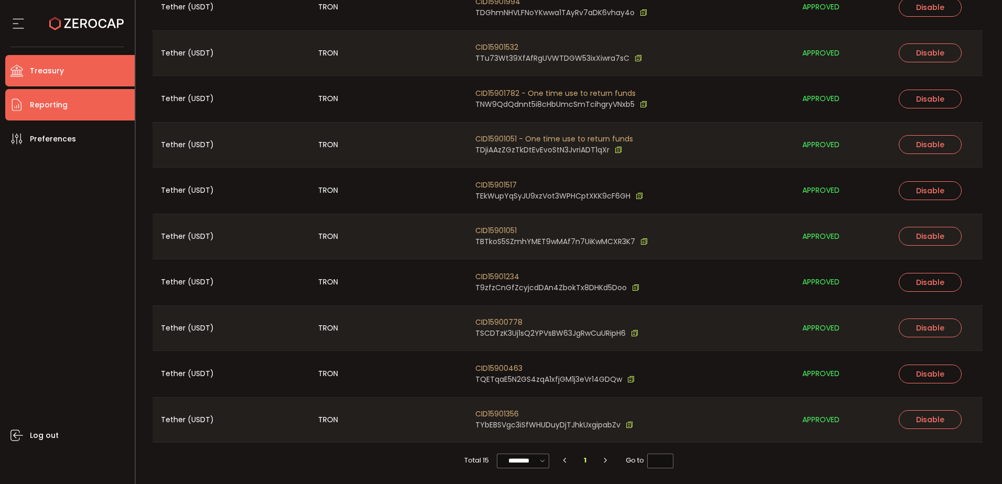
click at [94, 116] on li "Reporting" at bounding box center [69, 104] width 129 height 31
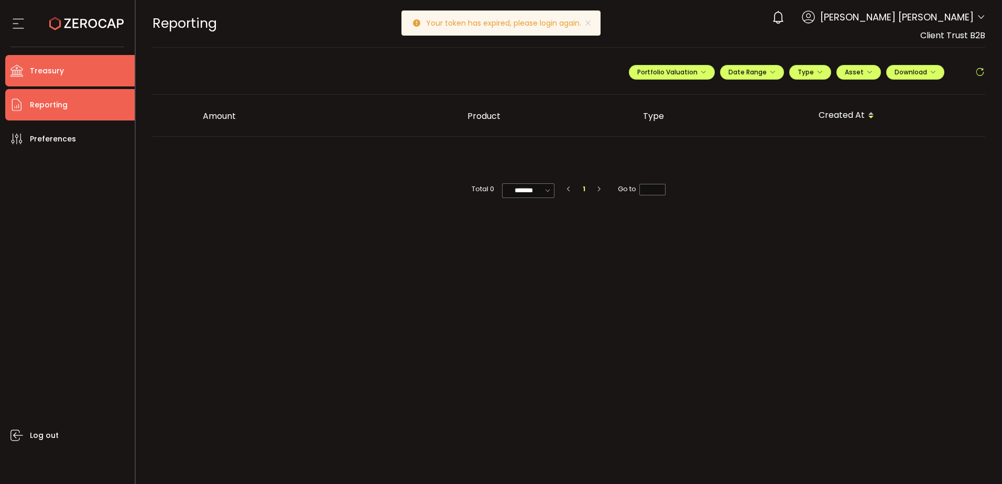
click at [106, 73] on li "Treasury" at bounding box center [69, 70] width 129 height 31
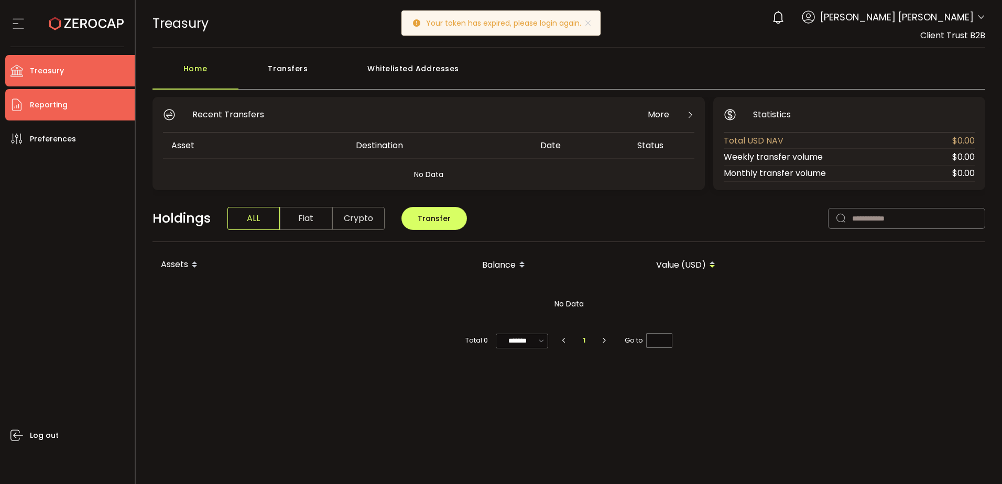
click at [84, 100] on li "Reporting" at bounding box center [69, 104] width 129 height 31
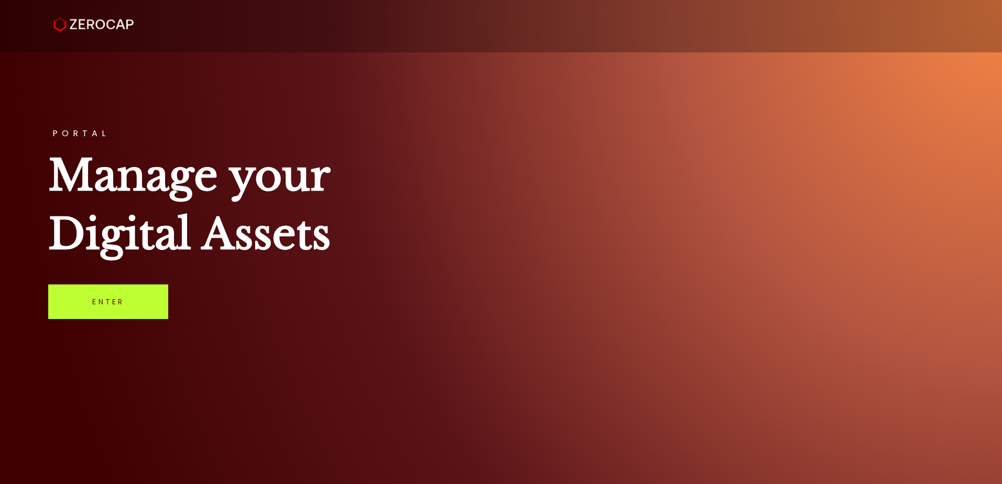
click at [108, 308] on link "Enter" at bounding box center [108, 301] width 120 height 35
click at [118, 289] on link "Enter" at bounding box center [108, 301] width 120 height 35
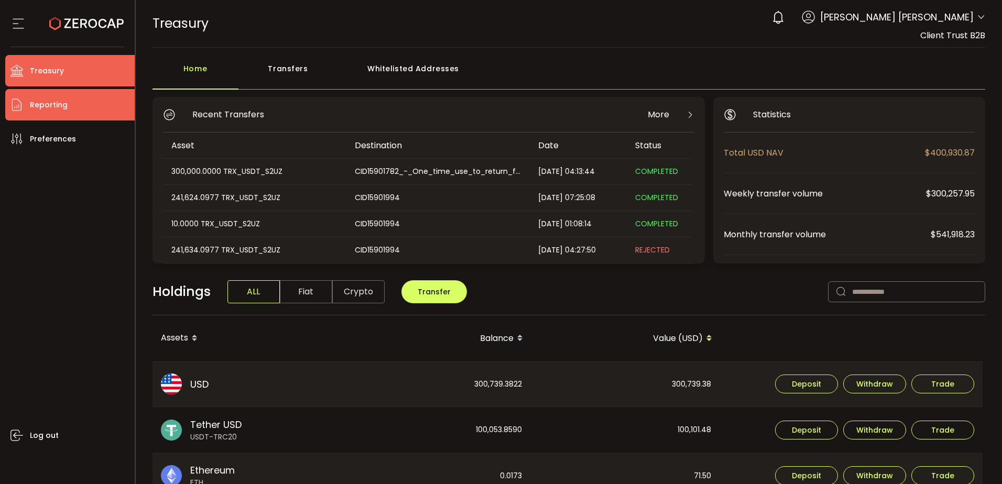
click at [87, 108] on li "Reporting" at bounding box center [69, 104] width 129 height 31
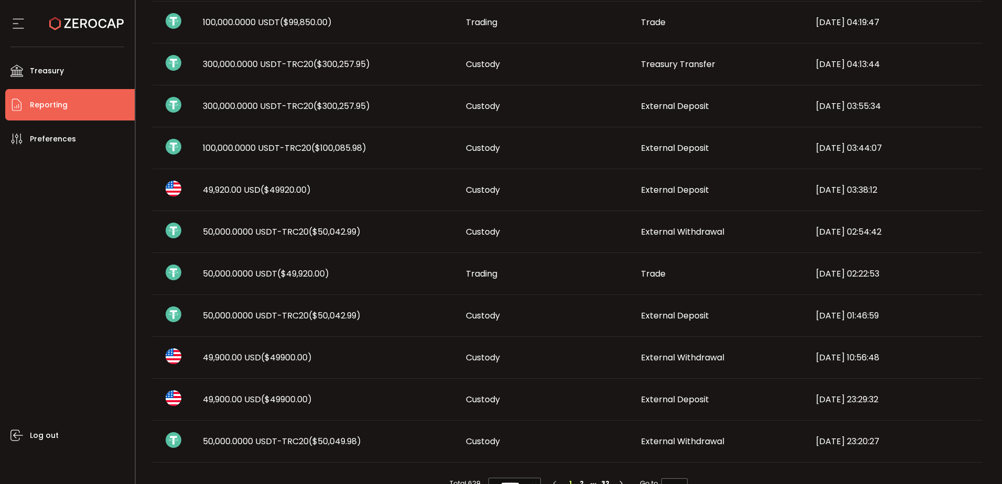
scroll to position [524, 0]
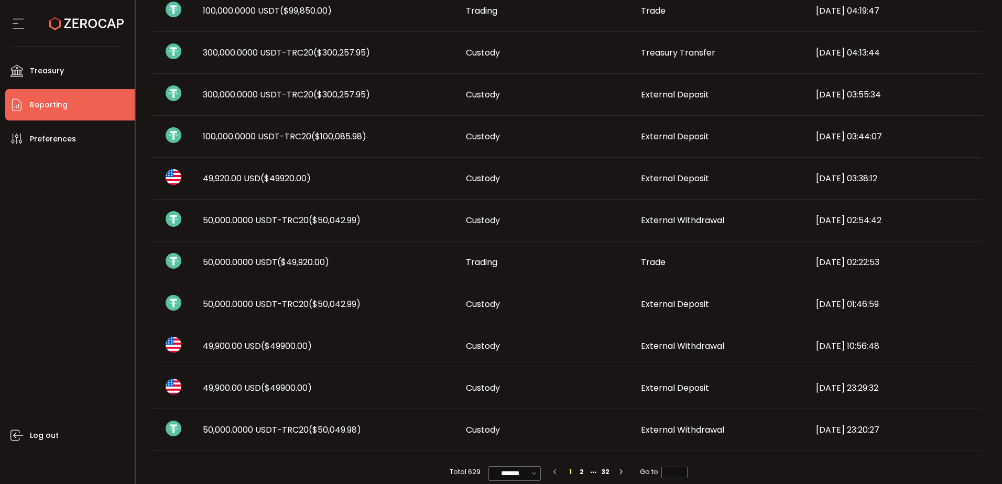
click at [282, 307] on span "50,000.0000 USDT-TRC20 ($50,042.99)" at bounding box center [282, 304] width 158 height 12
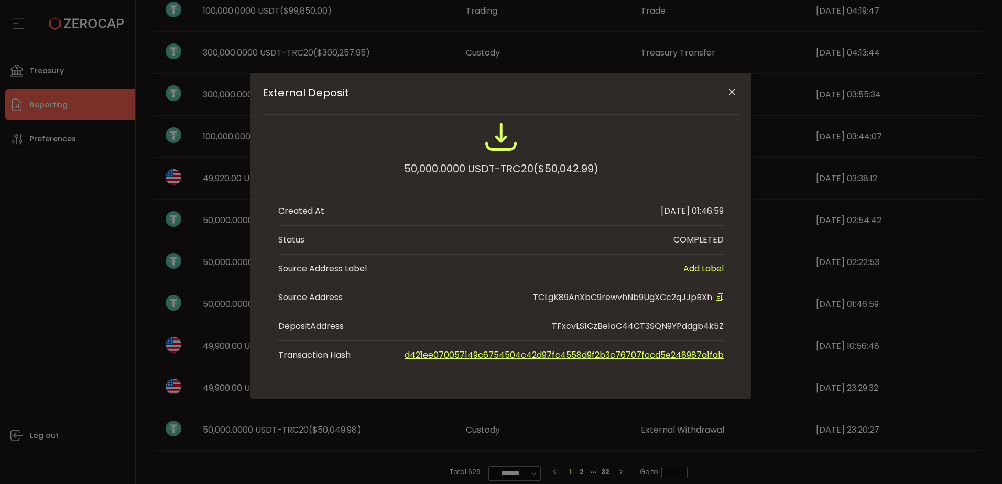
click at [718, 296] on icon "External Deposit" at bounding box center [719, 297] width 8 height 8
click at [717, 297] on icon "External Deposit" at bounding box center [719, 297] width 8 height 8
click at [730, 92] on icon "Close" at bounding box center [732, 92] width 10 height 10
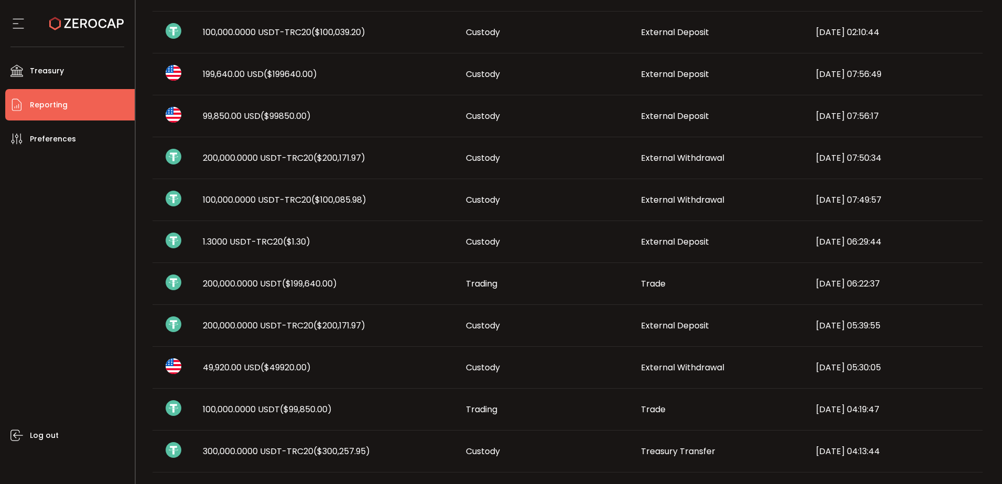
scroll to position [0, 0]
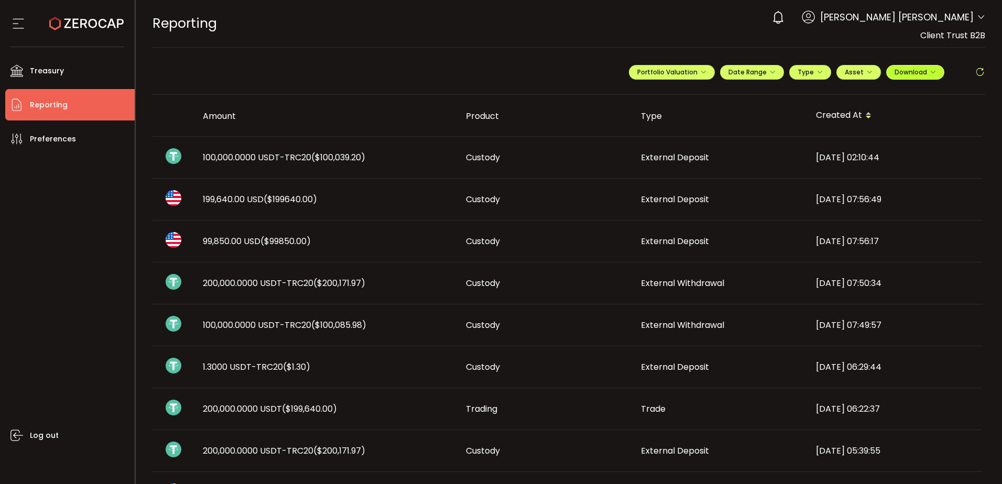
click at [910, 70] on span "Download" at bounding box center [914, 72] width 41 height 9
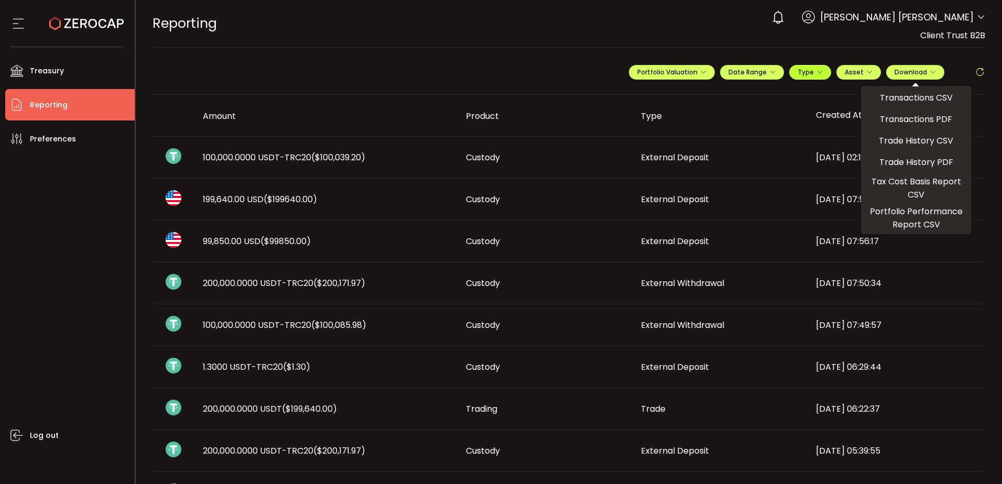
click at [812, 70] on span "Type" at bounding box center [809, 72] width 25 height 9
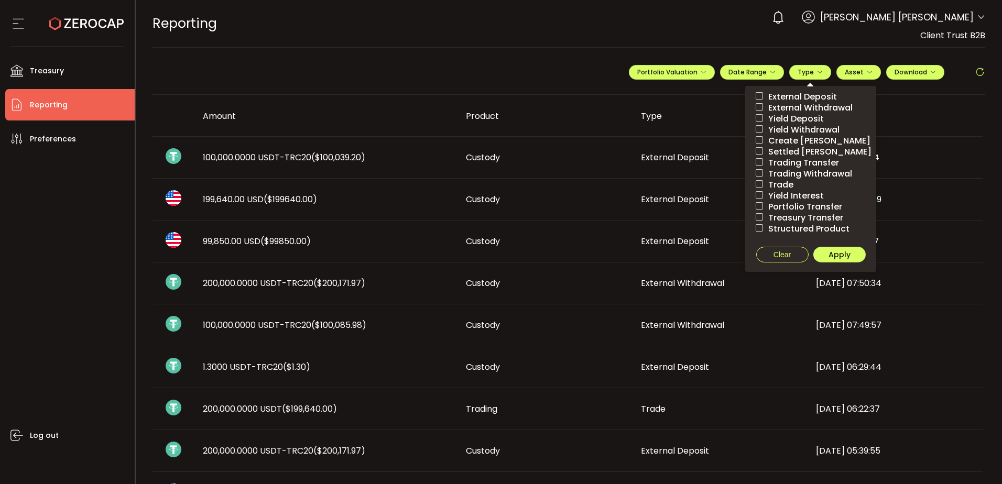
click at [805, 94] on span "External Deposit" at bounding box center [800, 97] width 74 height 10
click at [823, 256] on button "Apply" at bounding box center [839, 255] width 52 height 16
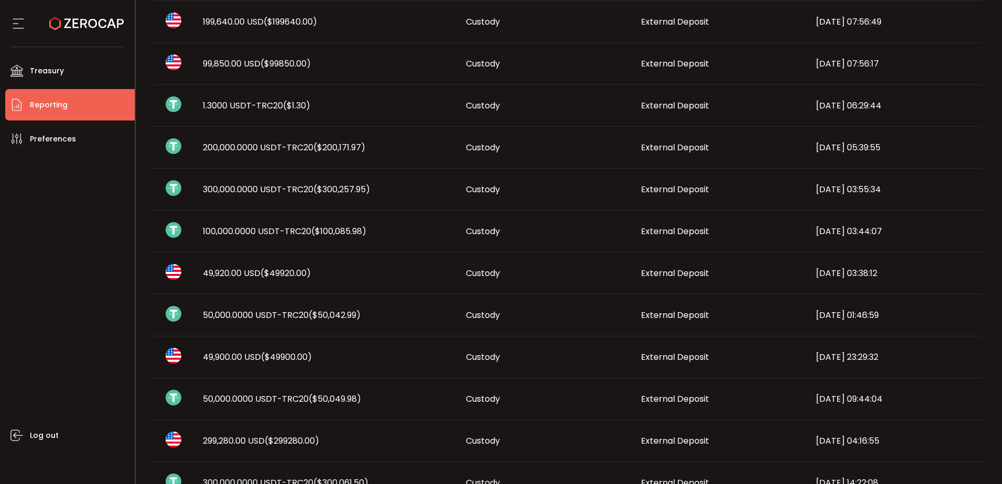
scroll to position [177, 0]
click at [318, 318] on span "($50,042.99)" at bounding box center [335, 316] width 52 height 12
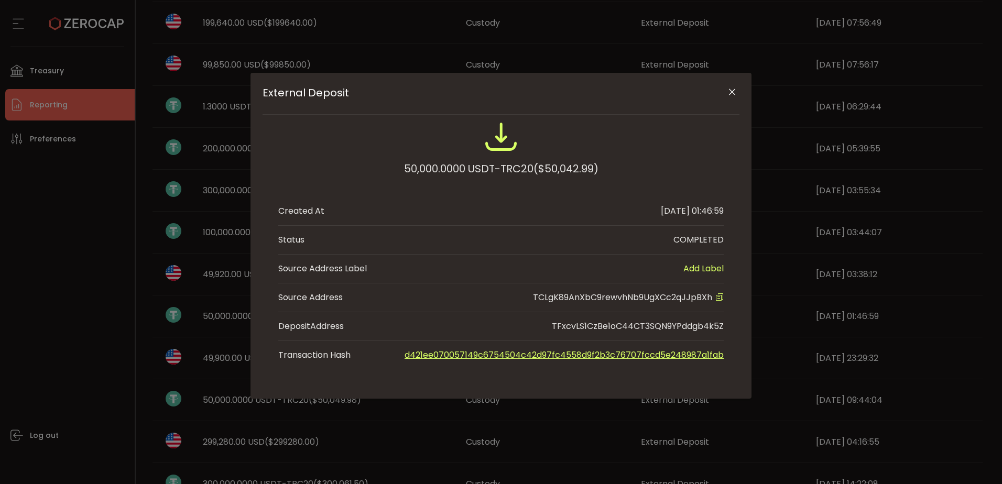
click at [718, 294] on icon "External Deposit" at bounding box center [719, 297] width 8 height 8
drag, startPoint x: 724, startPoint y: 91, endPoint x: 724, endPoint y: 101, distance: 10.5
click at [724, 91] on button "Close" at bounding box center [731, 92] width 18 height 18
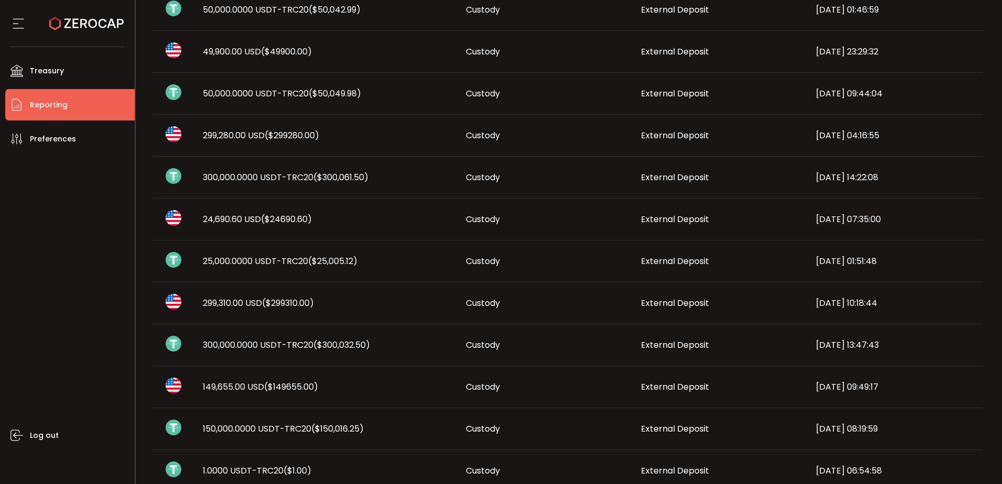
scroll to position [543, 0]
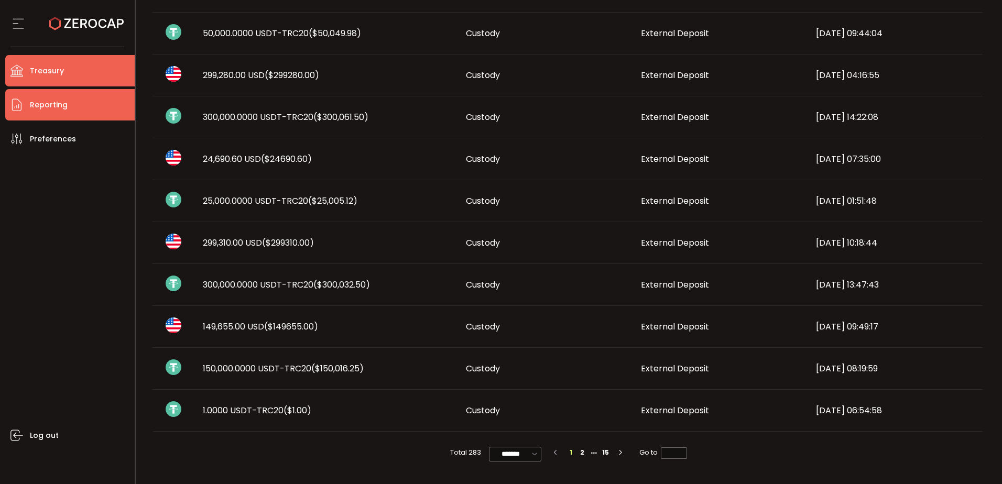
click at [91, 72] on li "Treasury" at bounding box center [69, 70] width 129 height 31
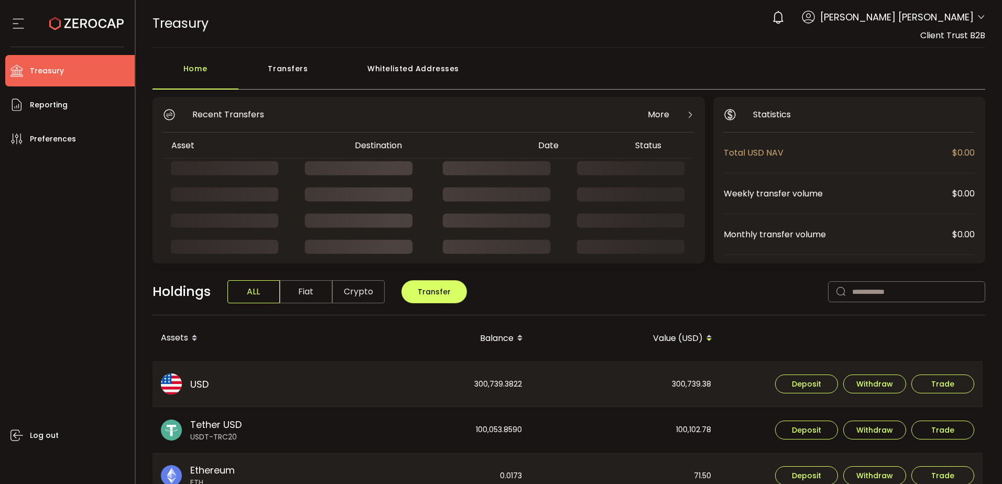
click at [432, 68] on div "Whitelisted Addresses" at bounding box center [413, 73] width 151 height 31
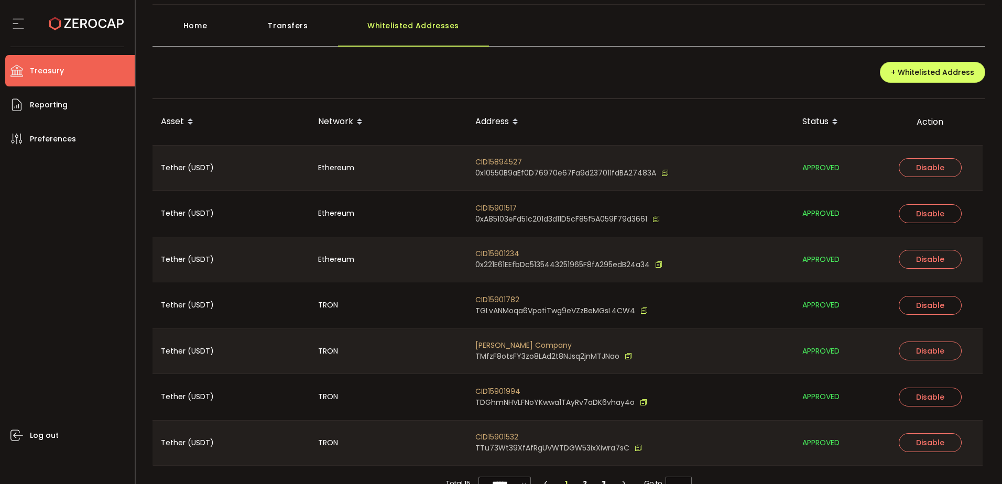
scroll to position [66, 0]
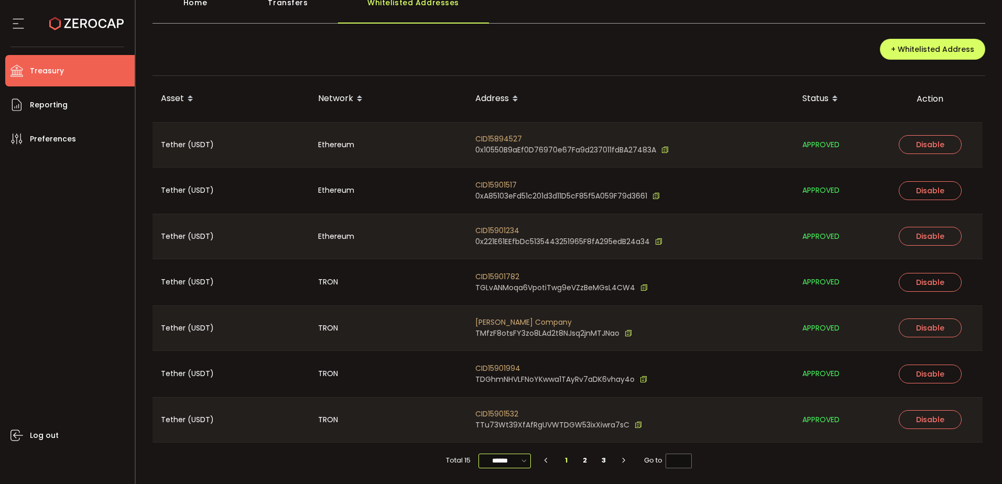
click at [492, 462] on input "******" at bounding box center [504, 461] width 52 height 15
click at [502, 441] on li "100/page" at bounding box center [507, 435] width 61 height 18
type input "********"
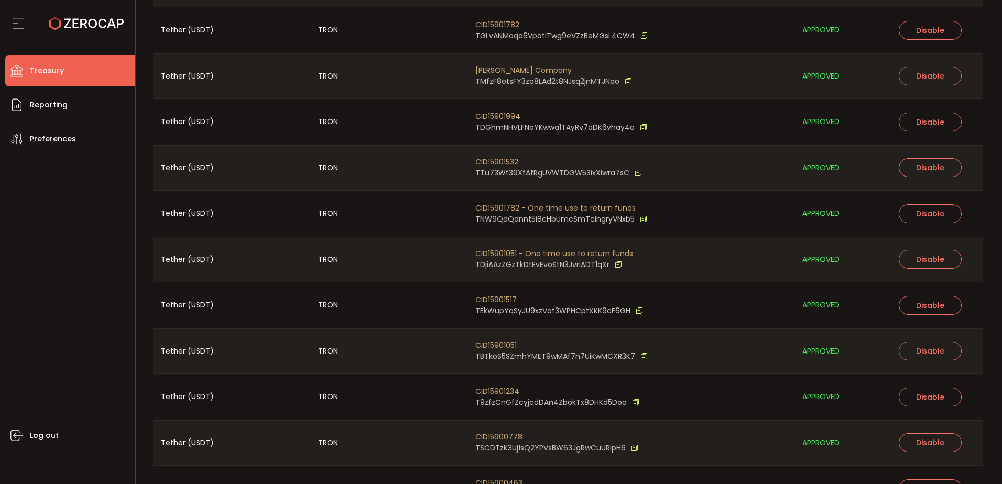
scroll to position [433, 0]
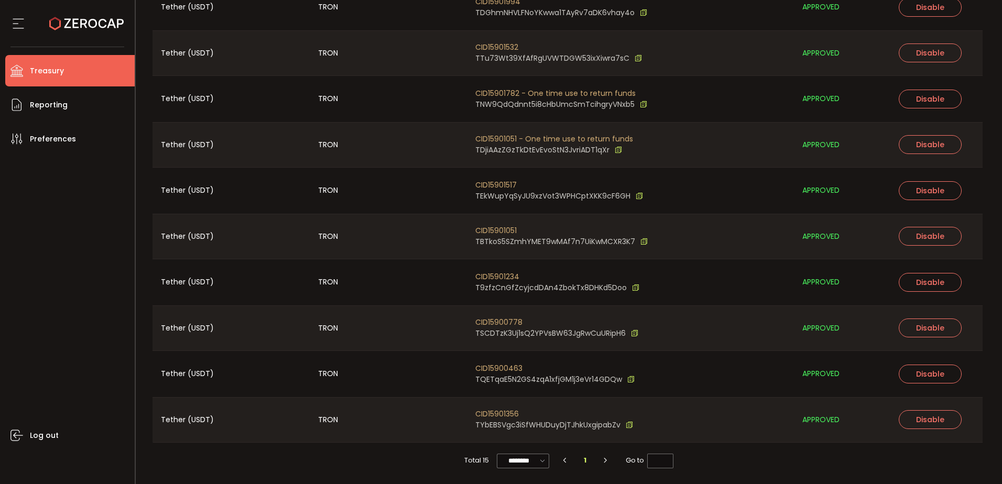
click at [72, 318] on div "Log out" at bounding box center [69, 316] width 129 height 322
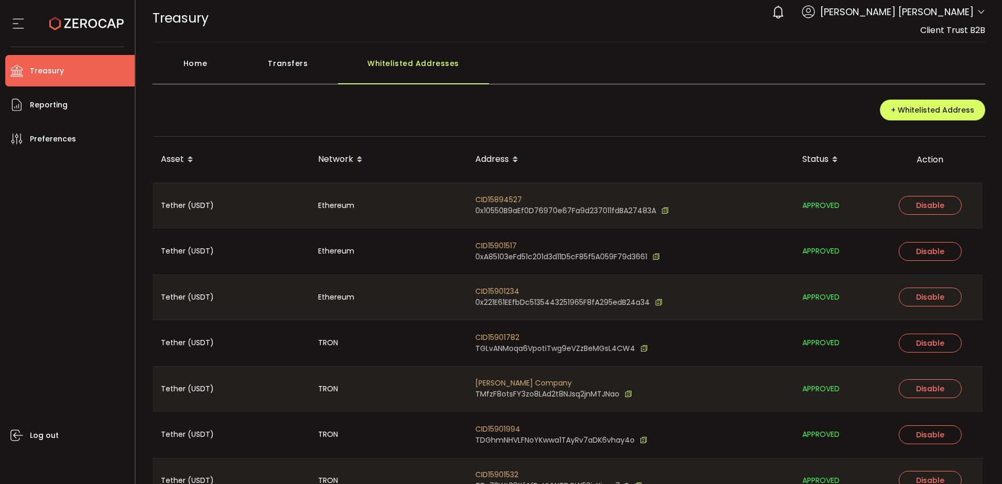
scroll to position [0, 0]
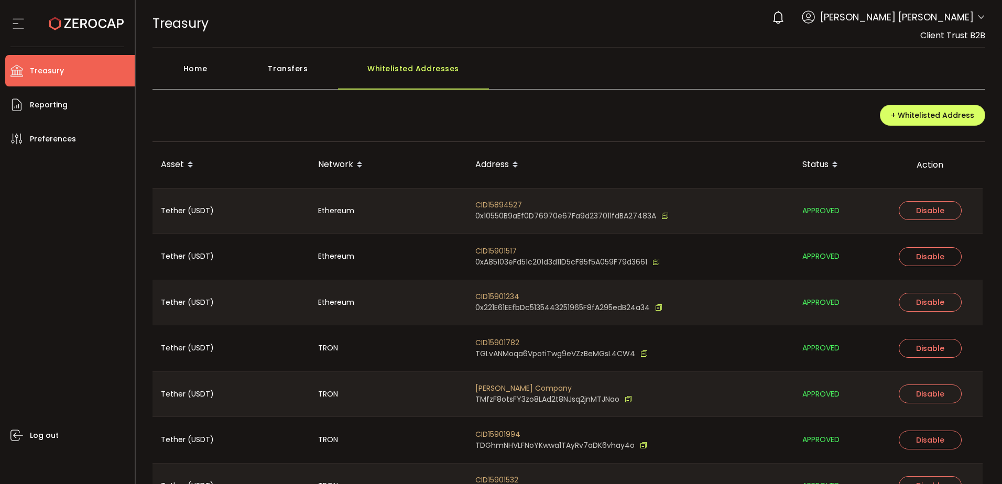
click at [610, 115] on div "+ Whitelisted Address" at bounding box center [568, 119] width 833 height 45
click at [67, 108] on li "Reporting" at bounding box center [69, 104] width 129 height 31
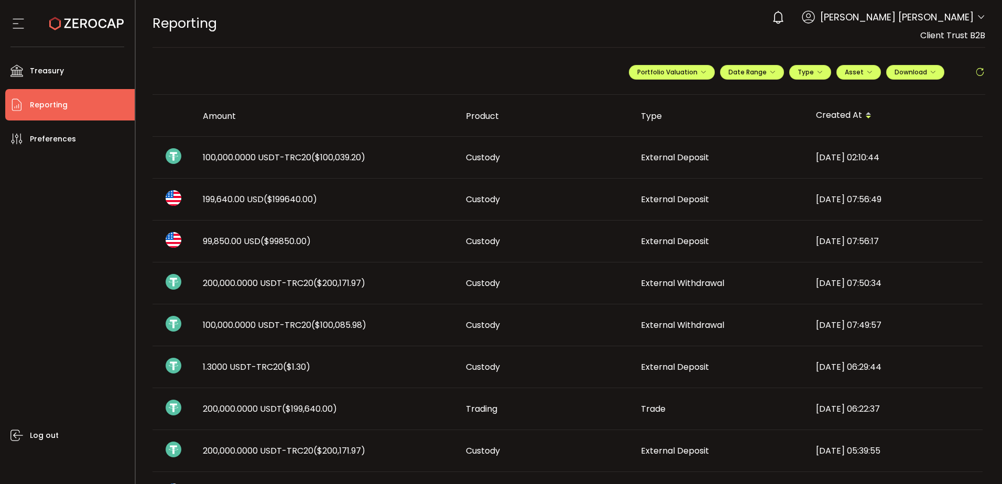
click at [346, 156] on span "($100,039.20)" at bounding box center [338, 157] width 54 height 12
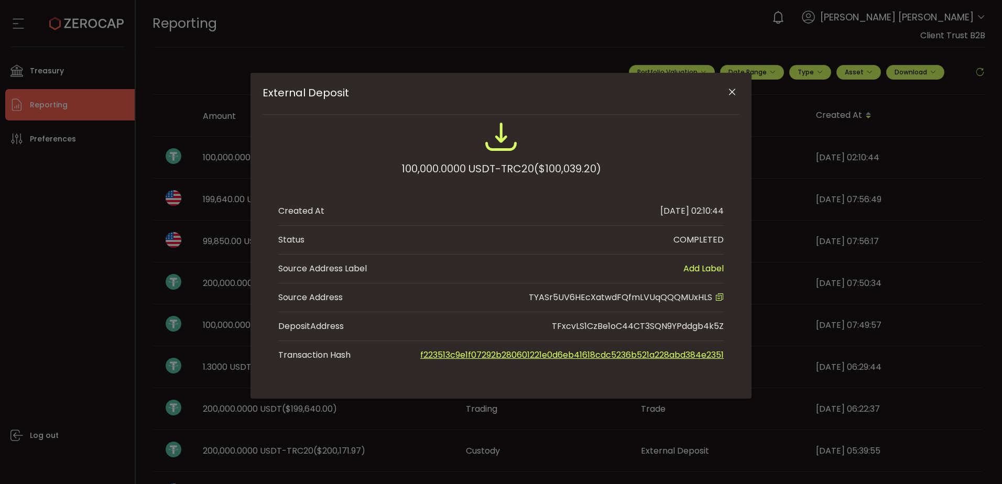
click at [718, 296] on icon "External Deposit" at bounding box center [719, 297] width 8 height 8
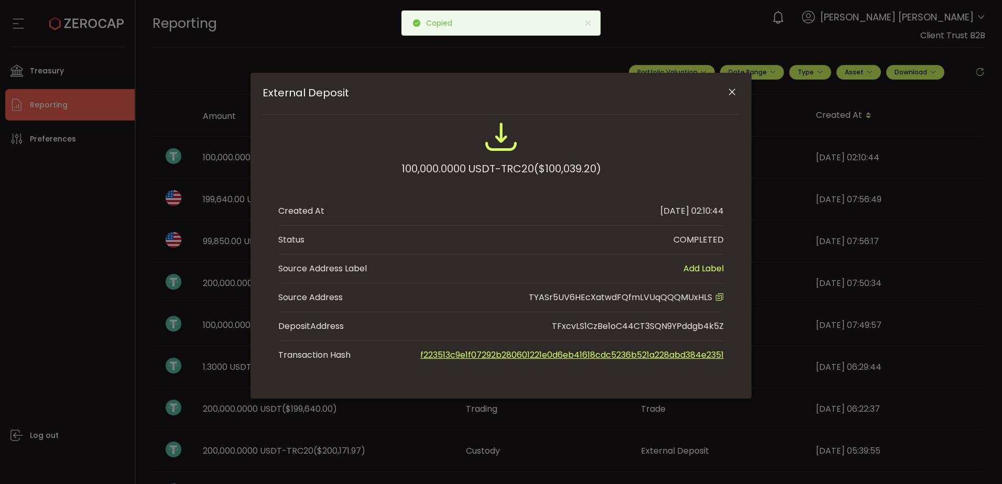
click at [732, 95] on icon "Close" at bounding box center [732, 92] width 10 height 10
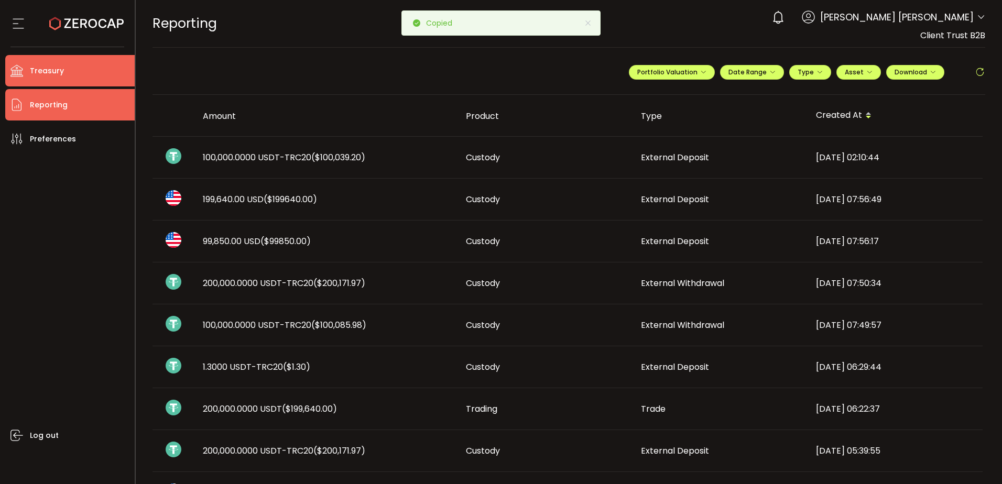
click at [65, 78] on li "Treasury" at bounding box center [69, 70] width 129 height 31
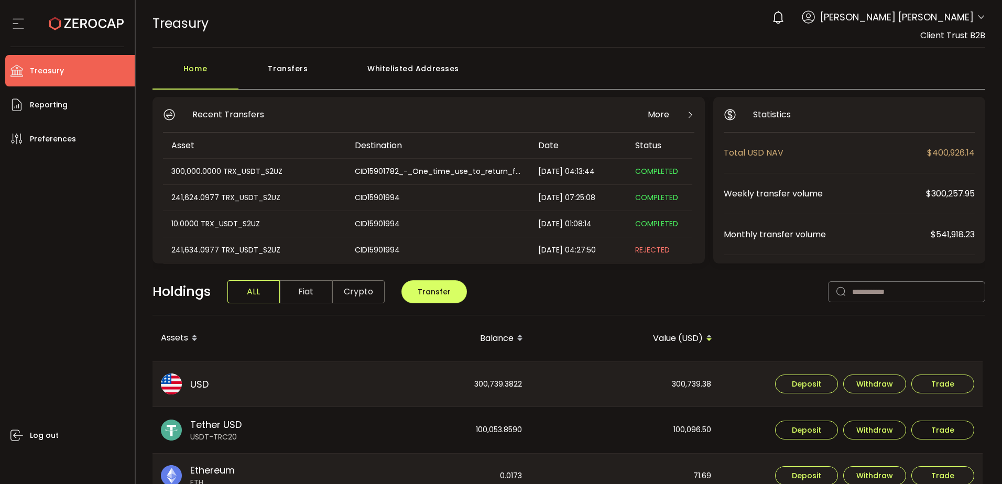
click at [419, 73] on div "Whitelisted Addresses" at bounding box center [413, 73] width 151 height 31
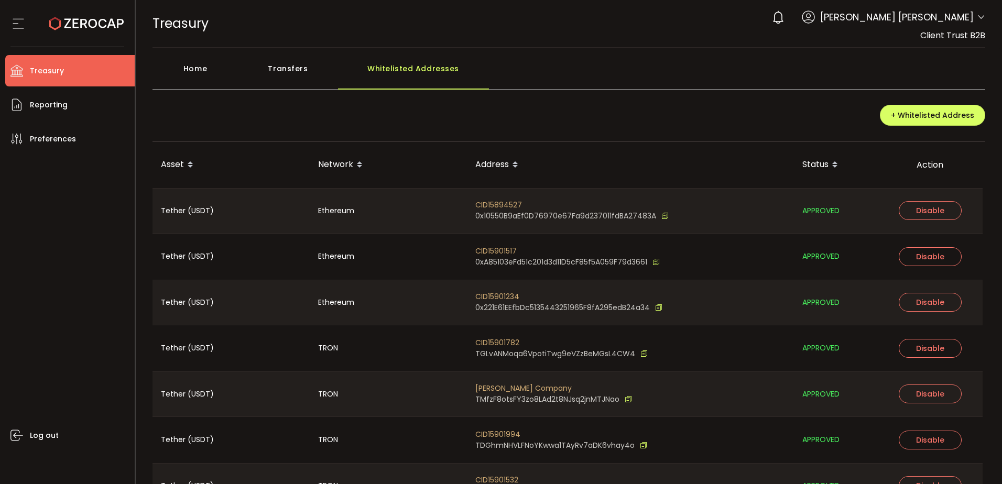
click at [558, 108] on div "+ Whitelisted Address" at bounding box center [568, 119] width 833 height 45
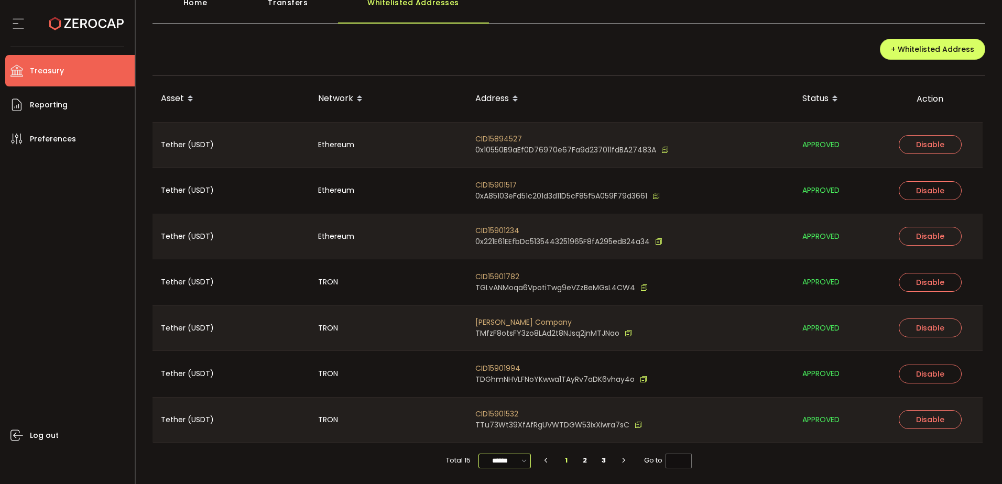
click at [502, 464] on input "******" at bounding box center [504, 461] width 52 height 15
click at [509, 437] on span "100/page" at bounding box center [504, 435] width 34 height 10
type input "********"
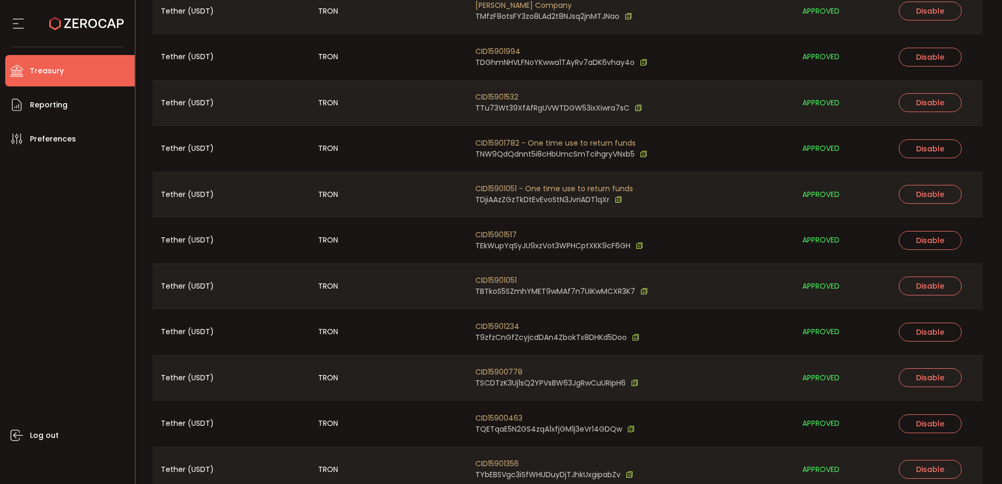
scroll to position [433, 0]
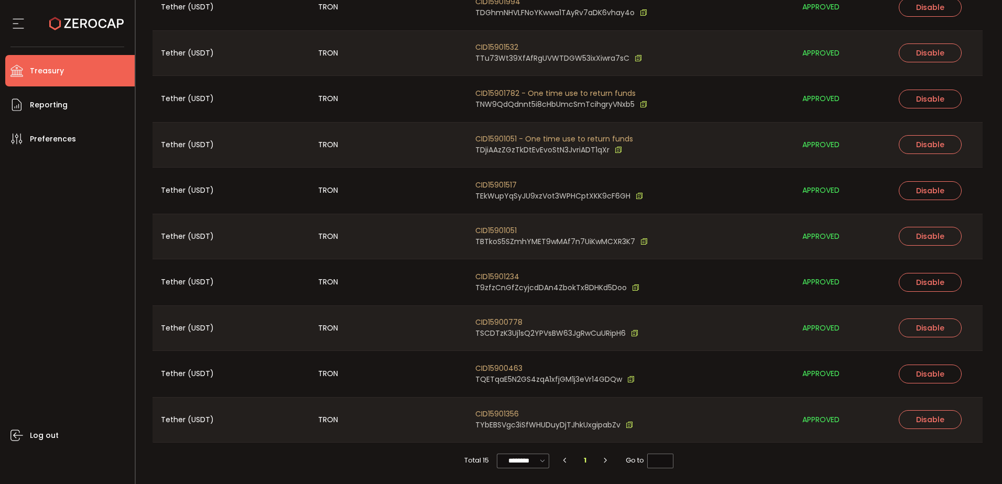
click at [424, 459] on div "Total 15 ******** 1 Go to *" at bounding box center [568, 461] width 833 height 36
click at [115, 260] on div "Log out" at bounding box center [69, 316] width 129 height 322
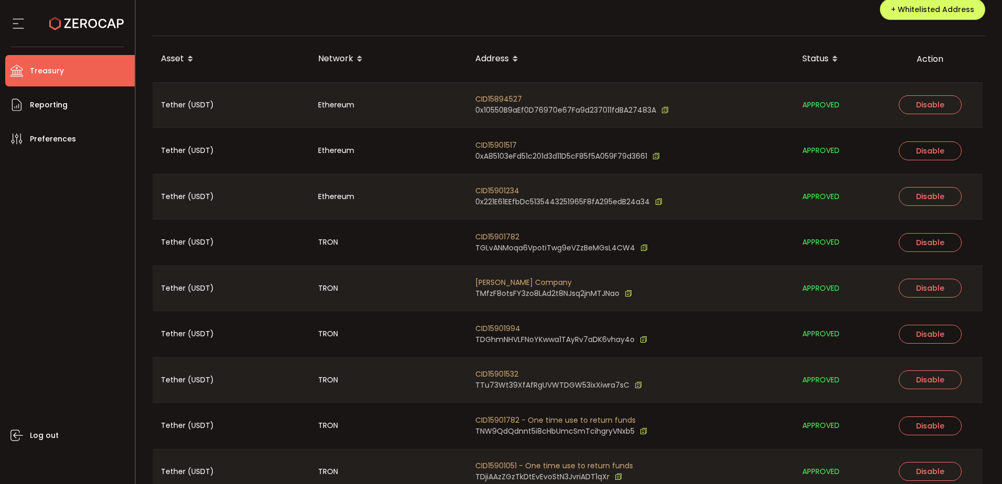
scroll to position [0, 0]
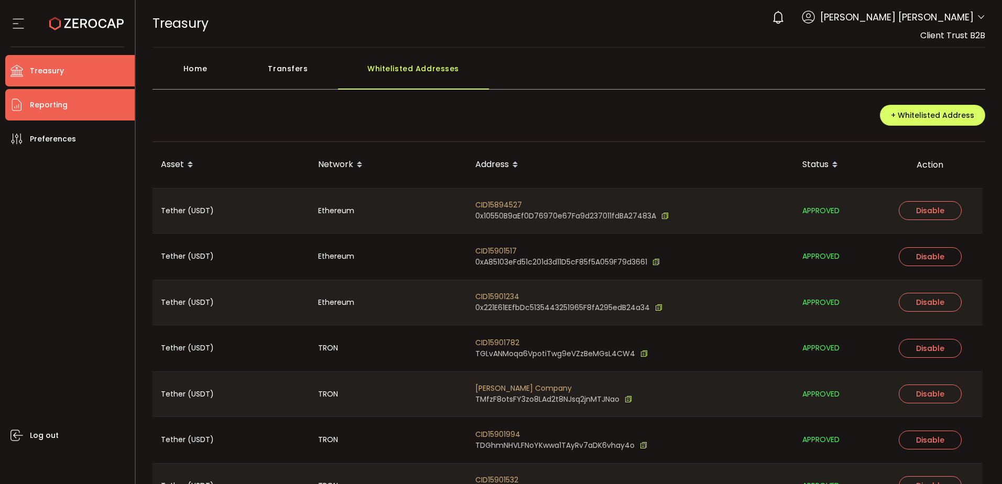
click at [74, 109] on li "Reporting" at bounding box center [69, 104] width 129 height 31
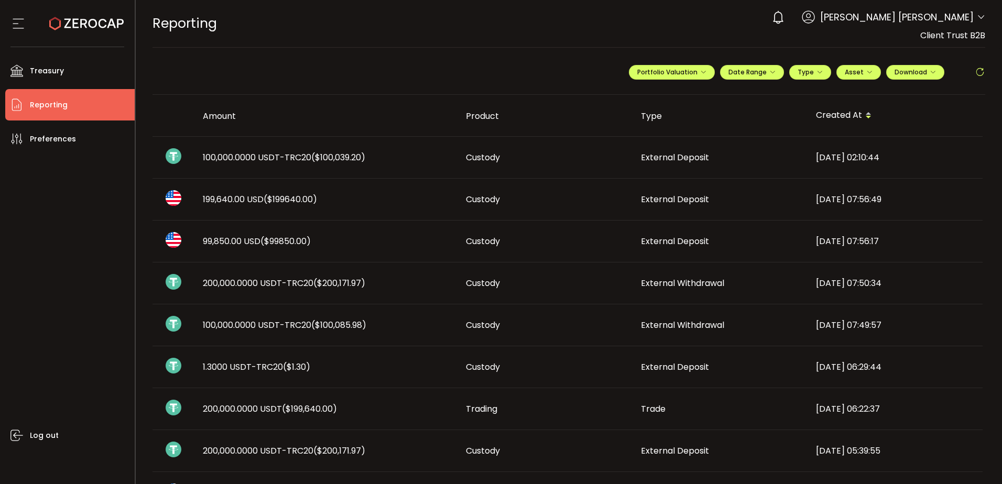
click at [354, 157] on span "($100,039.20)" at bounding box center [338, 157] width 54 height 12
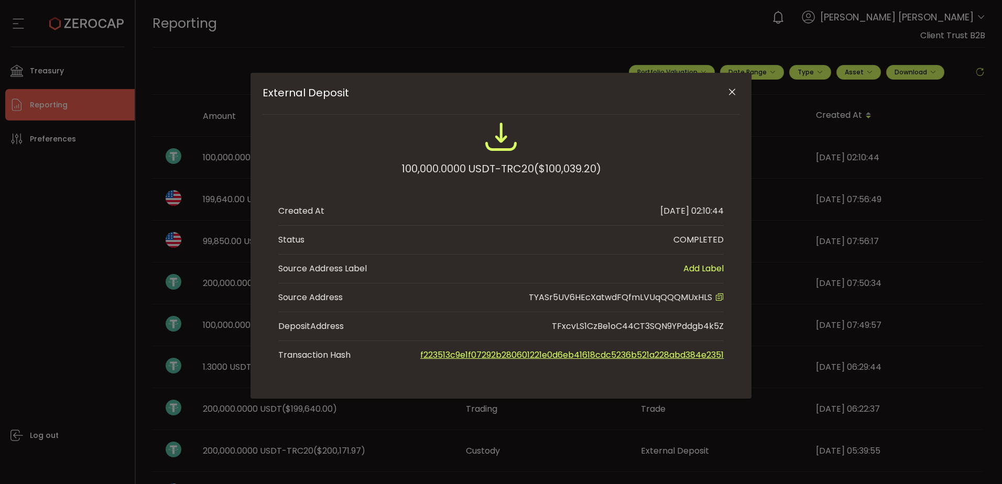
click at [717, 299] on icon "External Deposit" at bounding box center [719, 297] width 8 height 8
click at [581, 353] on link "f223513c9e1f07292b280601221e0d6eb41618cdc5236b521a228abd384e2351" at bounding box center [571, 355] width 303 height 12
click at [733, 90] on icon "Close" at bounding box center [732, 92] width 10 height 10
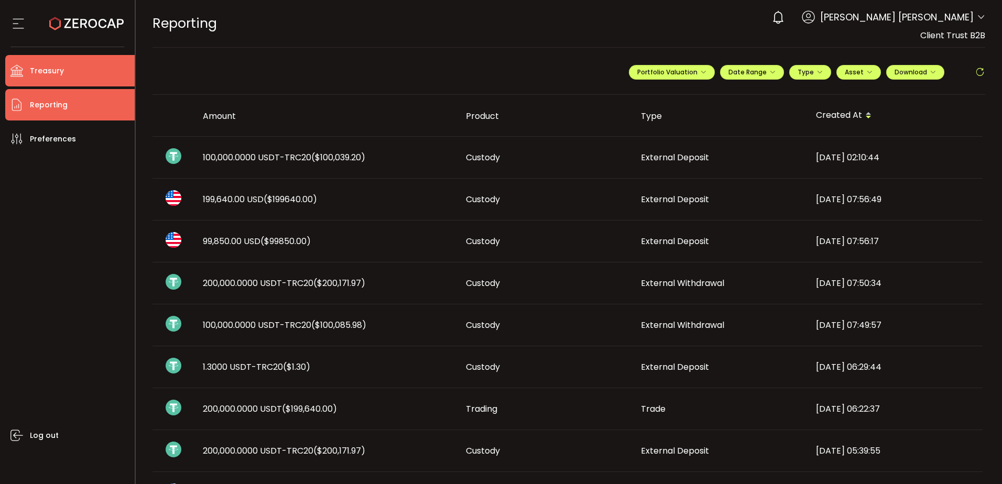
drag, startPoint x: 55, startPoint y: 76, endPoint x: 108, endPoint y: 95, distance: 56.8
click at [55, 76] on span "Treasury" at bounding box center [47, 70] width 34 height 15
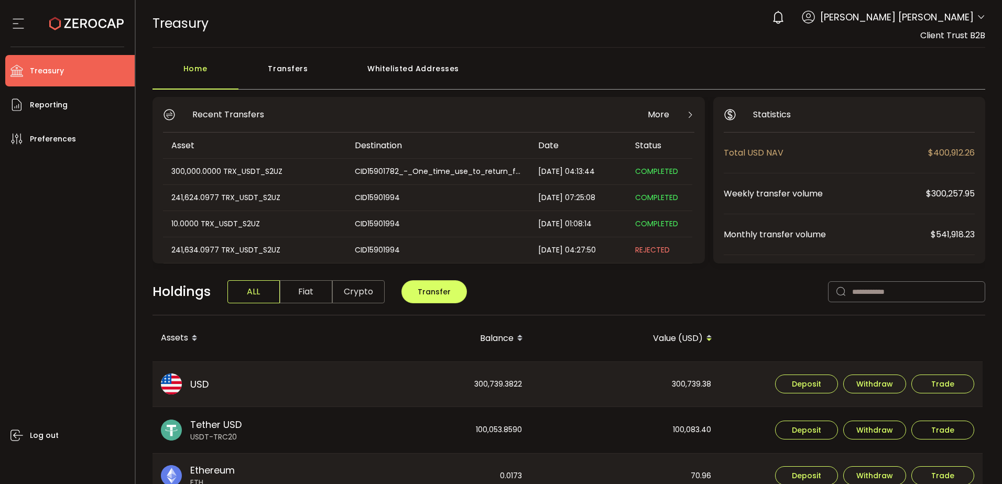
click at [417, 68] on div "Whitelisted Addresses" at bounding box center [413, 73] width 151 height 31
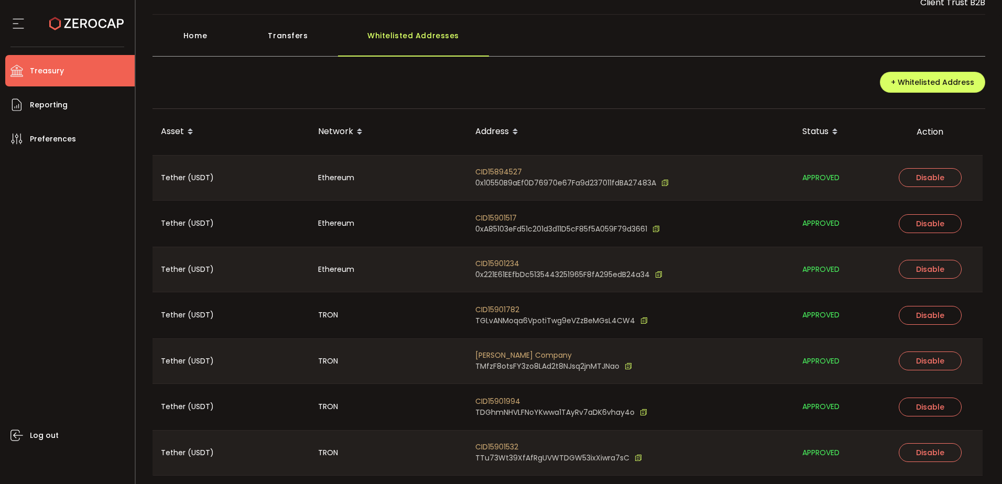
scroll to position [66, 0]
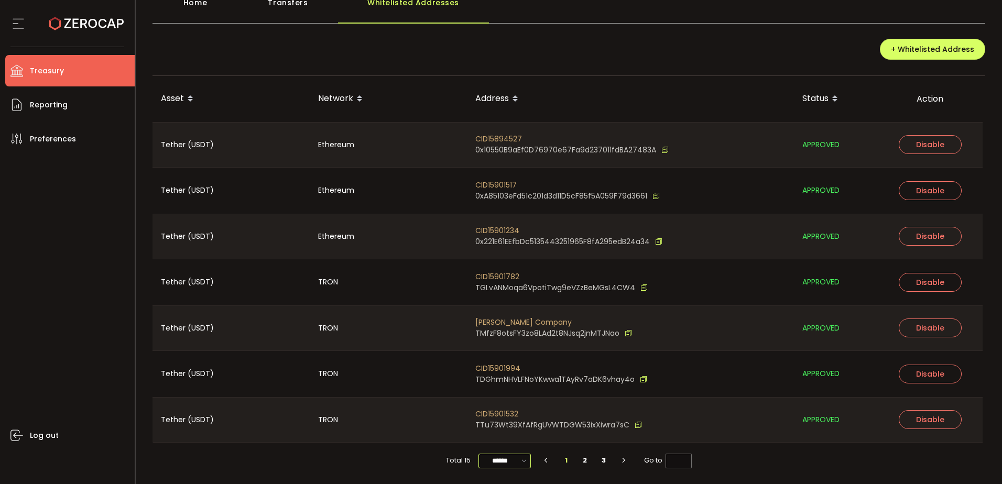
click at [491, 459] on input "******" at bounding box center [504, 461] width 52 height 15
click at [503, 439] on span "100/page" at bounding box center [504, 435] width 34 height 10
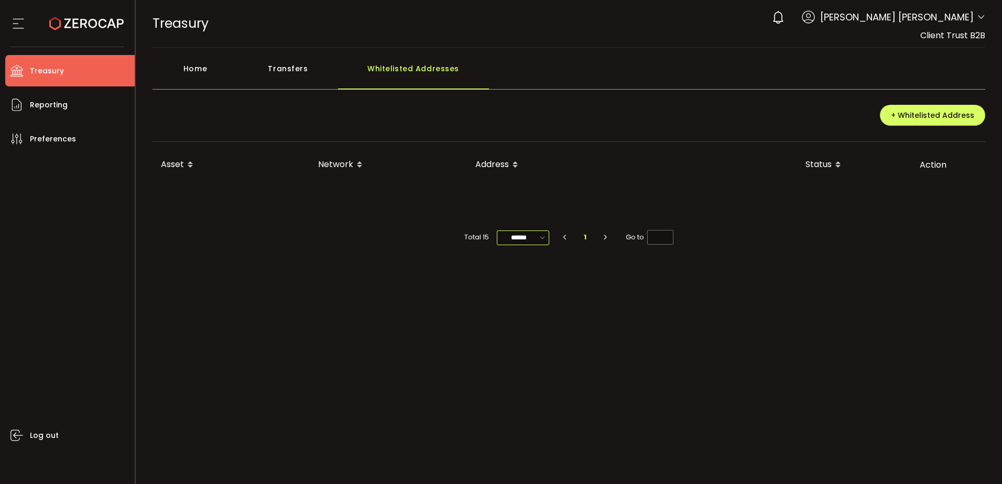
type input "********"
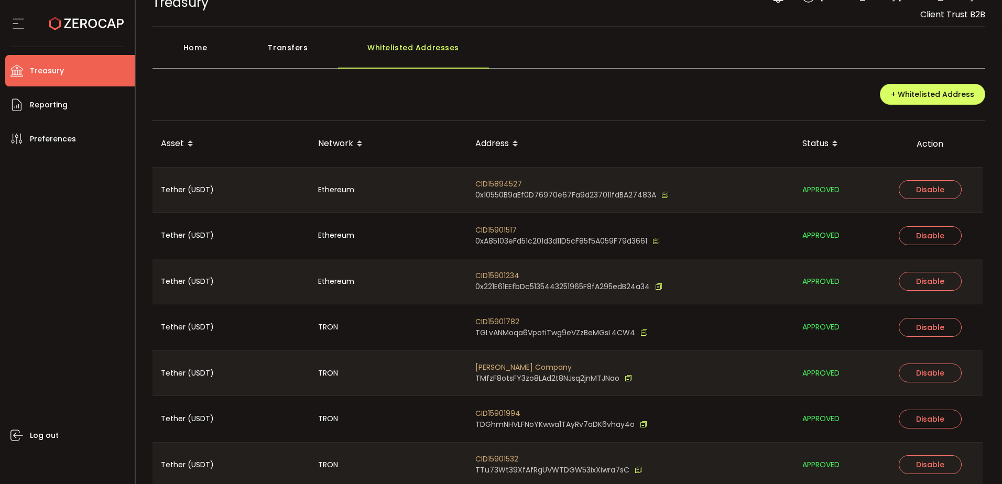
scroll to position [0, 0]
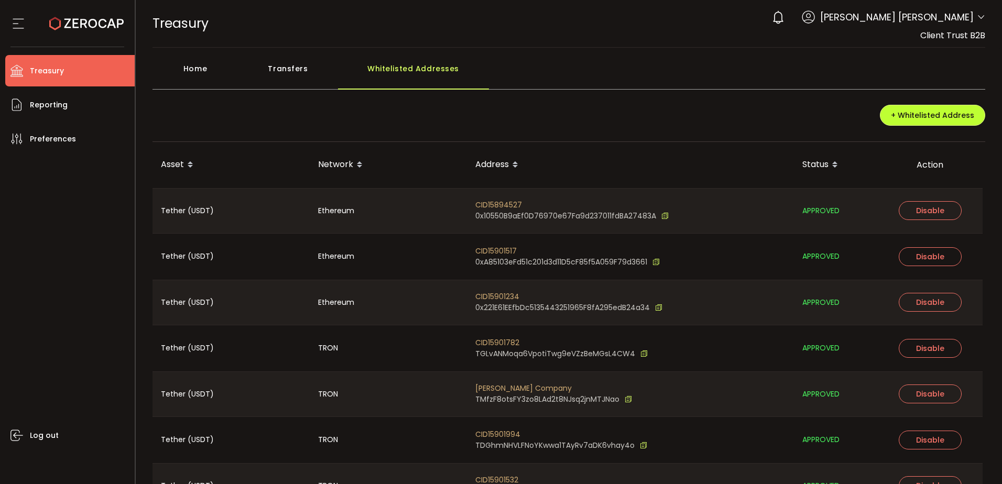
click at [950, 119] on span "+ Whitelisted Address" at bounding box center [931, 115] width 83 height 10
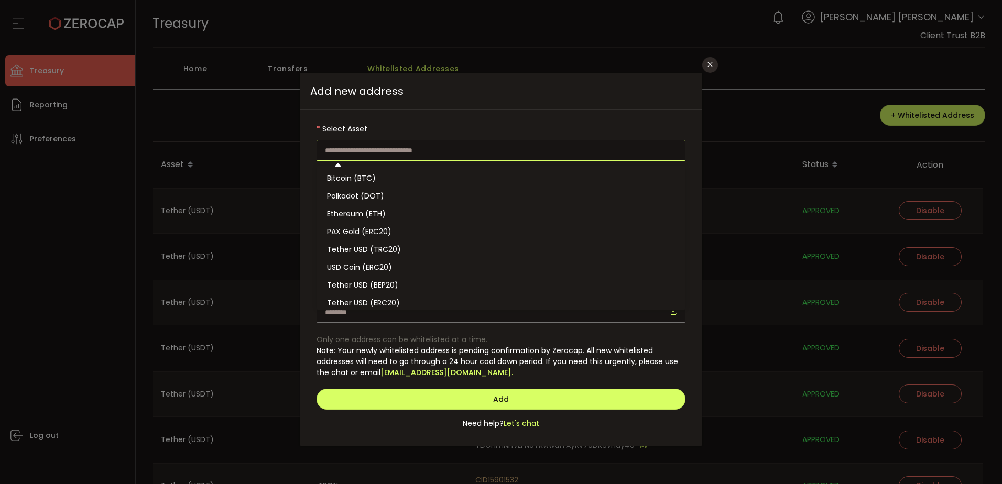
click at [399, 153] on input "dialog" at bounding box center [500, 150] width 369 height 21
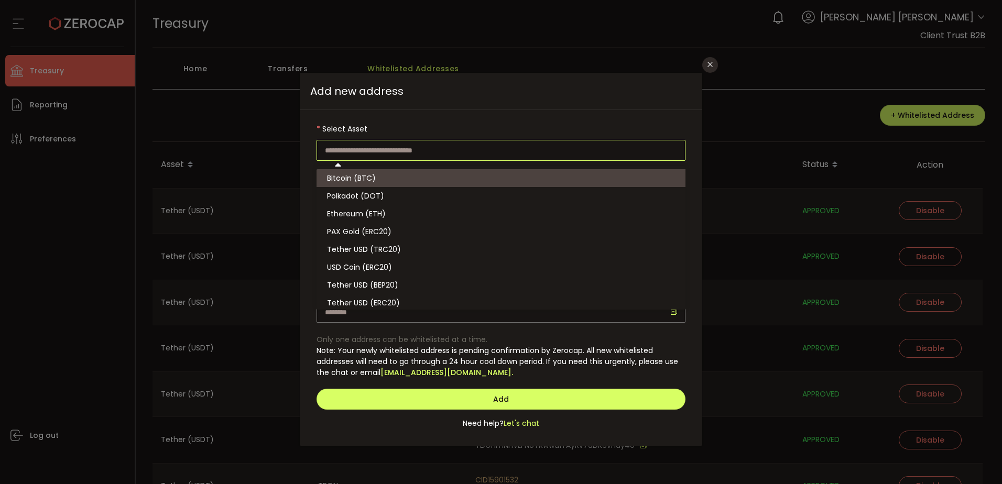
click at [445, 106] on span "Add new address" at bounding box center [501, 91] width 402 height 37
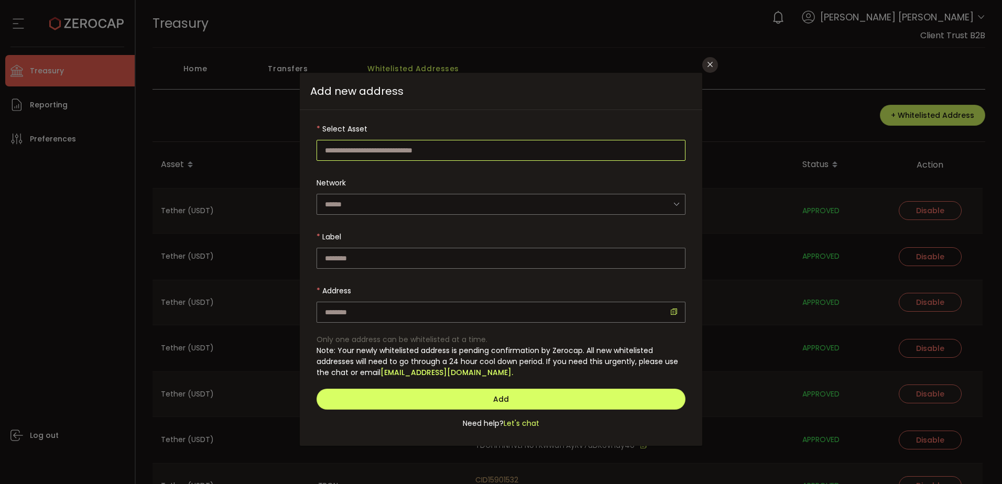
click at [395, 153] on input "dialog" at bounding box center [500, 150] width 369 height 21
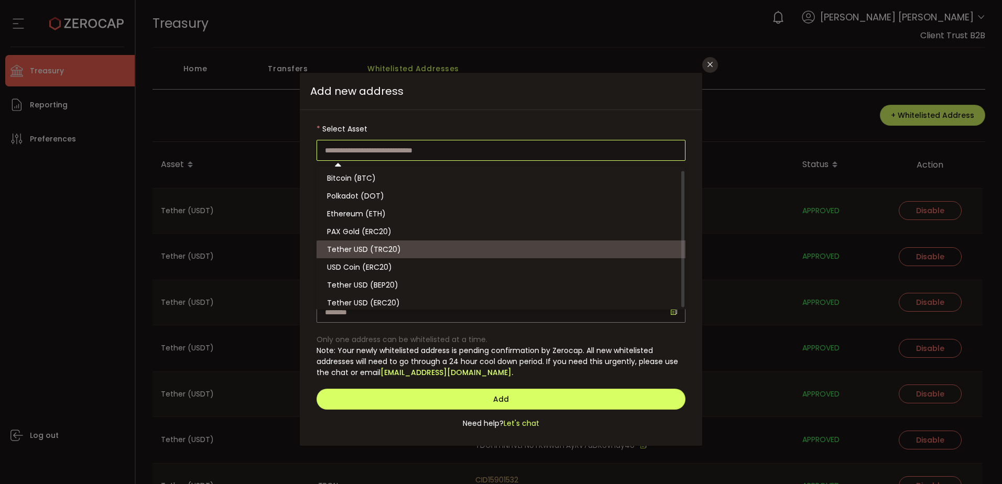
scroll to position [5, 0]
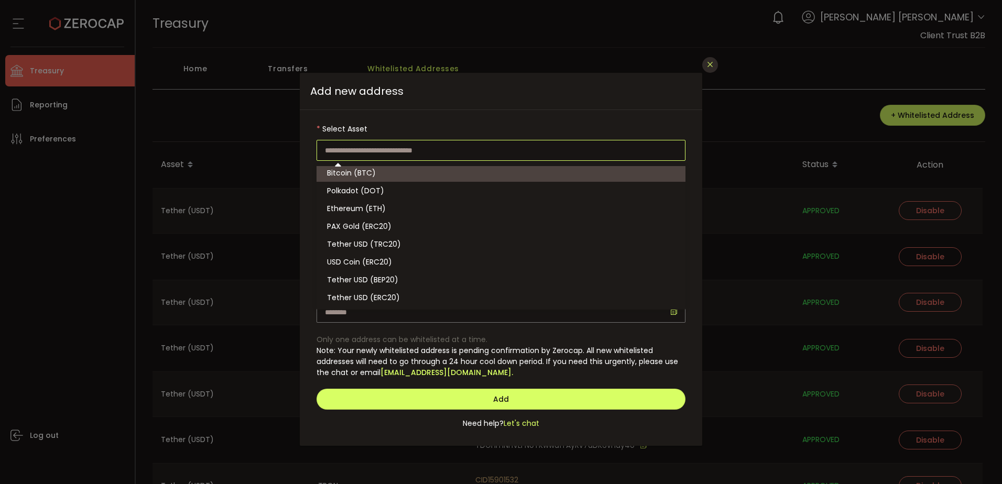
click at [708, 65] on icon "Close" at bounding box center [710, 64] width 8 height 8
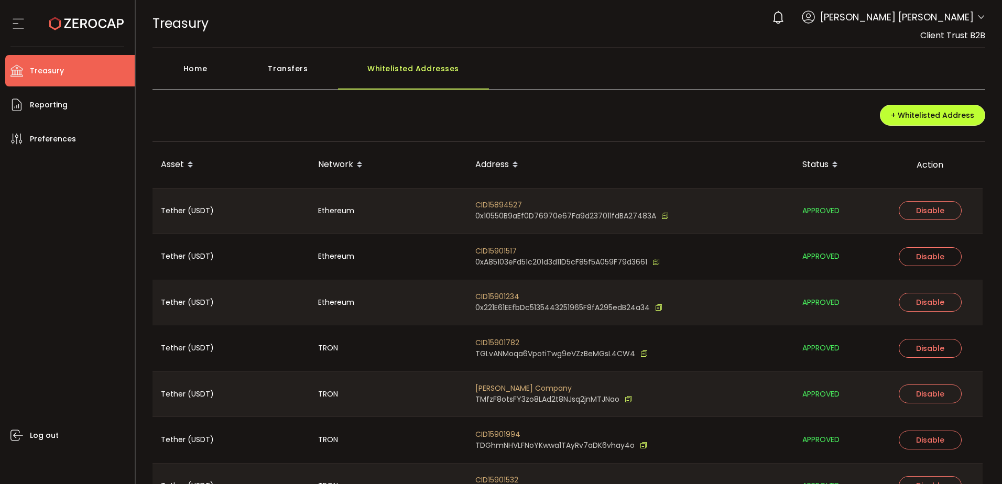
click at [935, 120] on span "+ Whitelisted Address" at bounding box center [931, 115] width 83 height 10
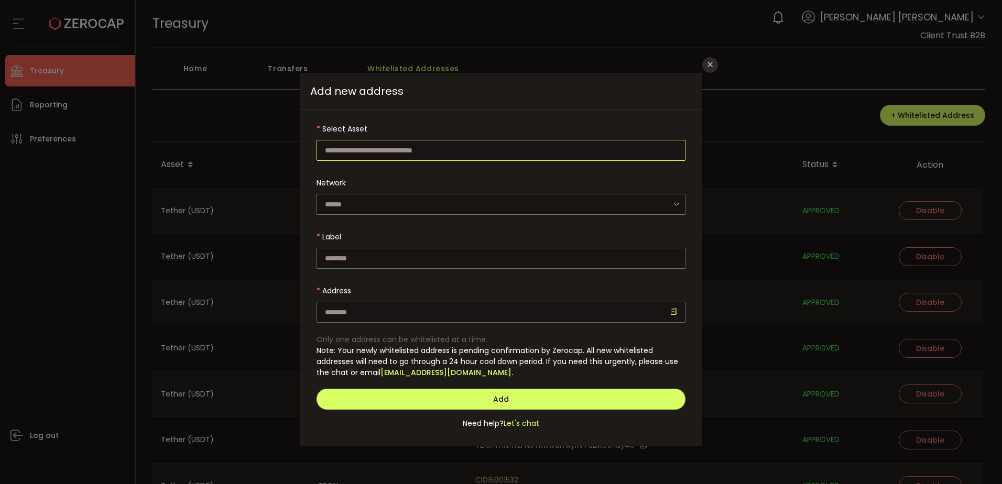
click at [416, 153] on input "dialog" at bounding box center [500, 150] width 369 height 21
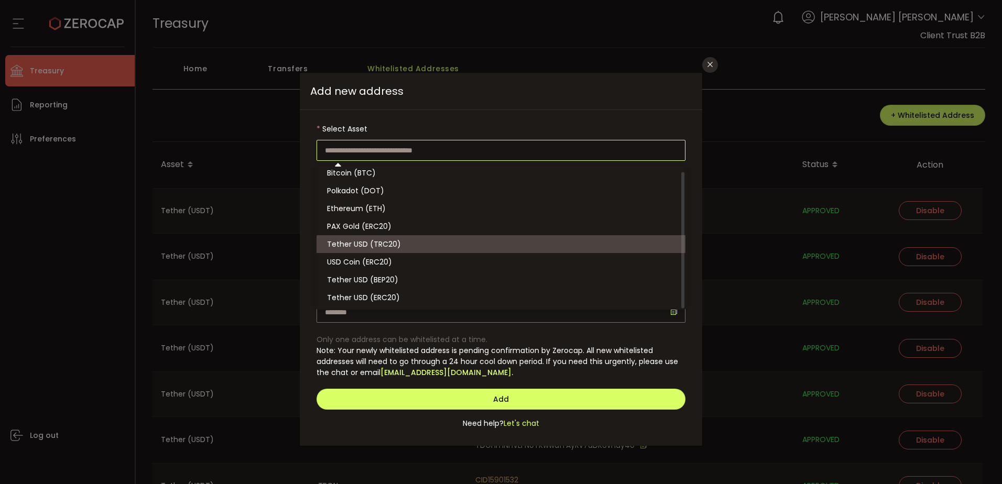
click at [388, 243] on span "Tether USD (TRC20)" at bounding box center [364, 244] width 74 height 10
type input "**********"
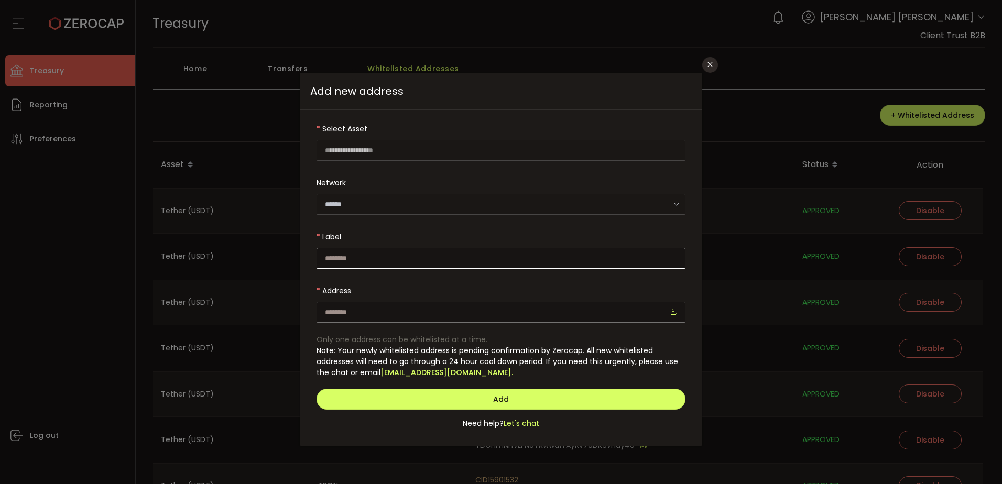
type input "****"
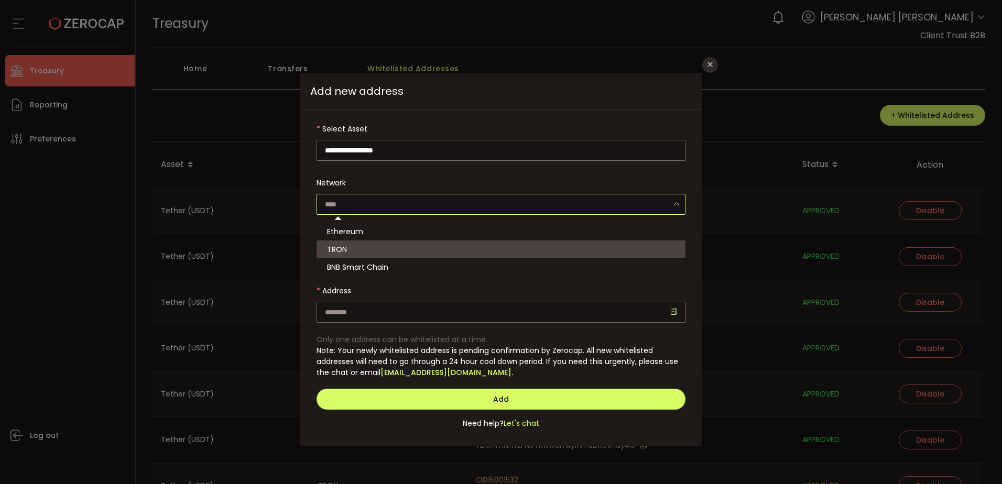
click at [418, 205] on input "dialog" at bounding box center [500, 204] width 369 height 21
type input "****"
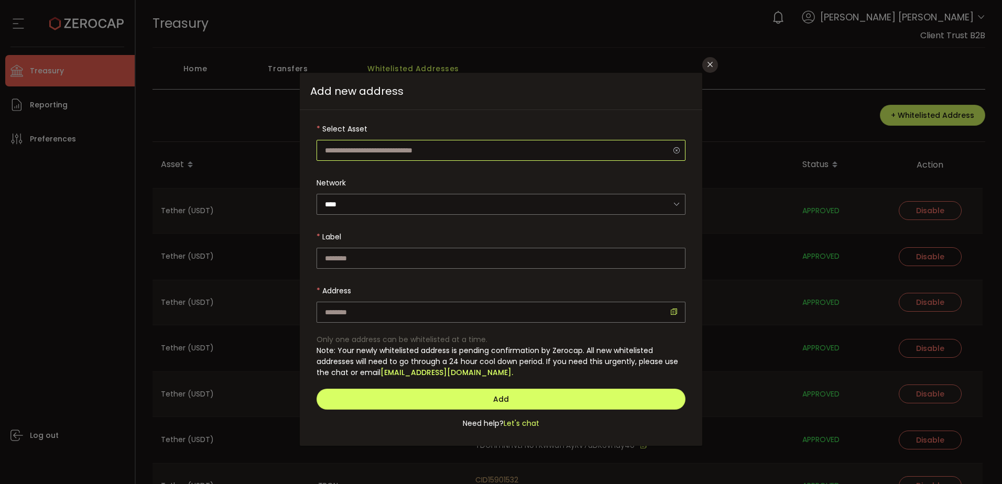
click at [442, 150] on input "dialog" at bounding box center [500, 150] width 369 height 21
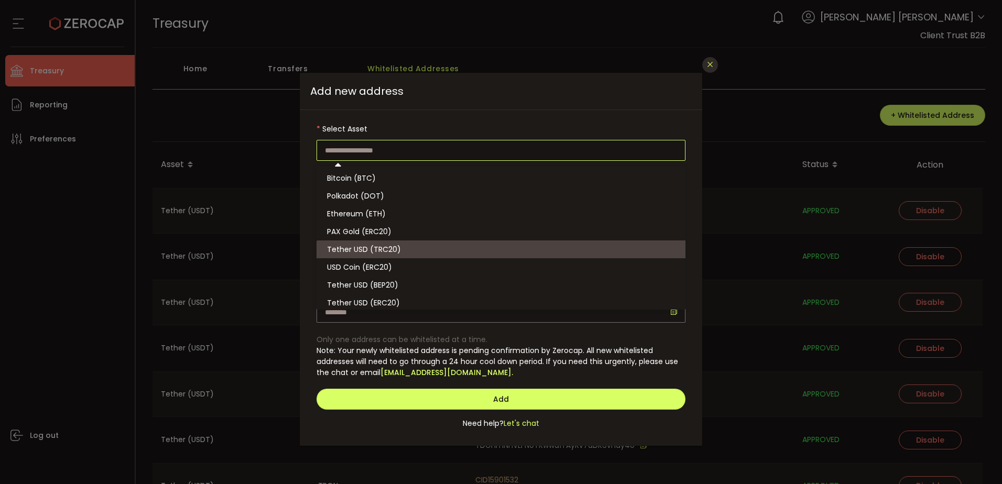
click at [716, 64] on button "Close" at bounding box center [710, 65] width 16 height 16
type input "**********"
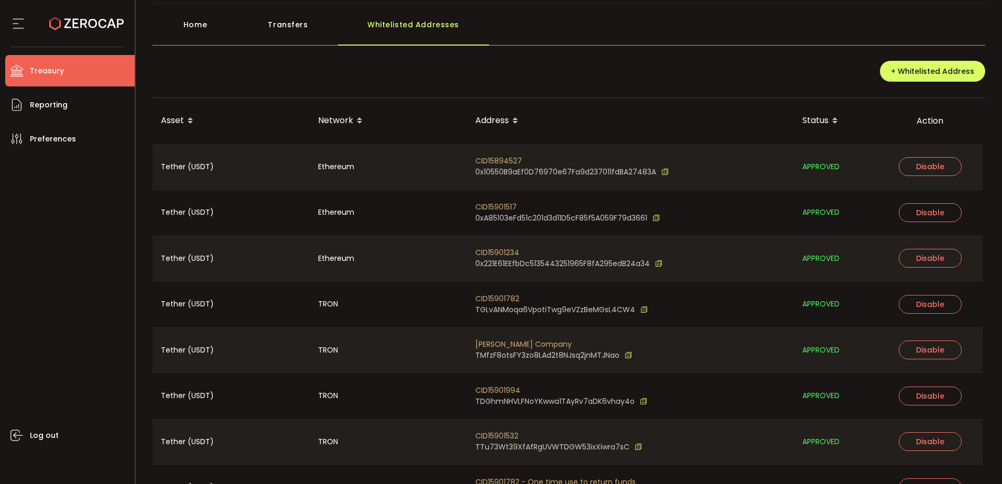
scroll to position [0, 0]
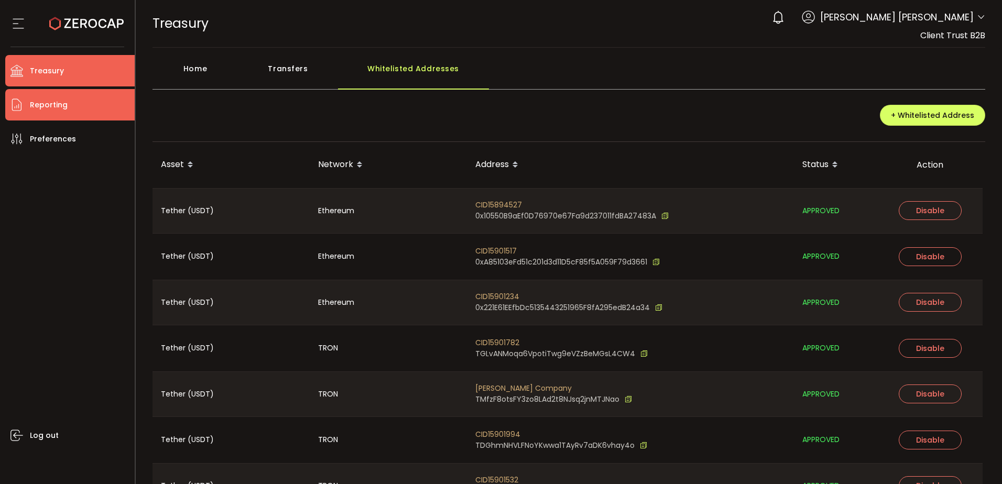
click at [81, 107] on li "Reporting" at bounding box center [69, 104] width 129 height 31
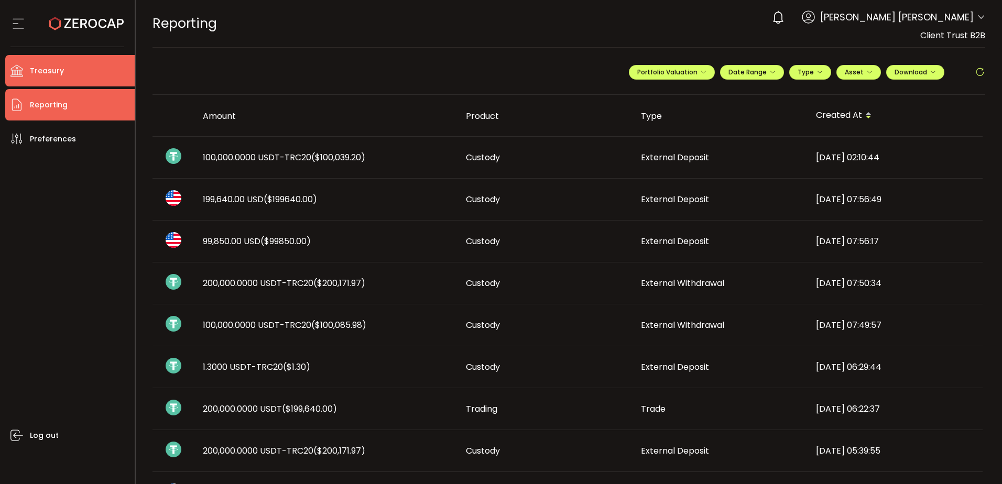
click at [84, 74] on li "Treasury" at bounding box center [69, 70] width 129 height 31
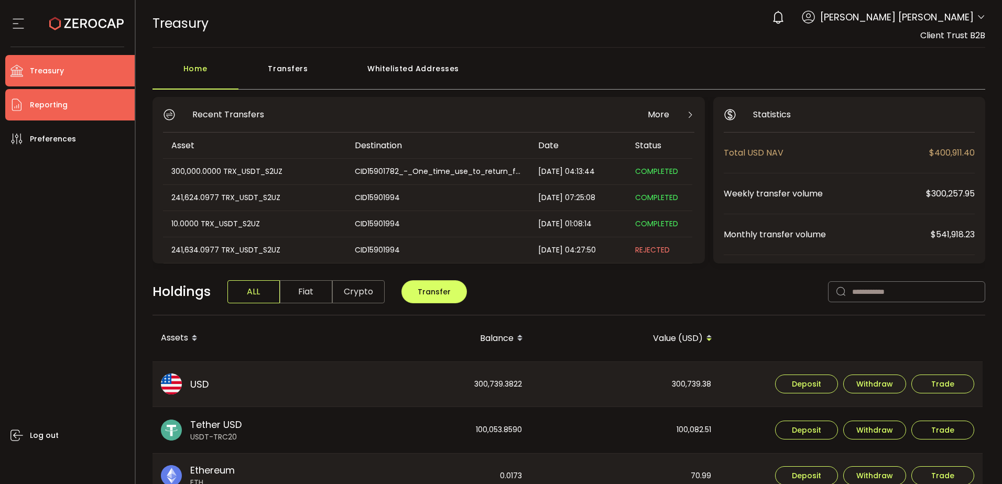
click at [61, 101] on span "Reporting" at bounding box center [49, 104] width 38 height 15
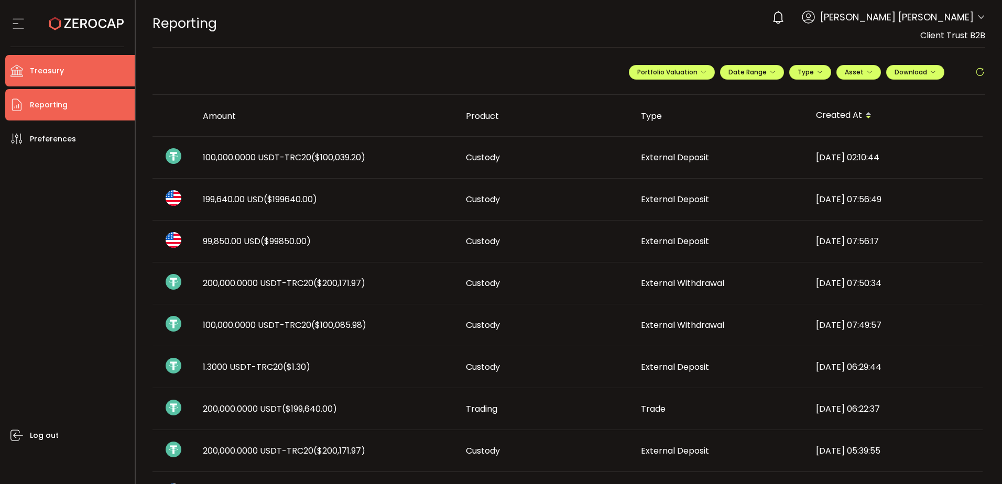
click at [90, 71] on li "Treasury" at bounding box center [69, 70] width 129 height 31
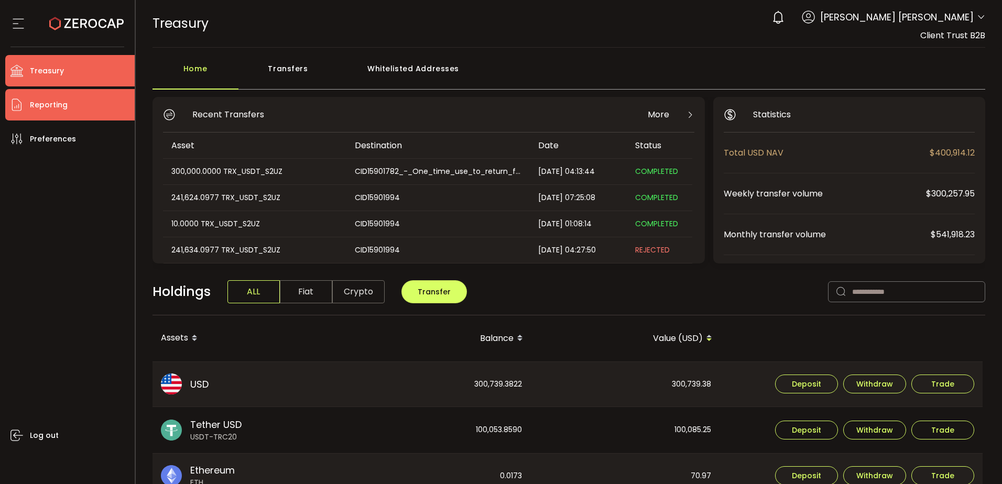
click at [68, 105] on li "Reporting" at bounding box center [69, 104] width 129 height 31
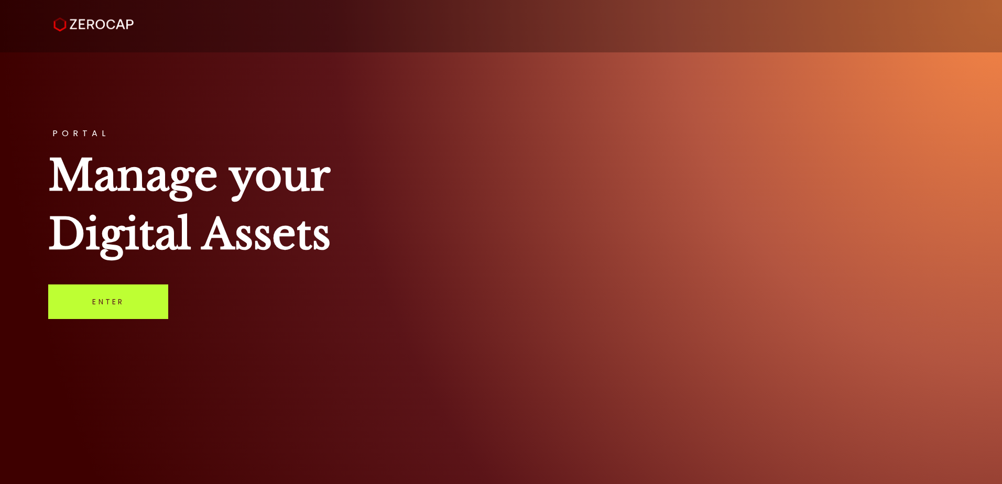
click at [143, 302] on link "Enter" at bounding box center [108, 301] width 120 height 35
click at [94, 316] on link "Enter" at bounding box center [108, 301] width 120 height 35
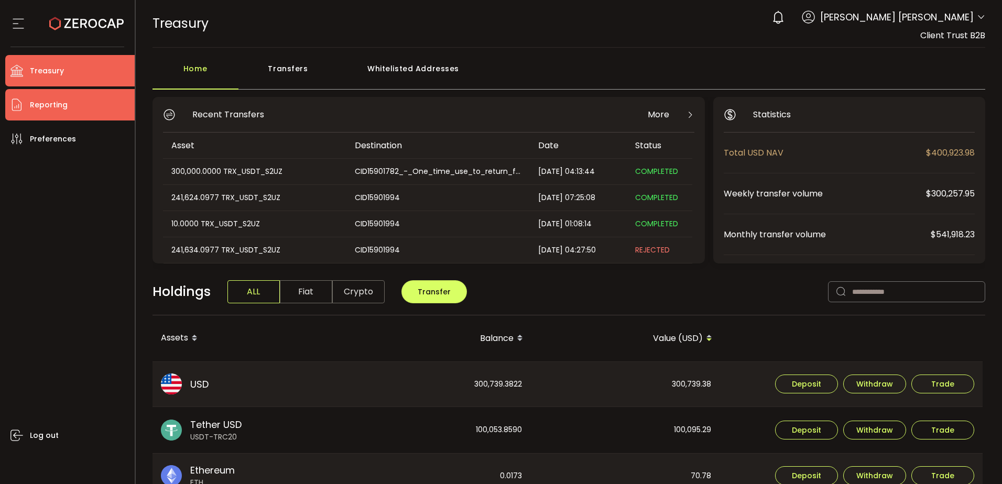
click at [73, 109] on li "Reporting" at bounding box center [69, 104] width 129 height 31
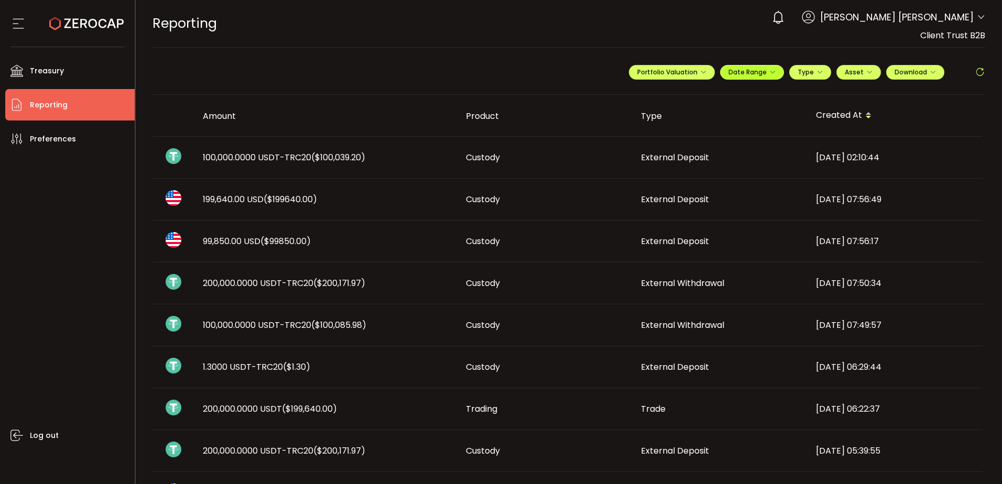
click at [771, 72] on icon "button" at bounding box center [772, 72] width 6 height 6
click at [806, 71] on span "Type" at bounding box center [809, 72] width 25 height 9
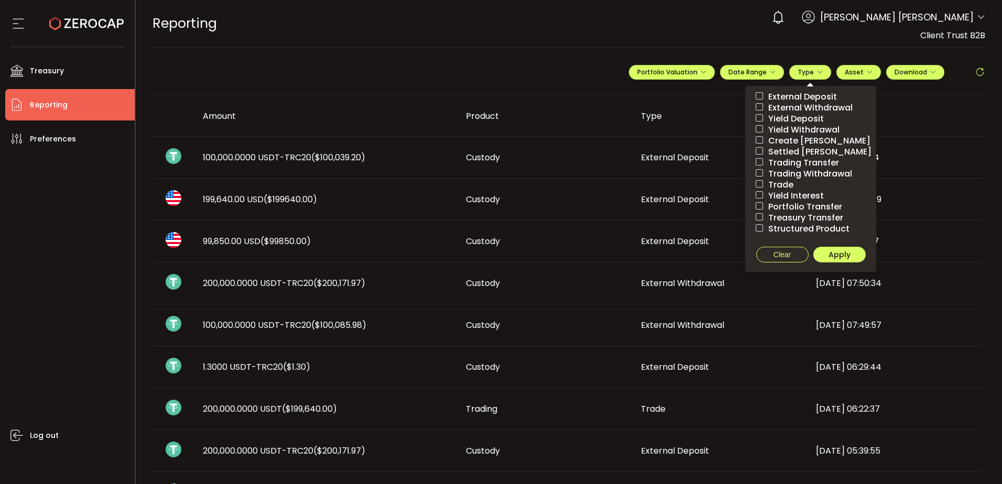
click at [782, 105] on span "External Withdrawal" at bounding box center [808, 108] width 90 height 10
click at [828, 255] on span "Apply" at bounding box center [839, 254] width 22 height 10
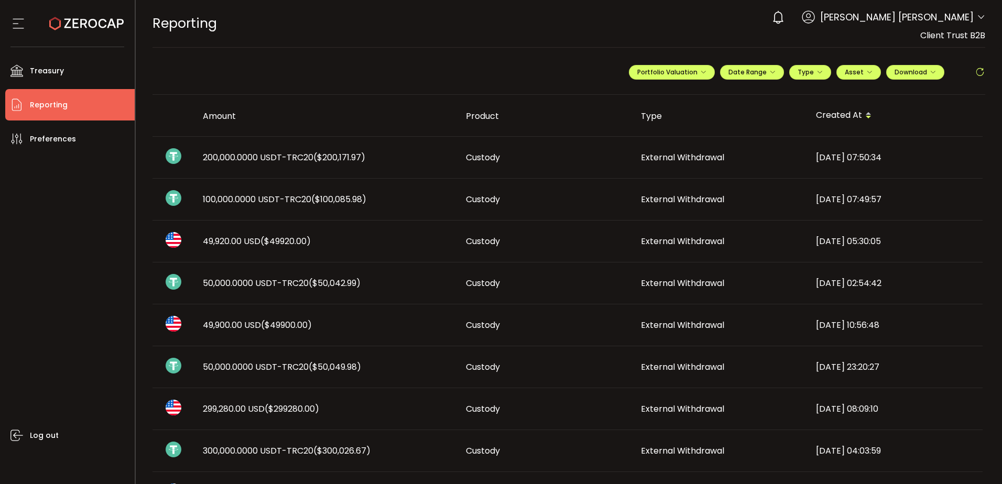
click at [225, 406] on span "299,280.00 USD ($299280.00)" at bounding box center [261, 409] width 116 height 12
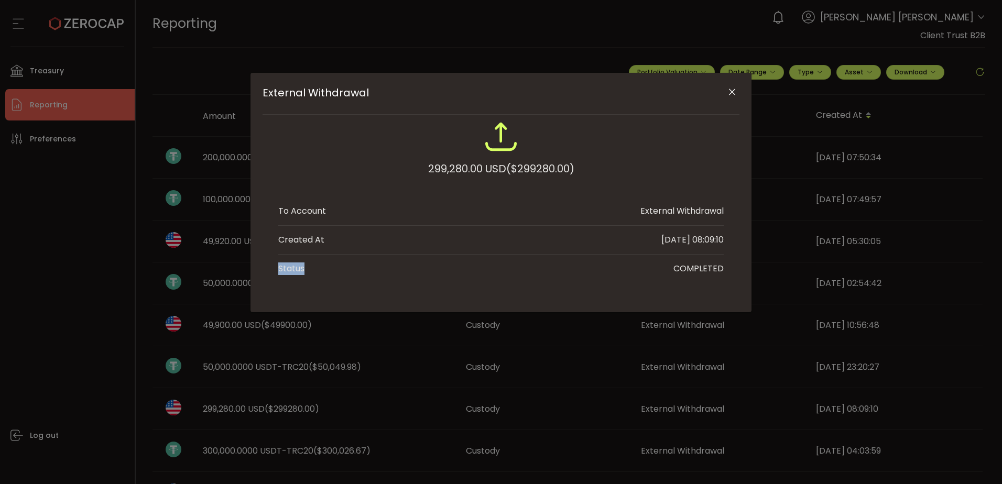
click at [225, 406] on div "External Withdrawal 299,280.00 USD ($299280.00) To Account External Withdrawal …" at bounding box center [501, 242] width 1002 height 484
click at [451, 169] on div "299,280.00 USD ($299280.00)" at bounding box center [501, 168] width 146 height 19
copy div "299,280.00"
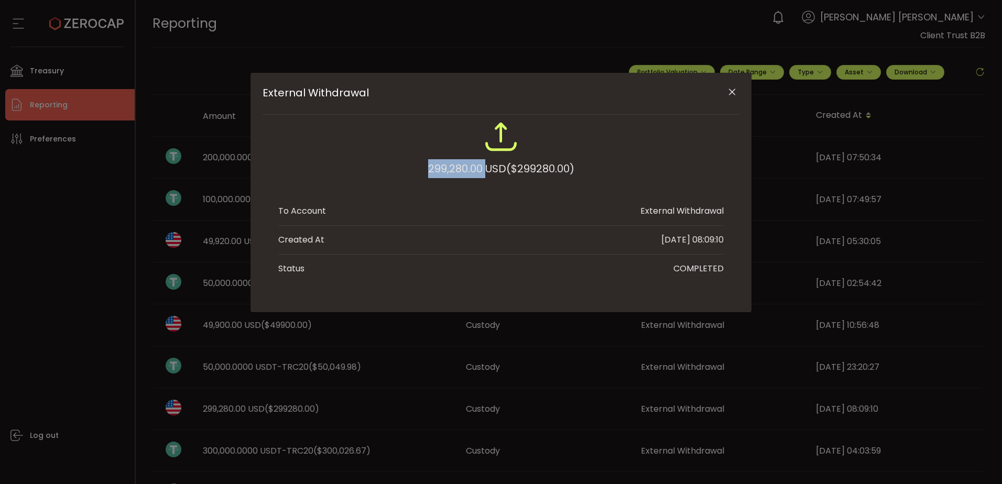
click at [730, 84] on button "Close" at bounding box center [731, 92] width 18 height 18
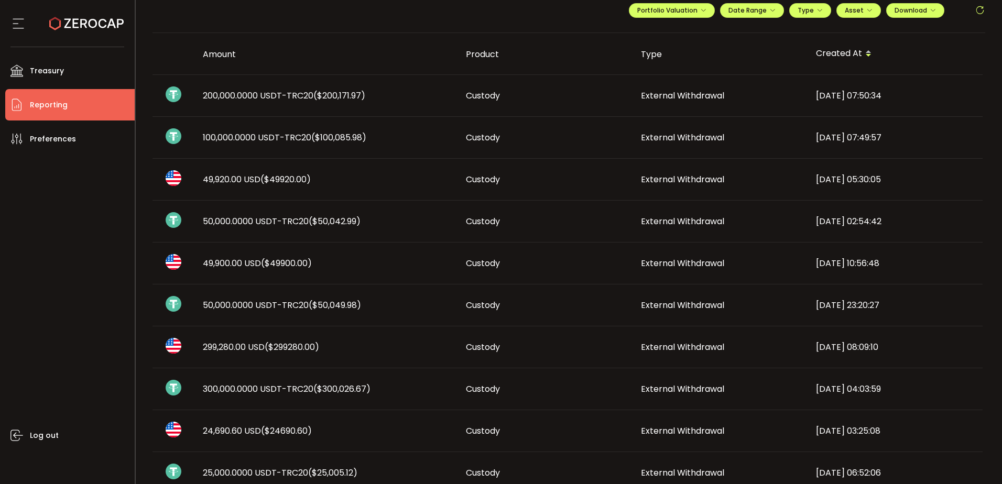
scroll to position [210, 0]
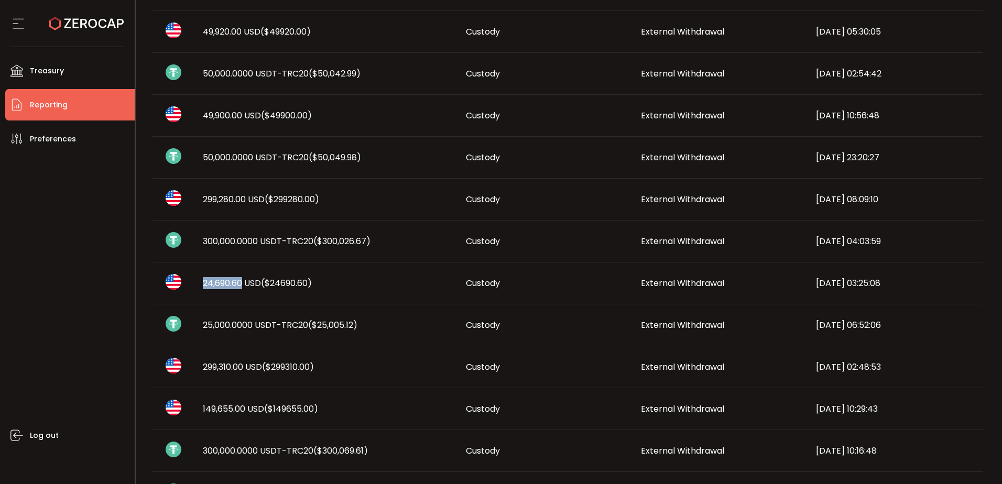
drag, startPoint x: 195, startPoint y: 284, endPoint x: 241, endPoint y: 283, distance: 46.1
click at [241, 283] on div "24,690.60 USD ($24690.60)" at bounding box center [325, 283] width 263 height 12
copy span "24,690.60"
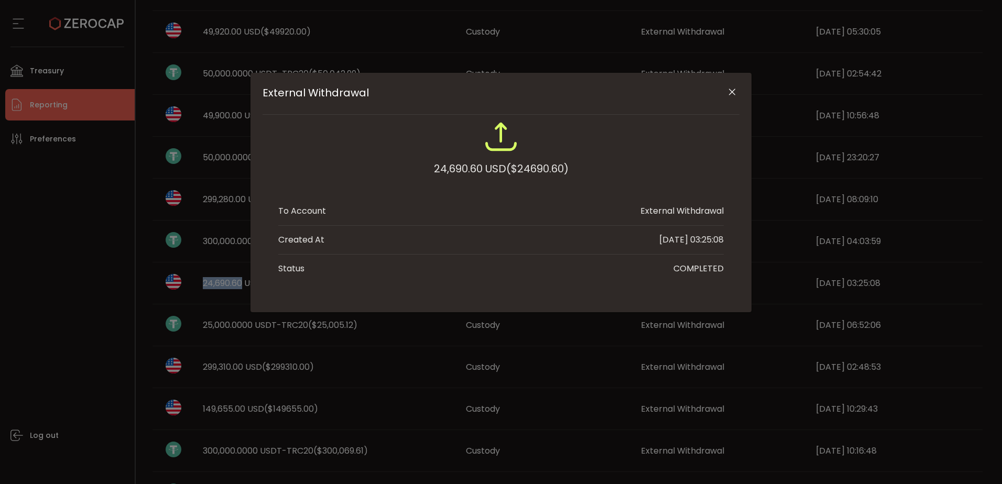
drag, startPoint x: 730, startPoint y: 91, endPoint x: 694, endPoint y: 155, distance: 73.2
click at [731, 91] on icon "Close" at bounding box center [732, 92] width 10 height 10
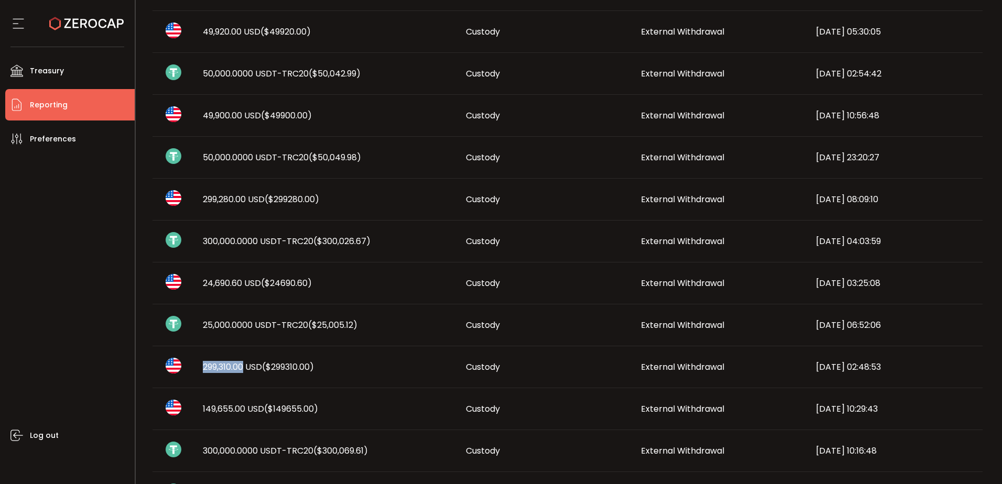
drag, startPoint x: 200, startPoint y: 363, endPoint x: 244, endPoint y: 368, distance: 44.3
click at [244, 368] on div "299,310.00 USD ($299310.00)" at bounding box center [325, 367] width 263 height 12
copy span "299,310.00"
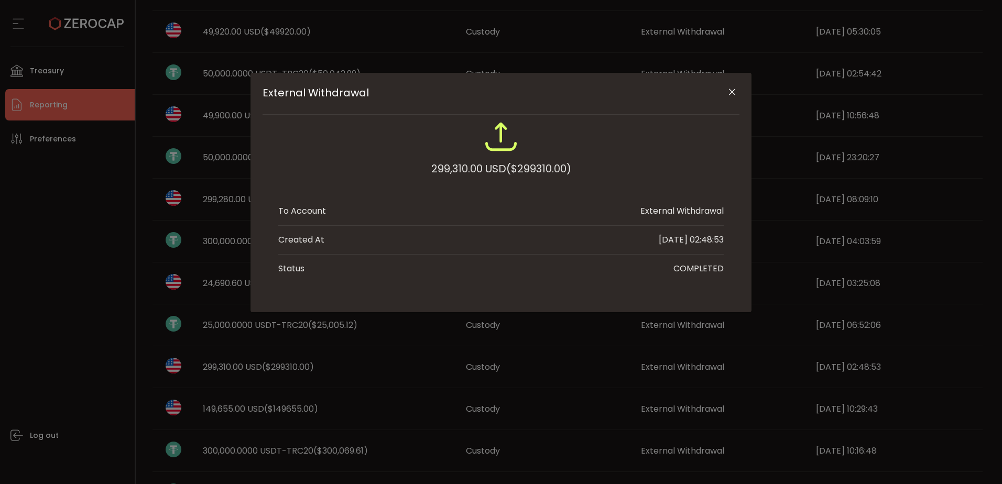
click at [245, 368] on div "External Withdrawal 299,310.00 USD ($299310.00) To Account External Withdrawal …" at bounding box center [501, 242] width 1002 height 484
click at [730, 88] on icon "Close" at bounding box center [732, 92] width 10 height 10
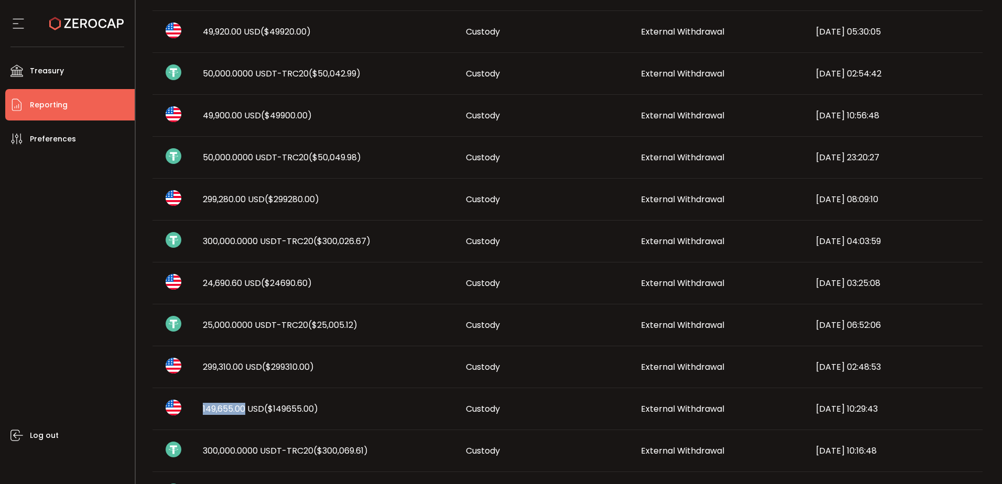
drag, startPoint x: 202, startPoint y: 408, endPoint x: 244, endPoint y: 406, distance: 42.4
click at [244, 406] on div "149,655.00 USD ($149655.00)" at bounding box center [325, 409] width 263 height 12
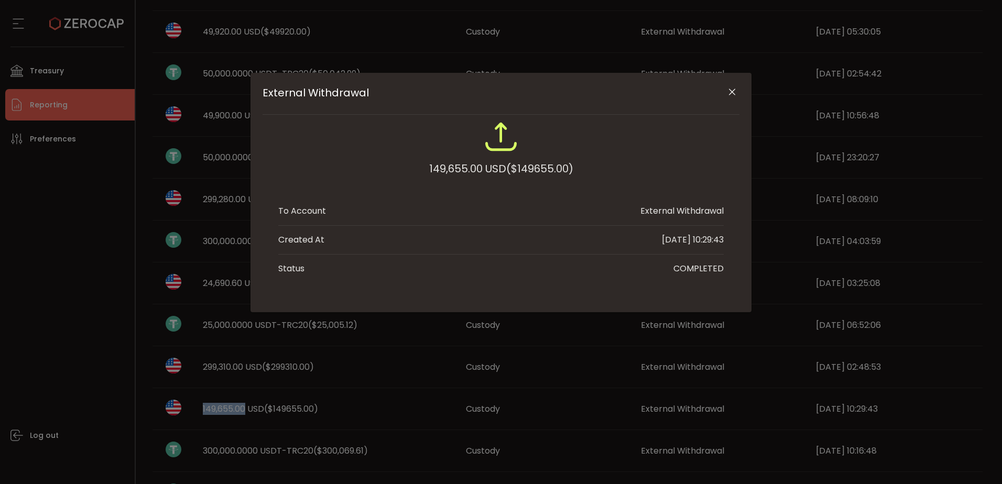
copy span "149,655.00"
click at [731, 90] on icon "Close" at bounding box center [732, 92] width 10 height 10
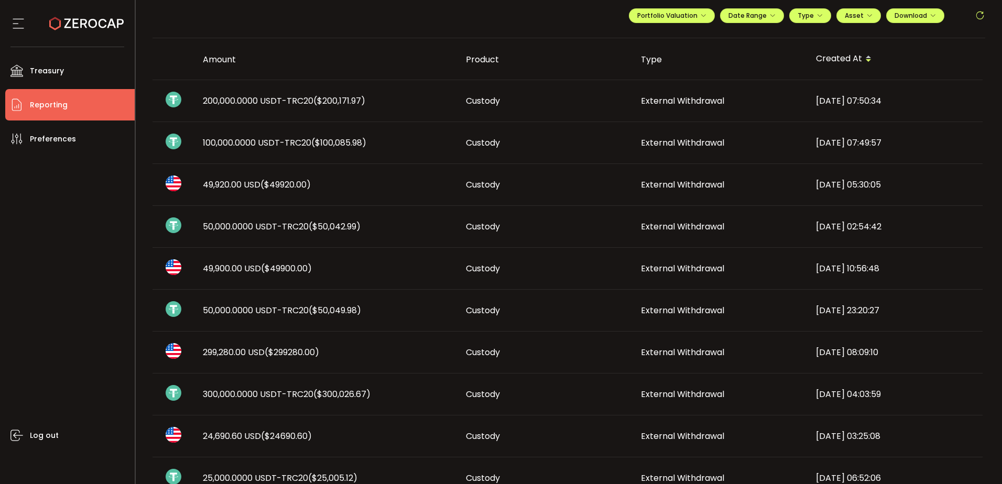
scroll to position [0, 0]
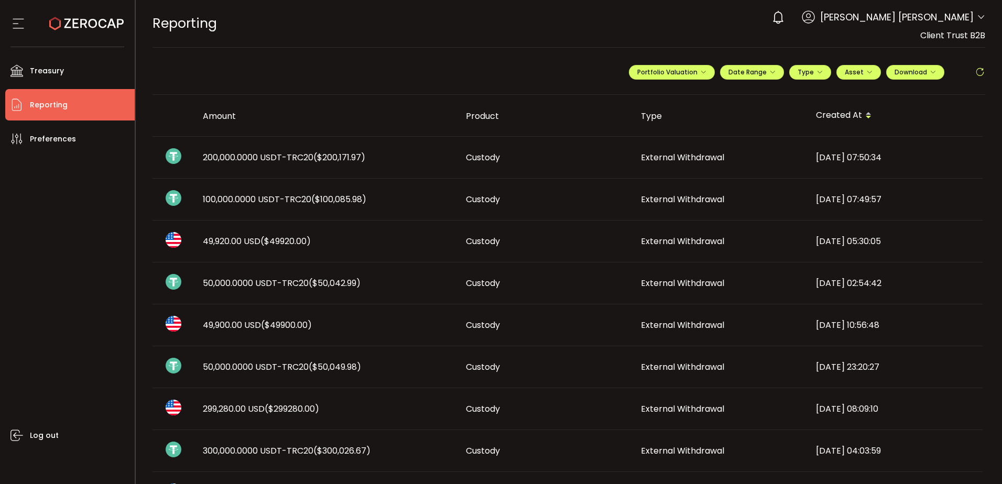
click at [235, 238] on span "49,920.00 USD ($49920.00)" at bounding box center [257, 241] width 108 height 12
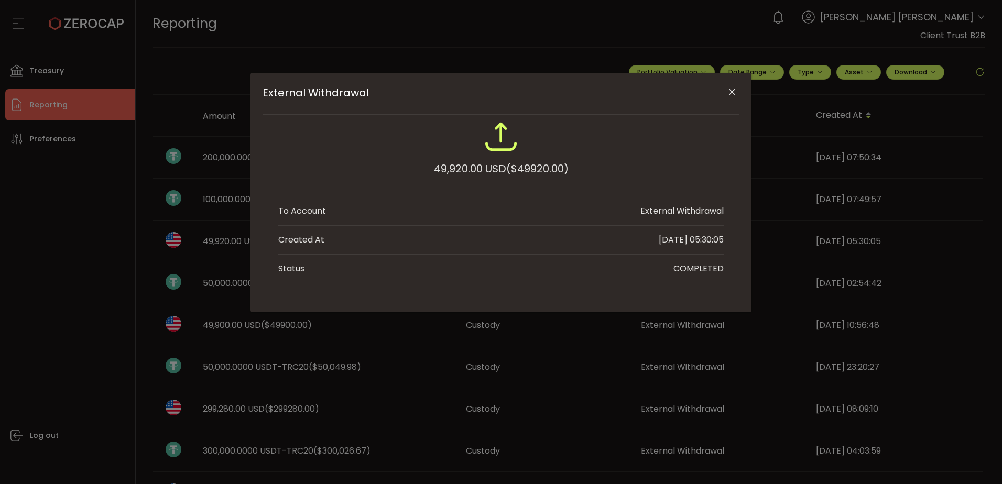
click at [452, 167] on div "49,920.00 USD ($49920.00)" at bounding box center [501, 168] width 135 height 19
copy div "49,920.00"
click at [734, 85] on button "Close" at bounding box center [731, 92] width 18 height 18
